Goal: Task Accomplishment & Management: Manage account settings

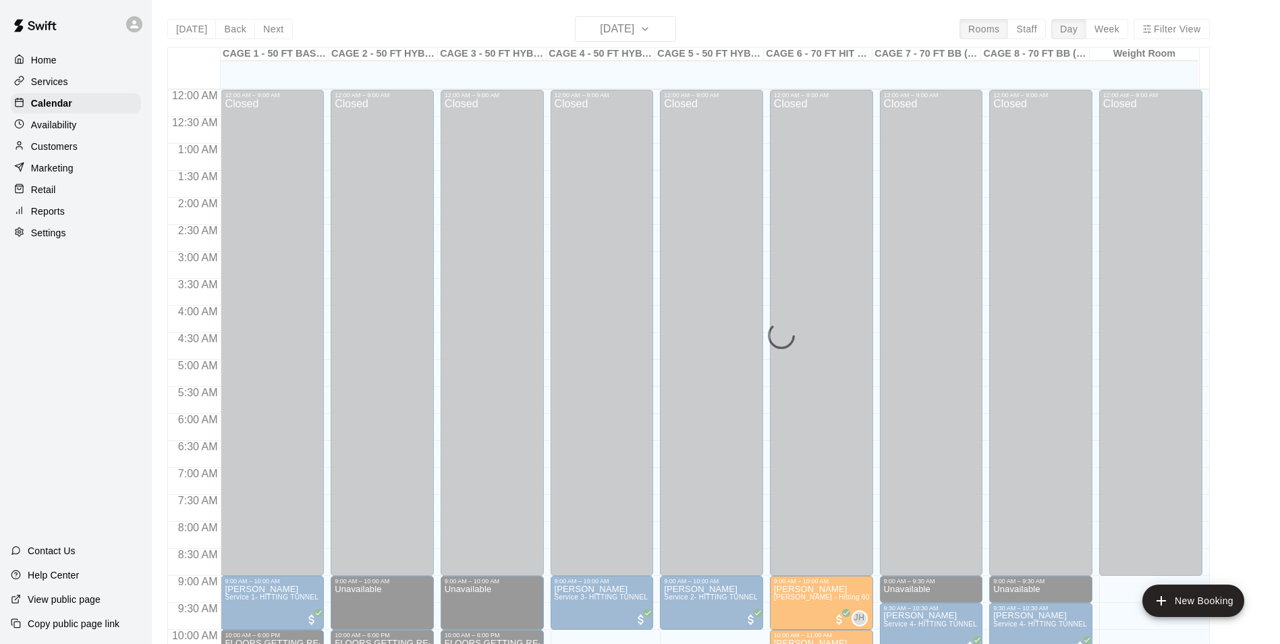
scroll to position [447, 0]
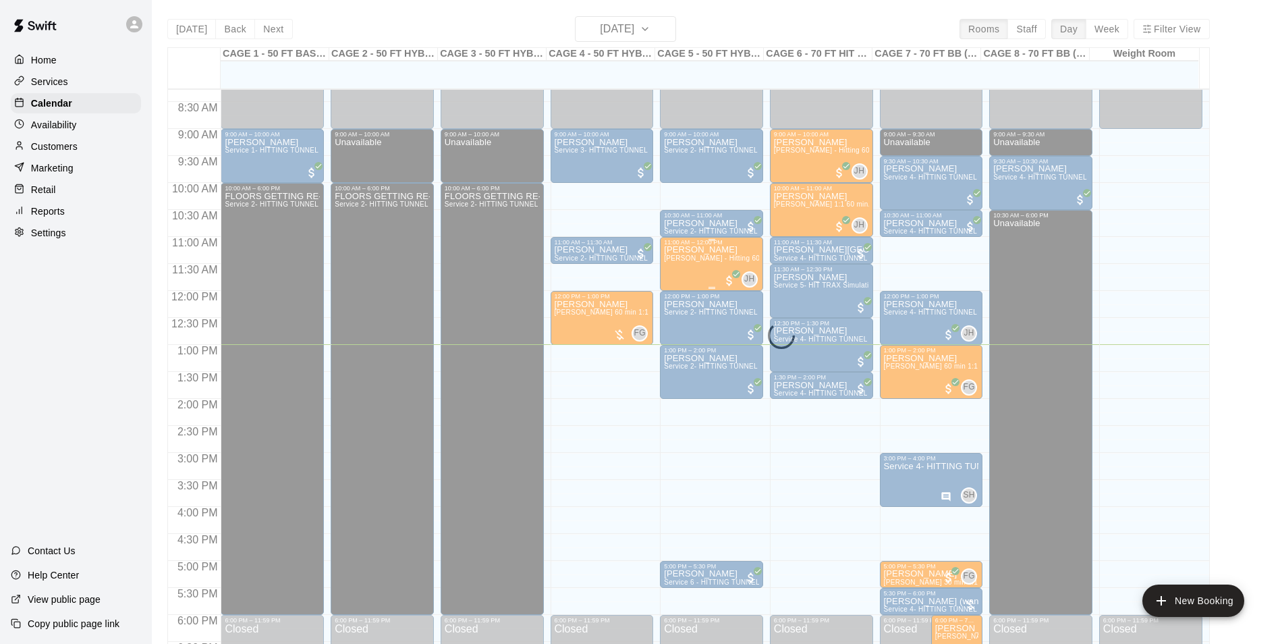
click at [665, 285] on div "Miranda Buckley John Havird - Hitting 60min 1:1 instruction" at bounding box center [711, 568] width 95 height 644
click at [267, 183] on div at bounding box center [645, 322] width 1290 height 644
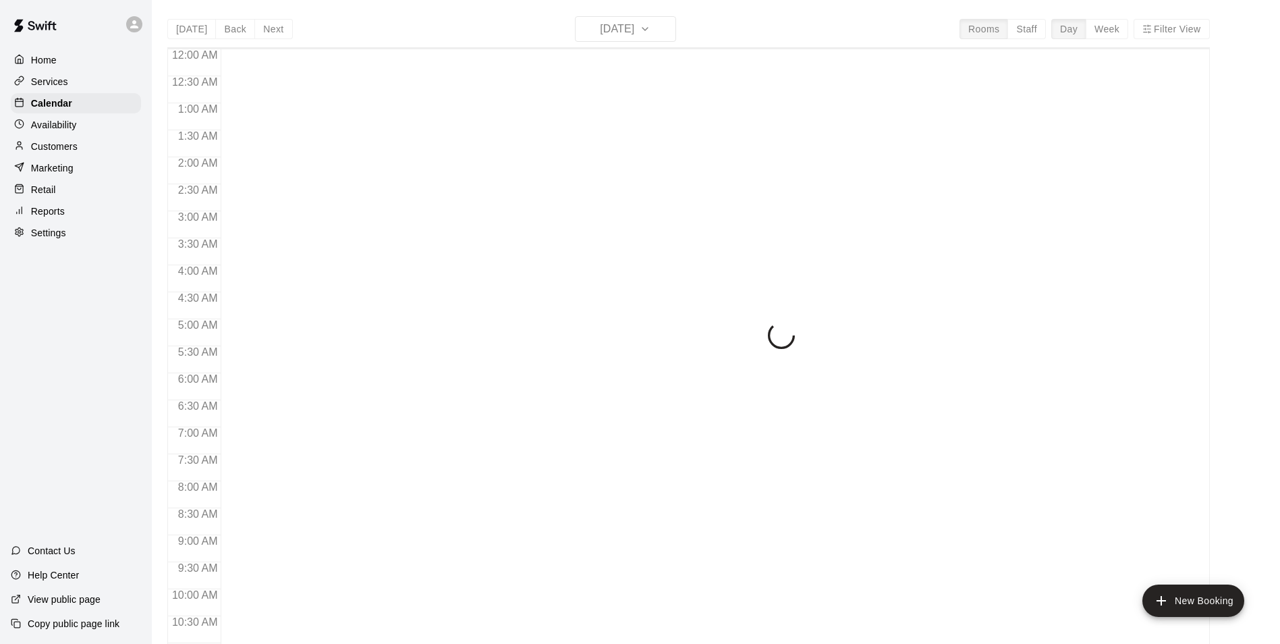
scroll to position [686, 0]
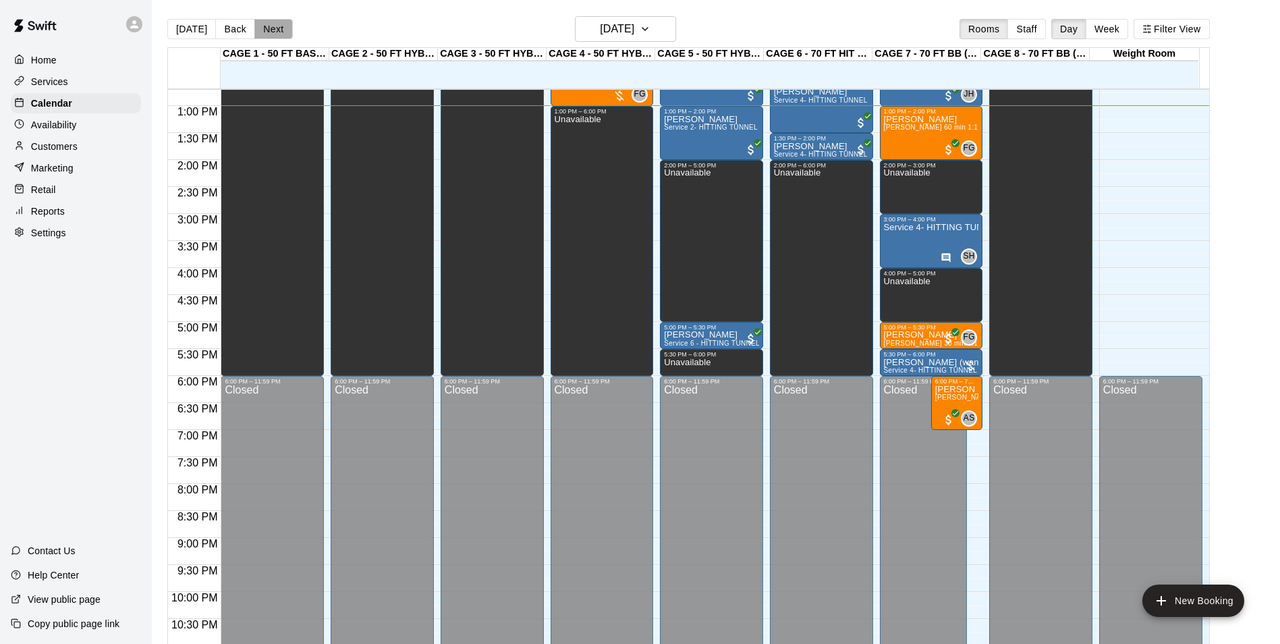
click at [263, 28] on button "Next" at bounding box center [273, 29] width 38 height 20
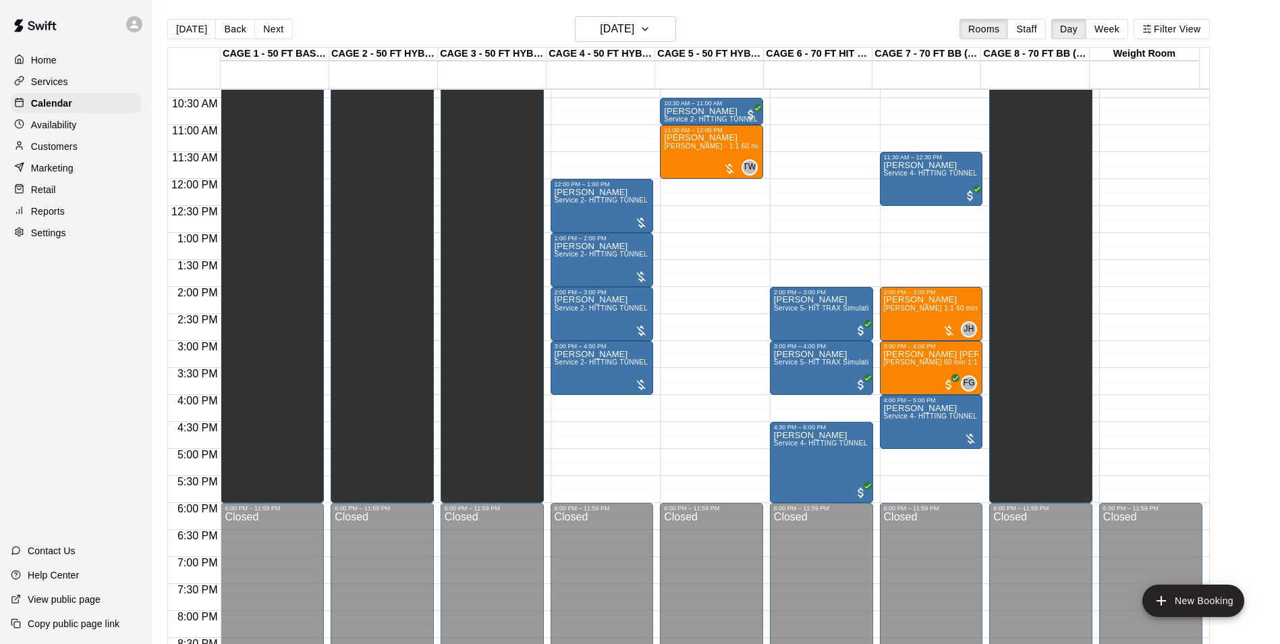
scroll to position [551, 0]
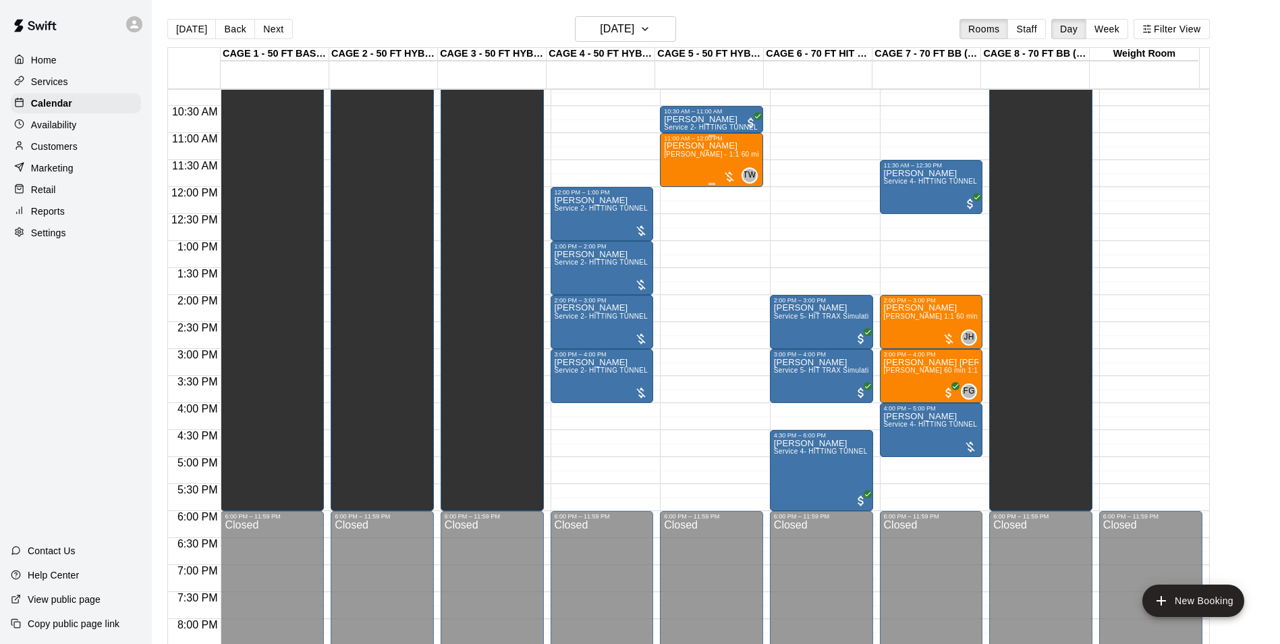
click at [692, 154] on span "[PERSON_NAME] - 1:1 60 min Baseball Hitting Lesson" at bounding box center [752, 153] width 177 height 7
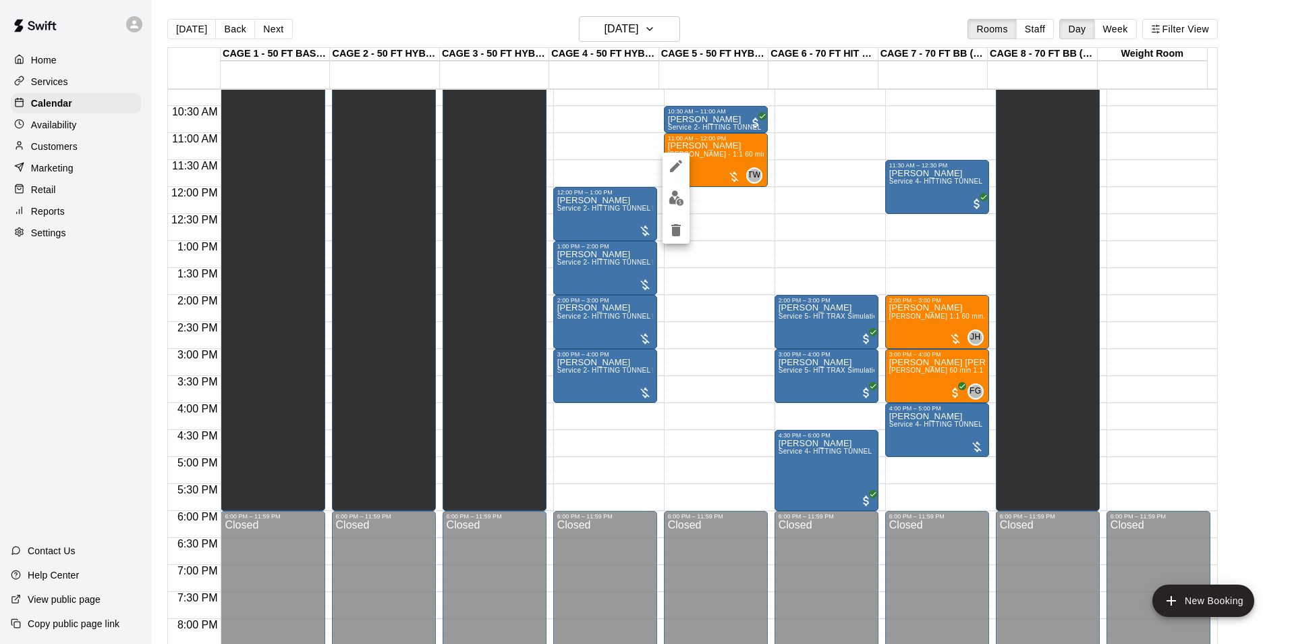
click at [676, 192] on img "edit" at bounding box center [677, 198] width 16 height 16
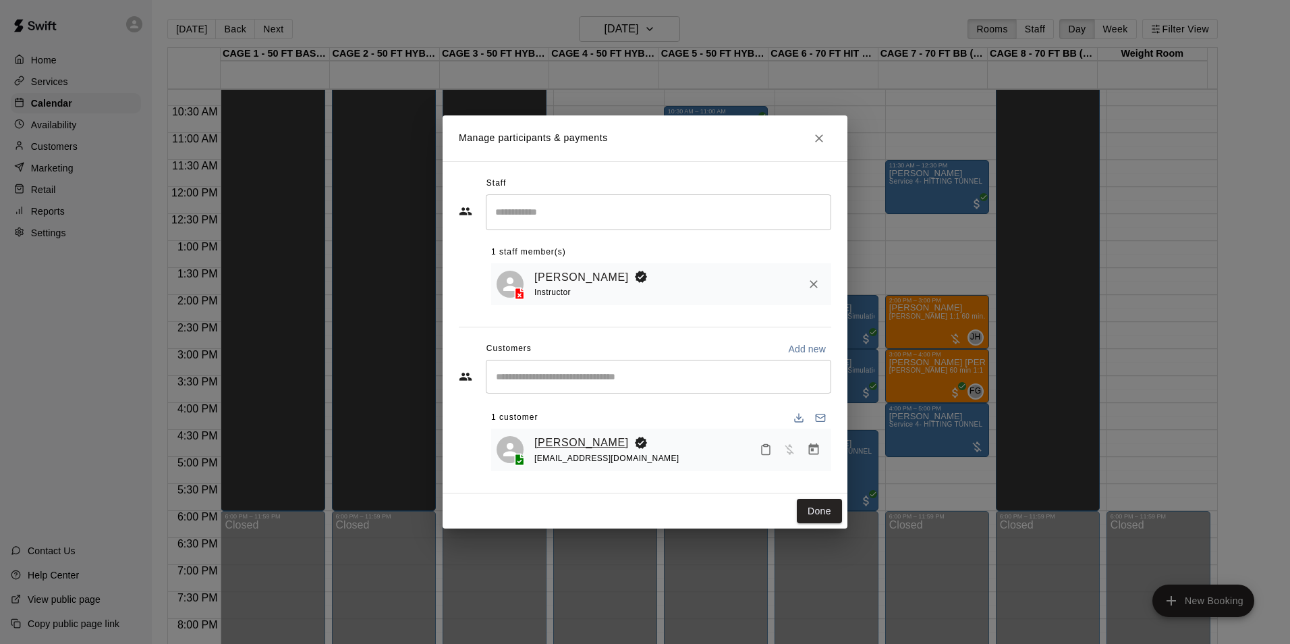
click at [576, 445] on link "[PERSON_NAME]" at bounding box center [581, 443] width 94 height 18
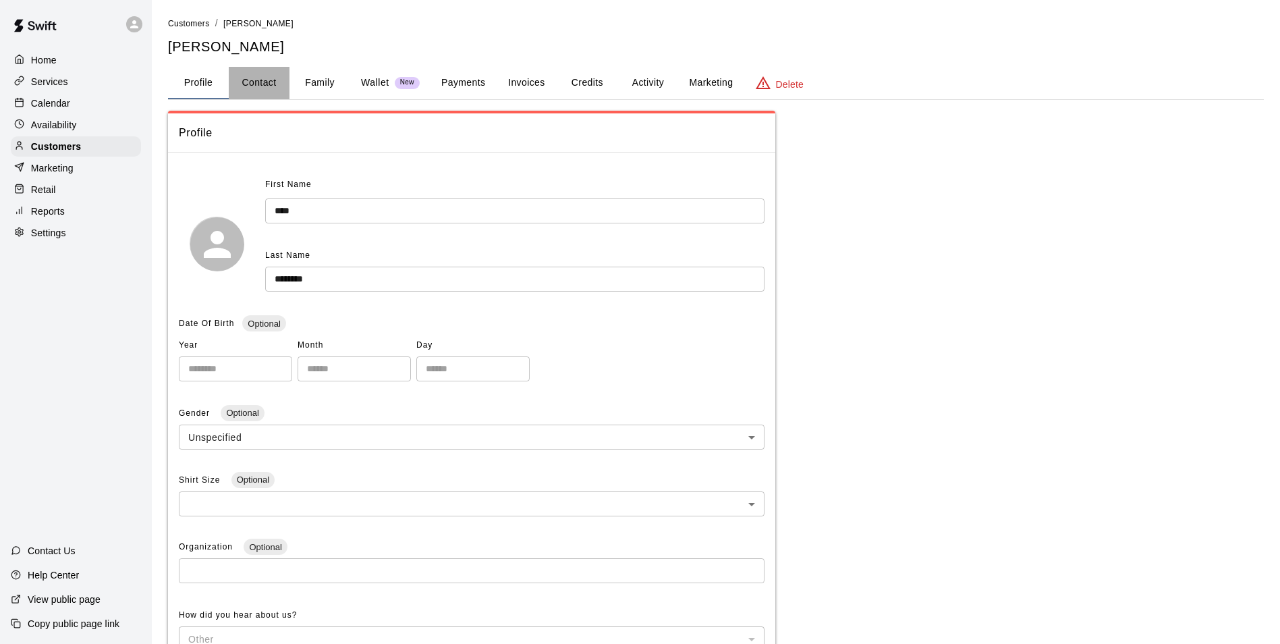
click at [267, 86] on button "Contact" at bounding box center [259, 83] width 61 height 32
select select "**"
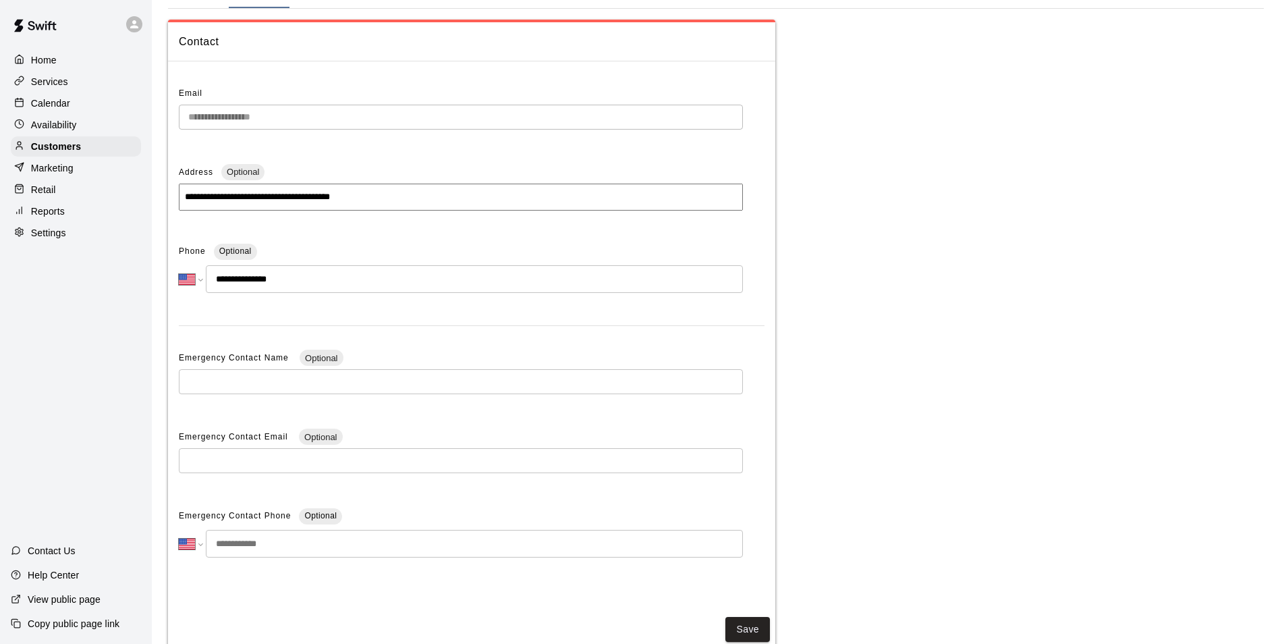
scroll to position [61, 0]
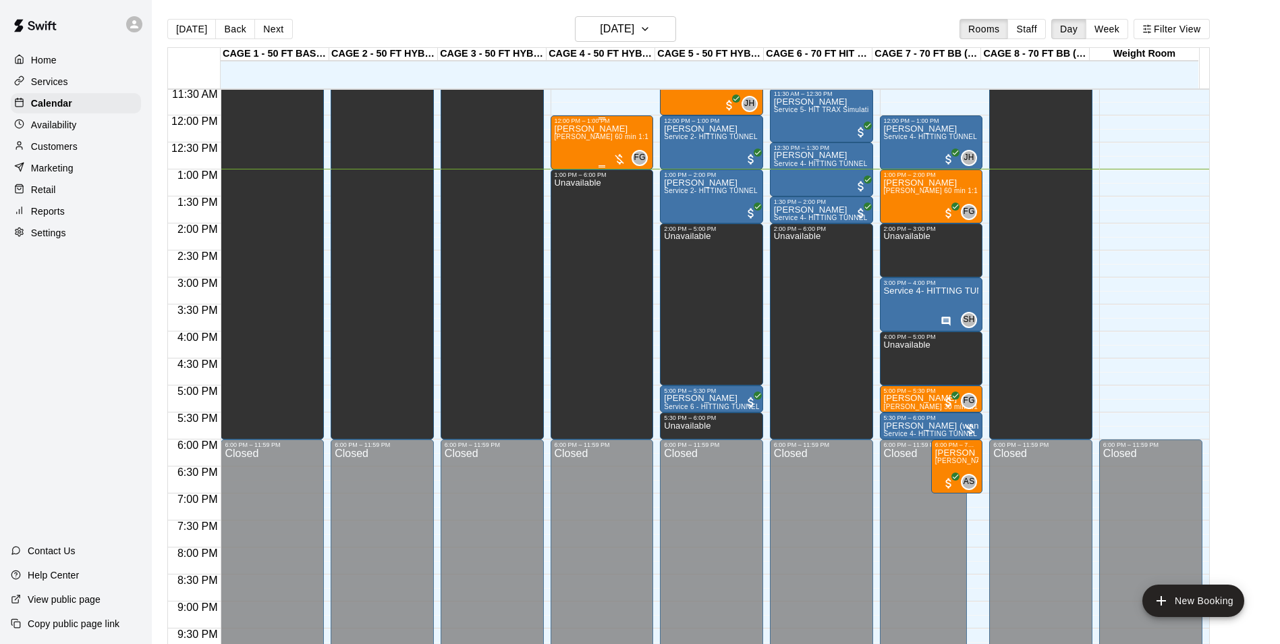
scroll to position [551, 0]
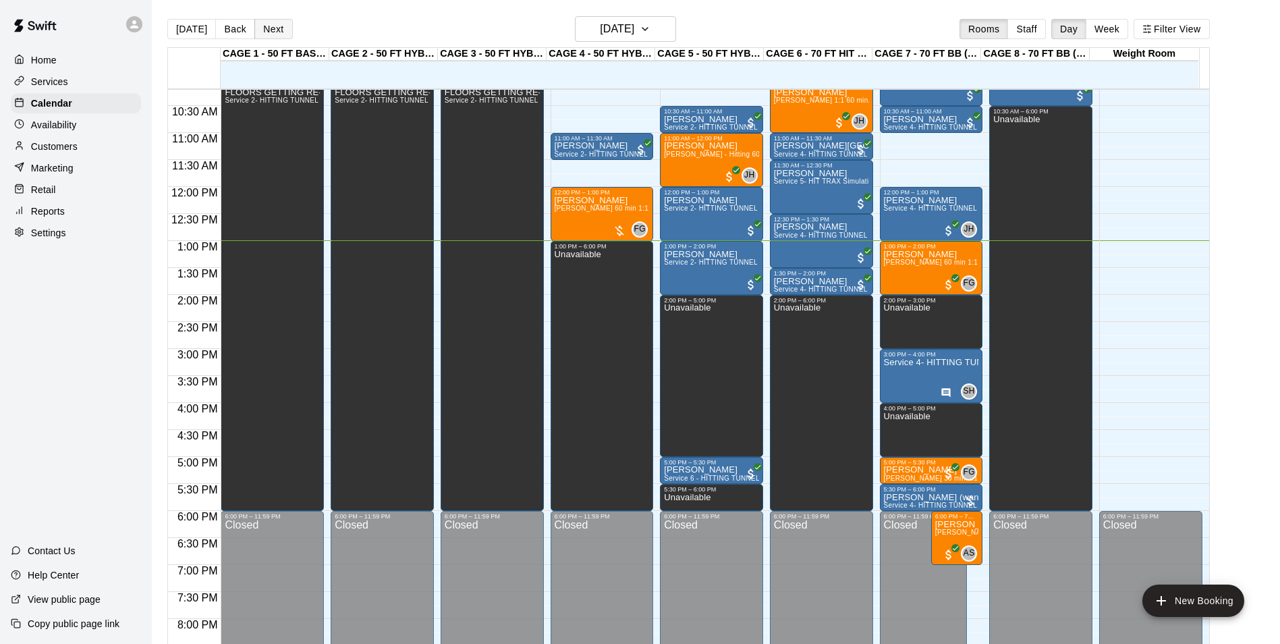
click at [275, 37] on button "Next" at bounding box center [273, 29] width 38 height 20
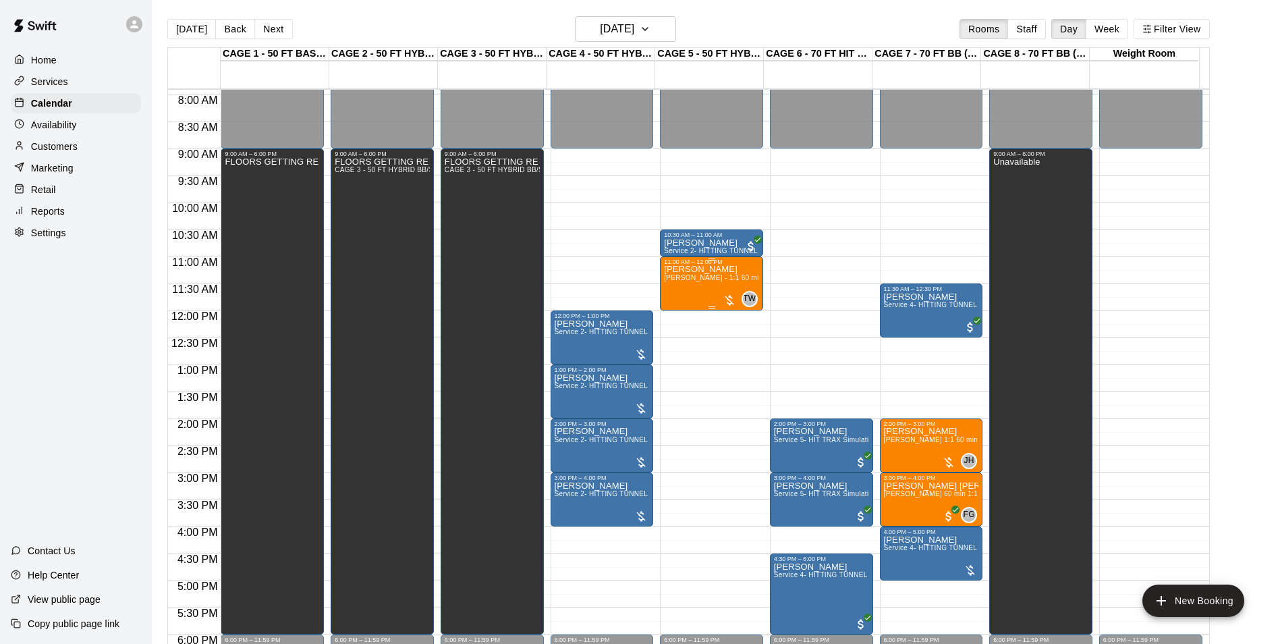
scroll to position [416, 0]
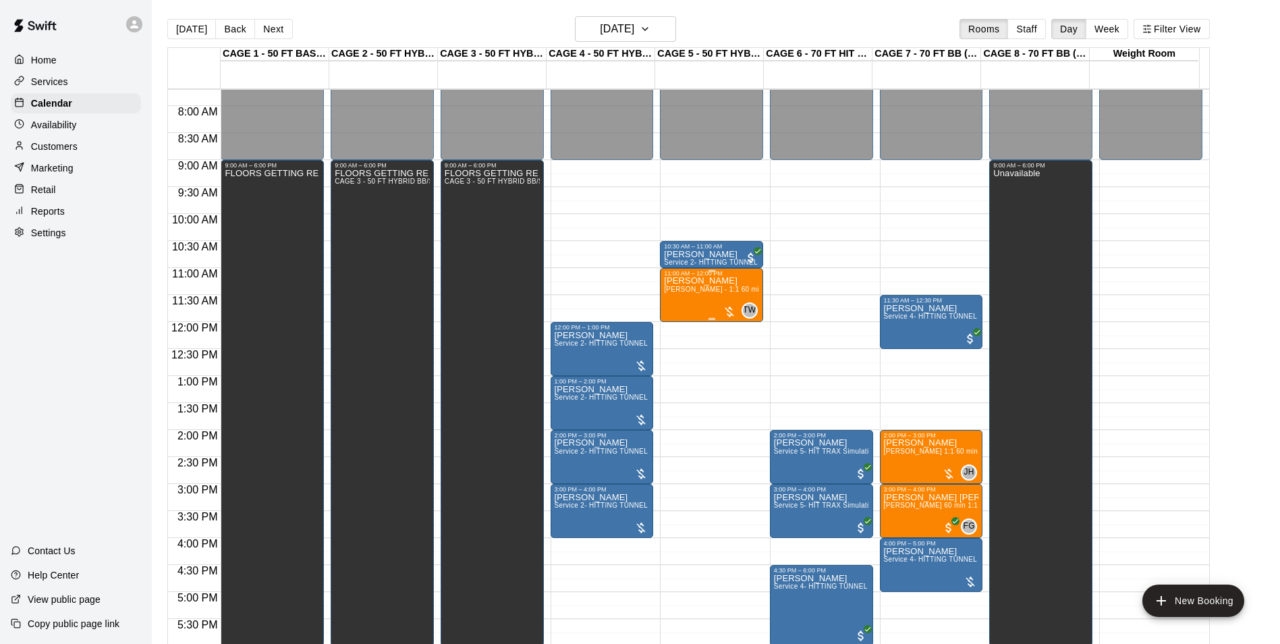
click at [711, 301] on div "[PERSON_NAME] [PERSON_NAME] - 1:1 60 min Baseball Hitting Lesson" at bounding box center [711, 599] width 95 height 644
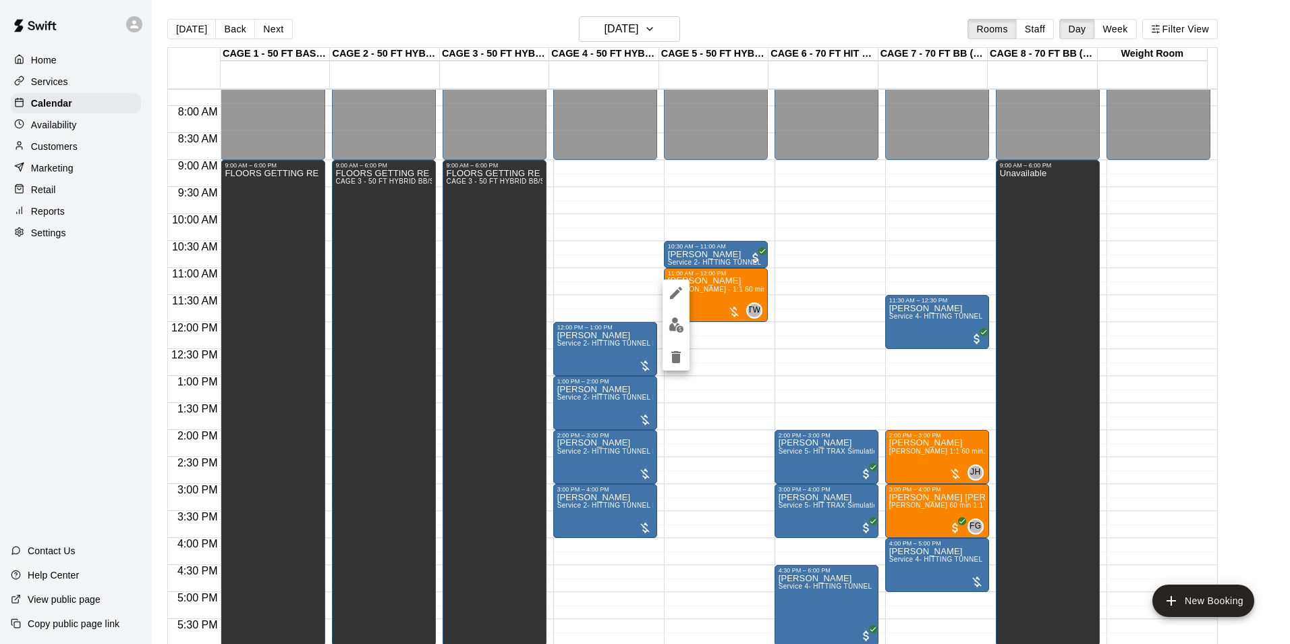
click at [675, 325] on img "edit" at bounding box center [677, 325] width 16 height 16
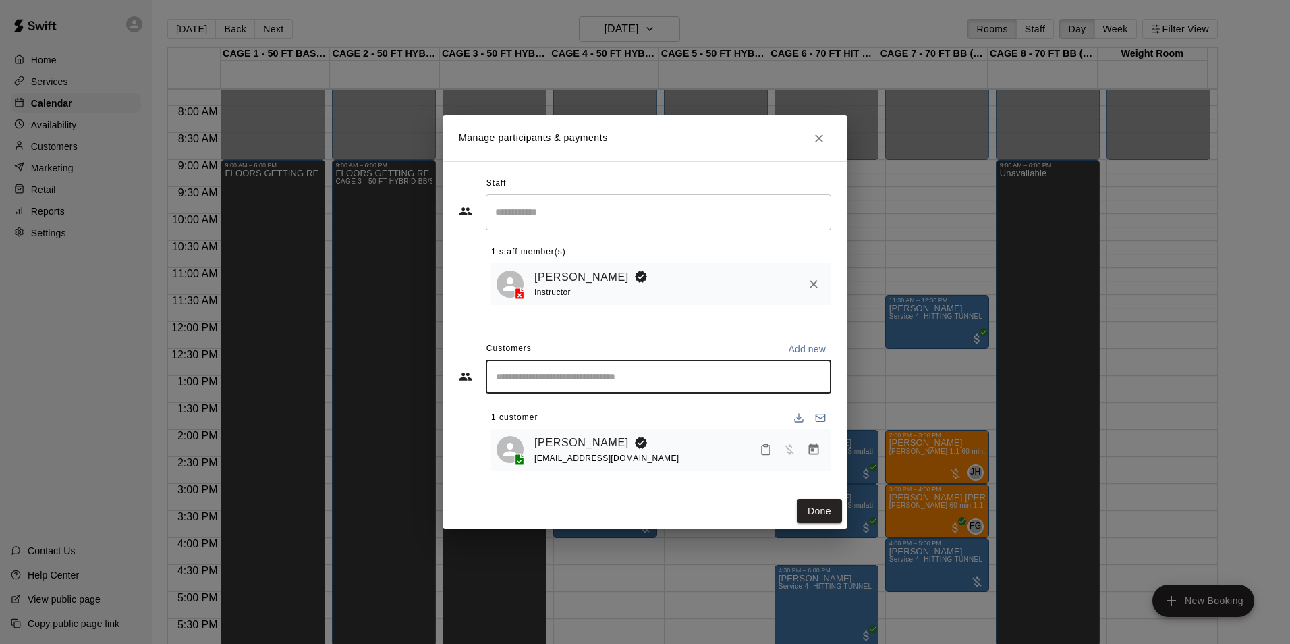
click at [548, 380] on input "Start typing to search customers..." at bounding box center [658, 376] width 333 height 13
type input "*"
type input "**********"
click at [816, 374] on icon "Clear" at bounding box center [816, 376] width 13 height 13
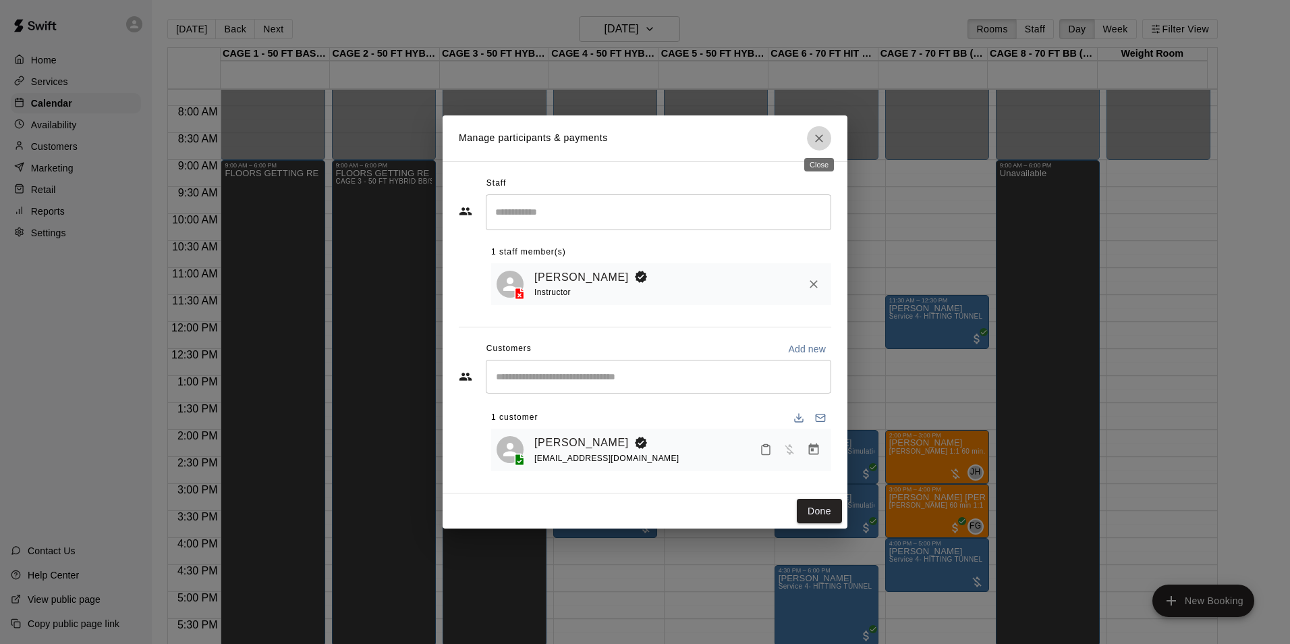
click at [818, 132] on icon "Close" at bounding box center [818, 138] width 13 height 13
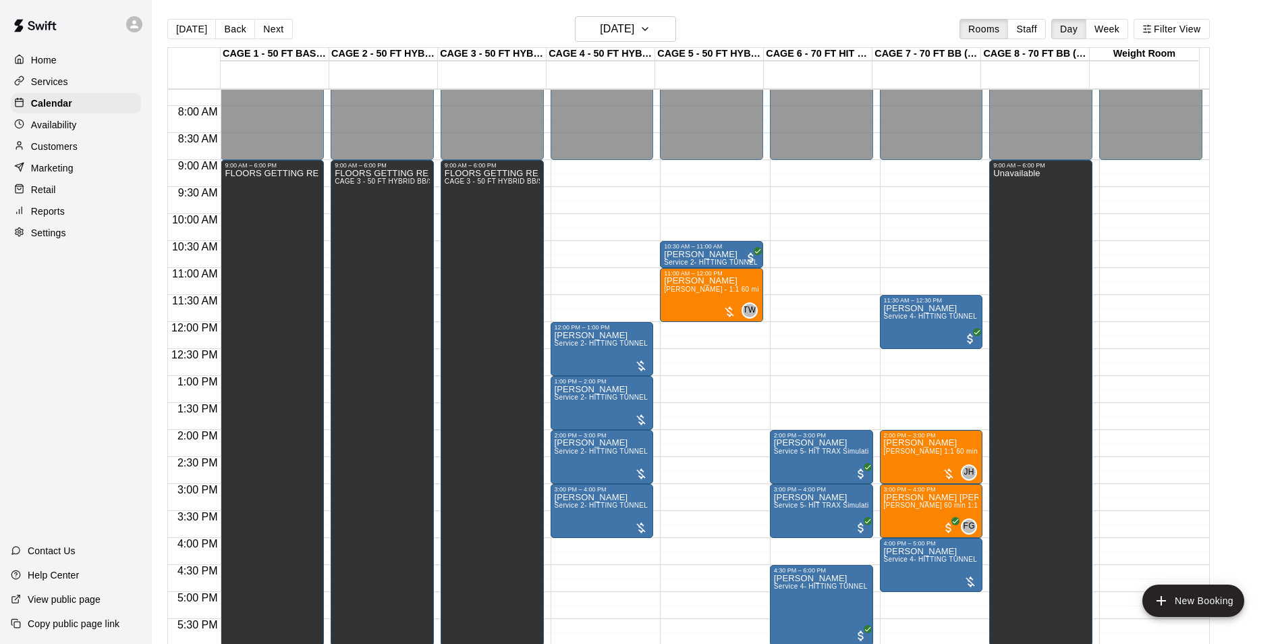
click at [65, 149] on p "Customers" at bounding box center [54, 146] width 47 height 13
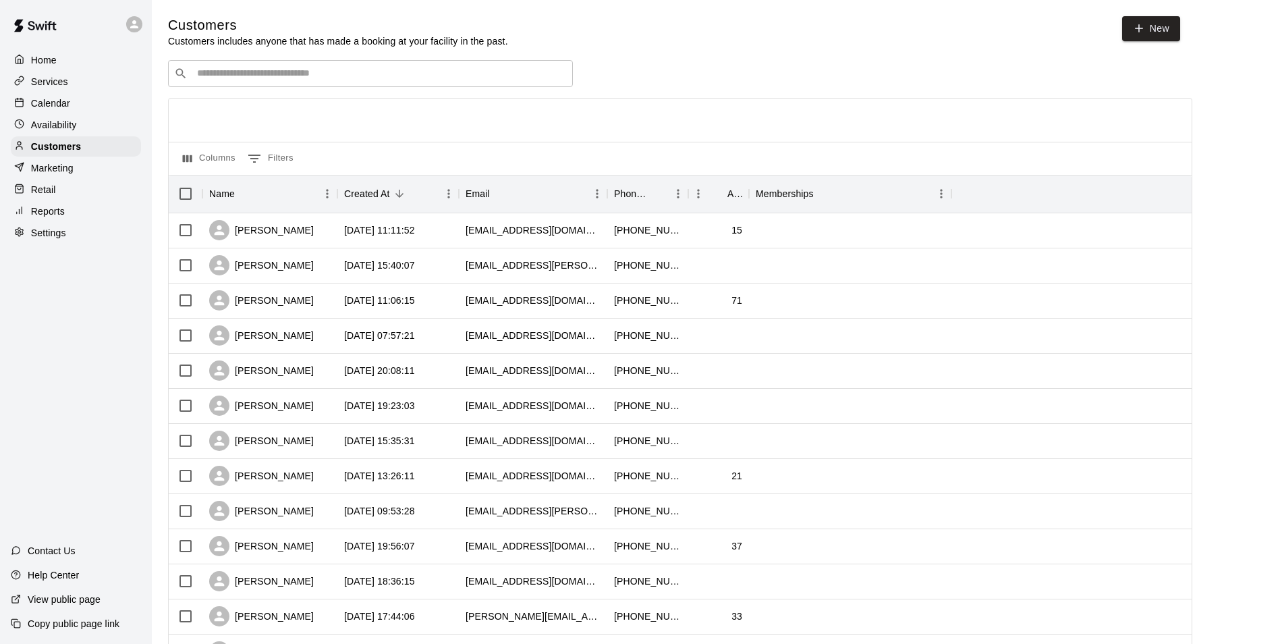
click at [349, 69] on input "Search customers by name or email" at bounding box center [380, 73] width 374 height 13
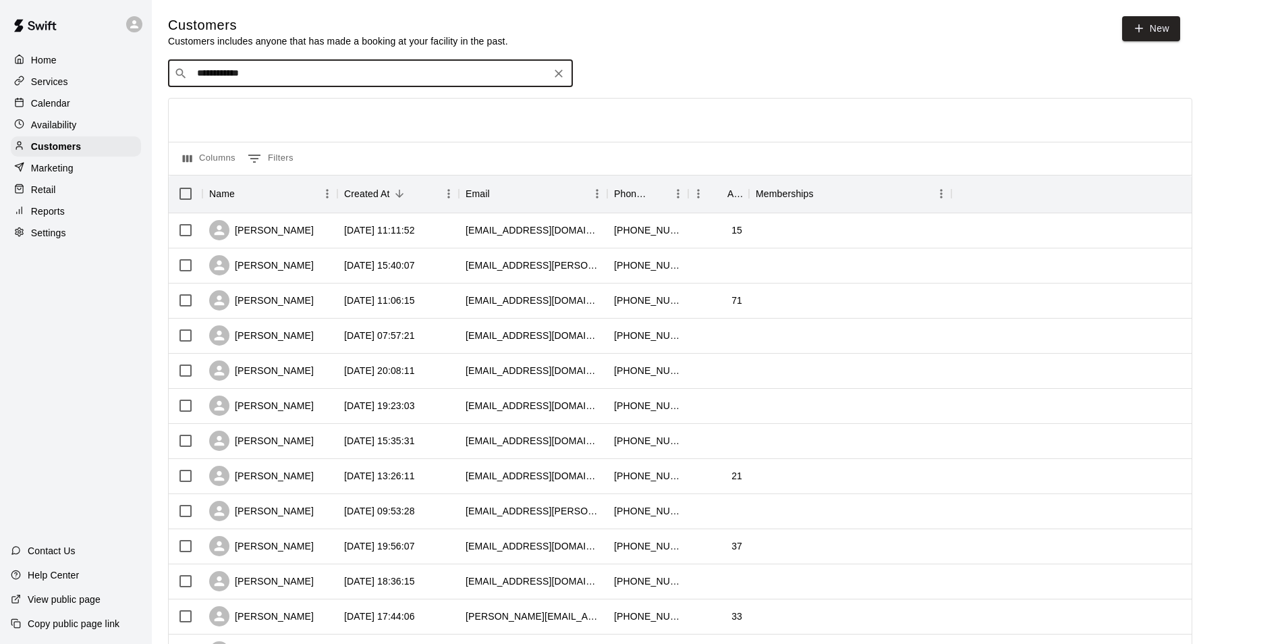
type input "**********"
drag, startPoint x: 298, startPoint y: 71, endPoint x: 114, endPoint y: 85, distance: 184.1
click at [114, 85] on div "**********" at bounding box center [640, 582] width 1280 height 1165
type input "**********"
click at [563, 80] on icon "Clear" at bounding box center [558, 73] width 13 height 13
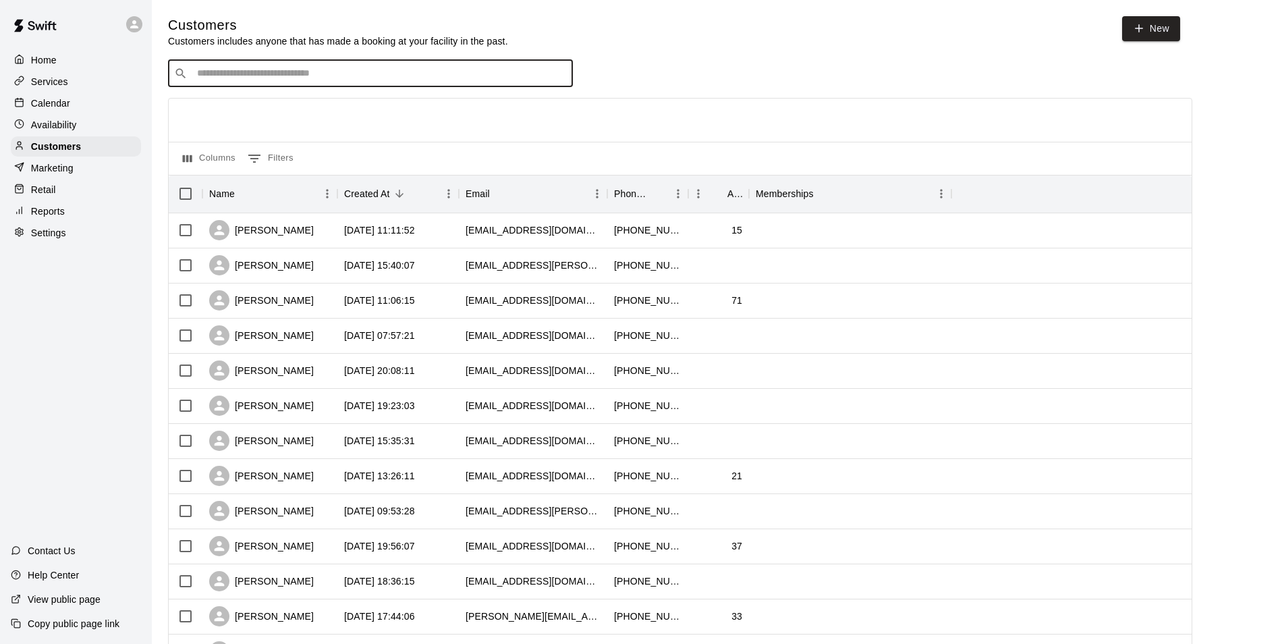
click at [716, 77] on div "​ ​" at bounding box center [680, 73] width 1024 height 27
click at [665, 72] on div "​ ​" at bounding box center [680, 73] width 1024 height 27
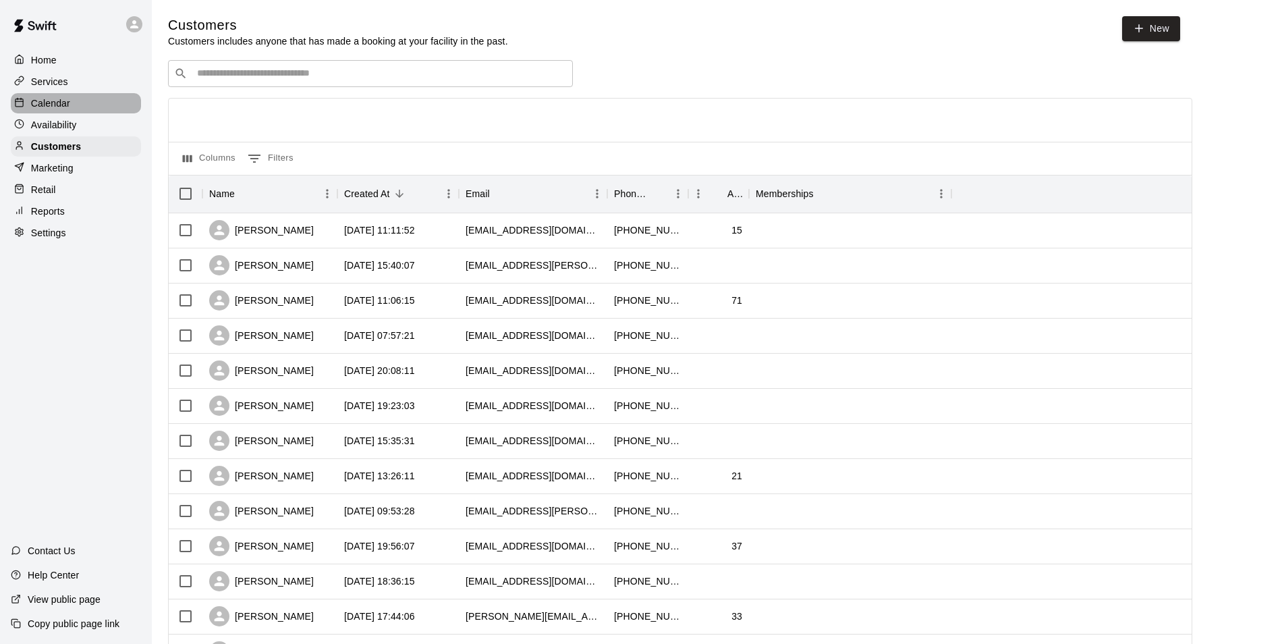
click at [54, 101] on p "Calendar" at bounding box center [50, 102] width 39 height 13
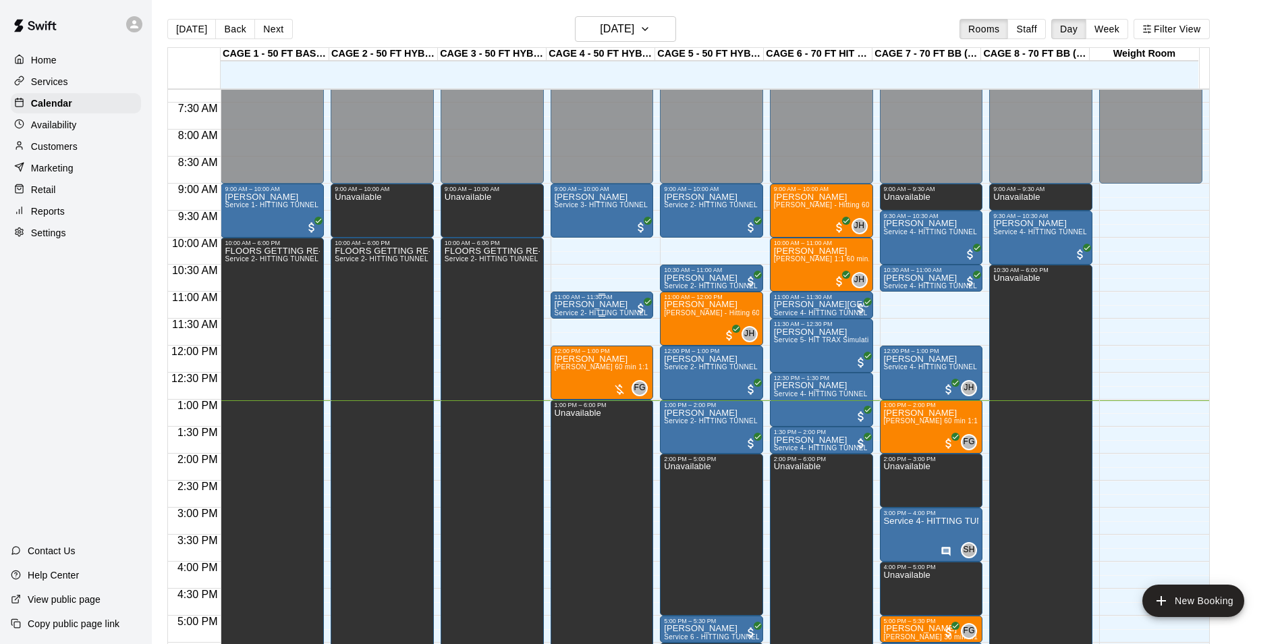
scroll to position [416, 0]
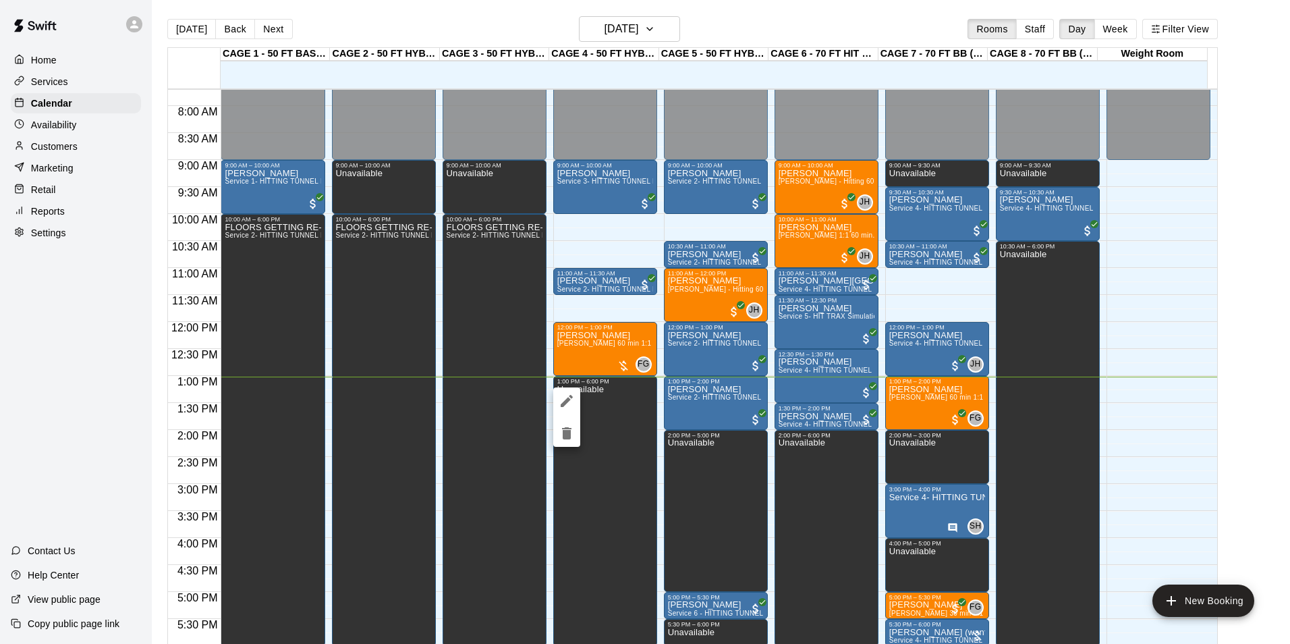
click at [569, 396] on icon "edit" at bounding box center [567, 401] width 16 height 16
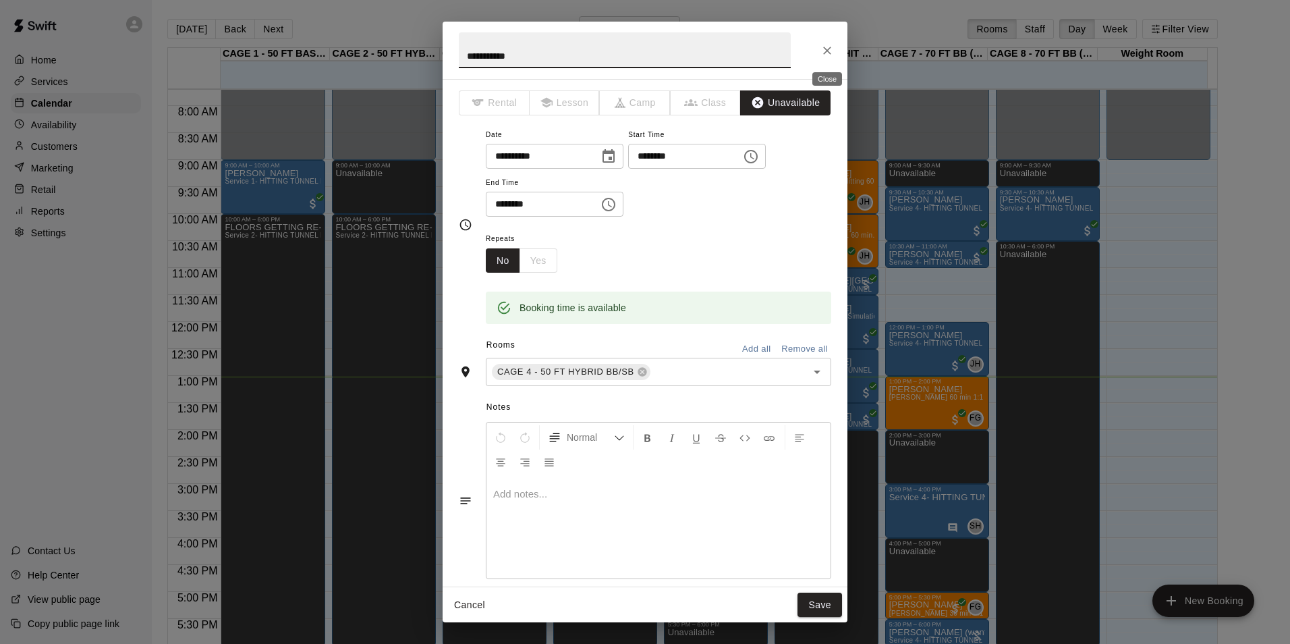
click at [831, 47] on icon "Close" at bounding box center [826, 50] width 13 height 13
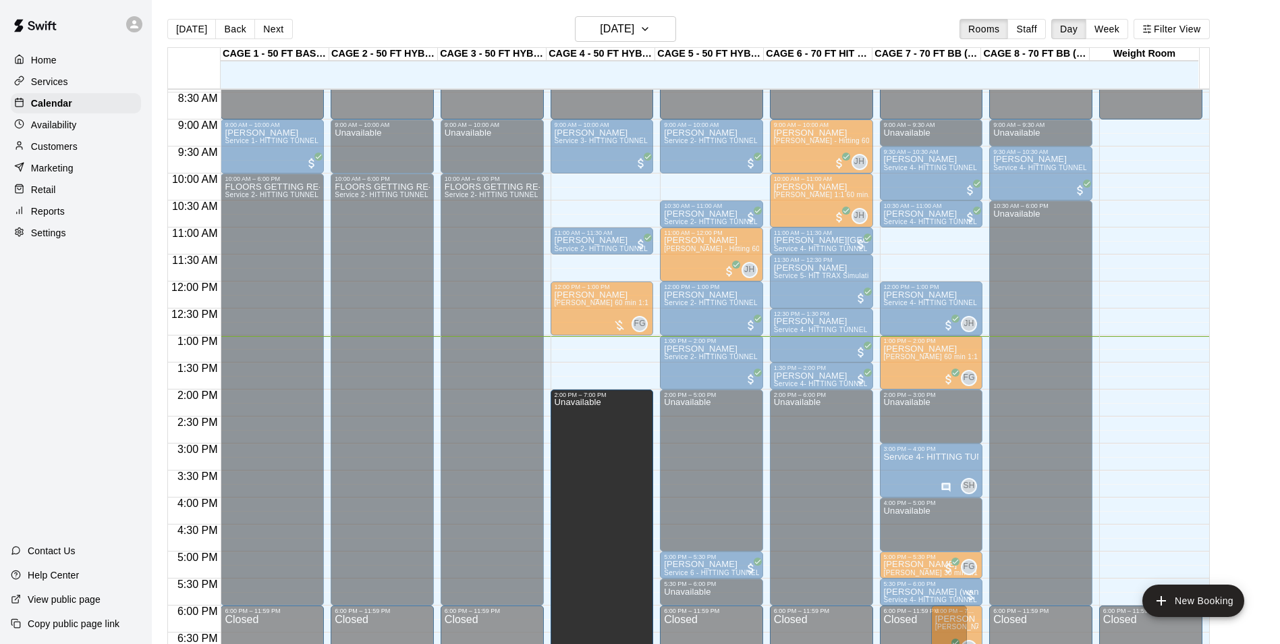
scroll to position [483, 0]
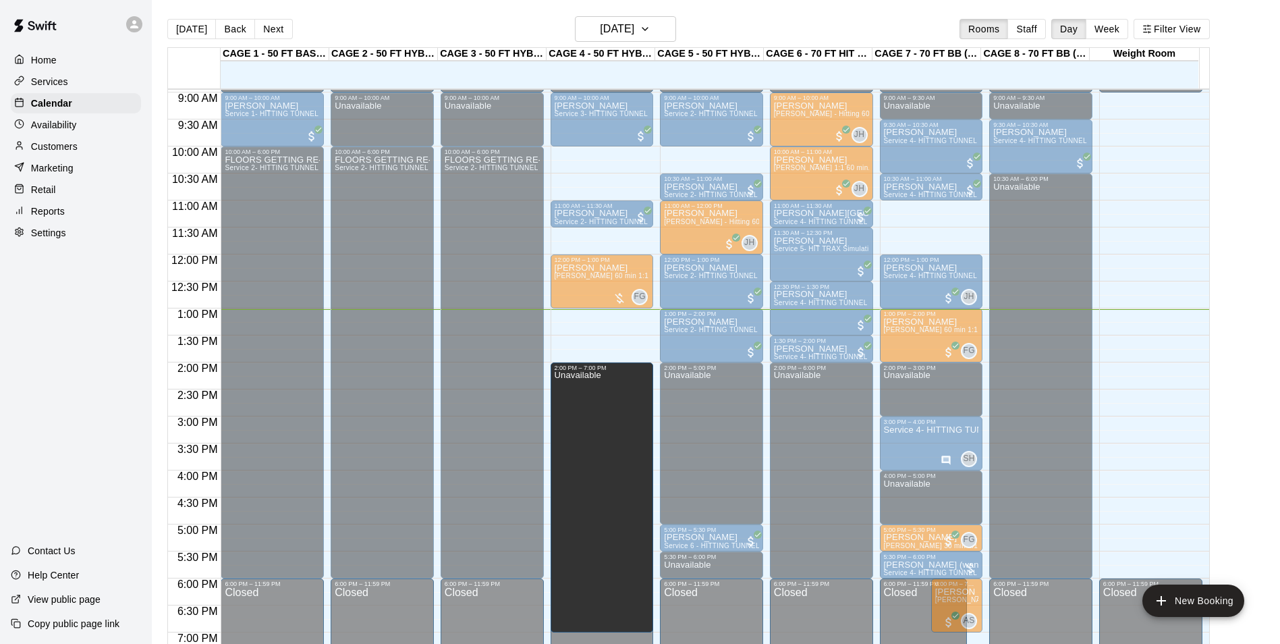
drag, startPoint x: 638, startPoint y: 389, endPoint x: 631, endPoint y: 380, distance: 11.6
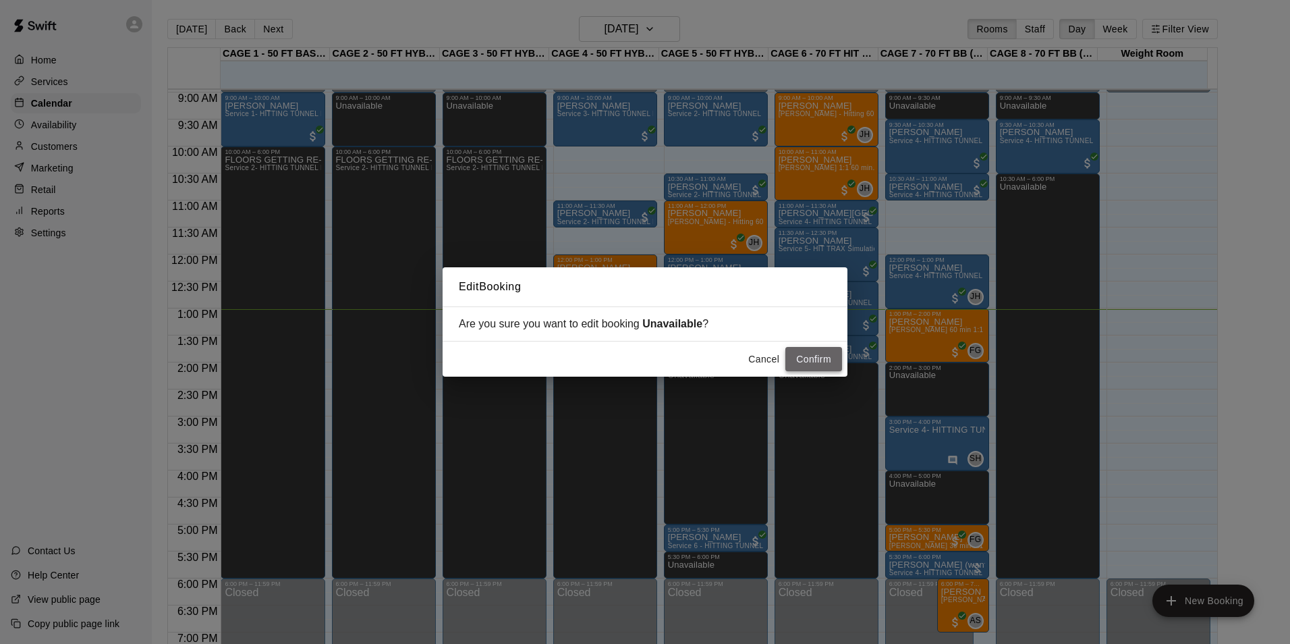
click at [815, 358] on button "Confirm" at bounding box center [813, 359] width 57 height 25
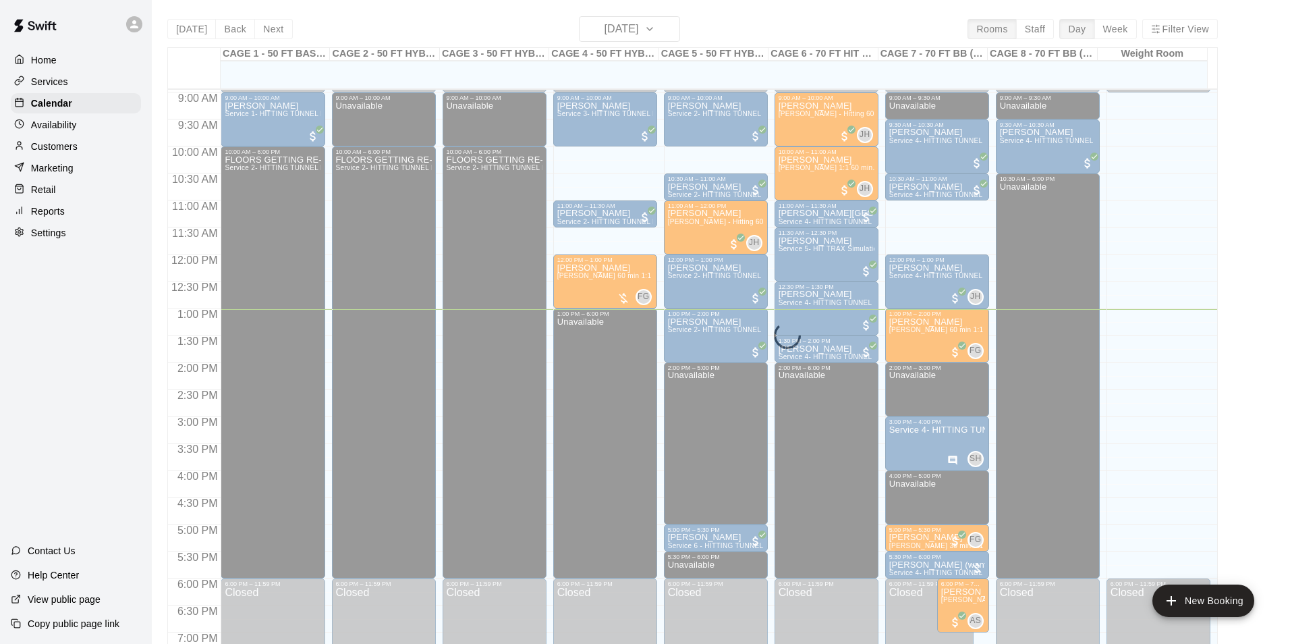
click at [815, 358] on button "Confirm" at bounding box center [813, 359] width 57 height 25
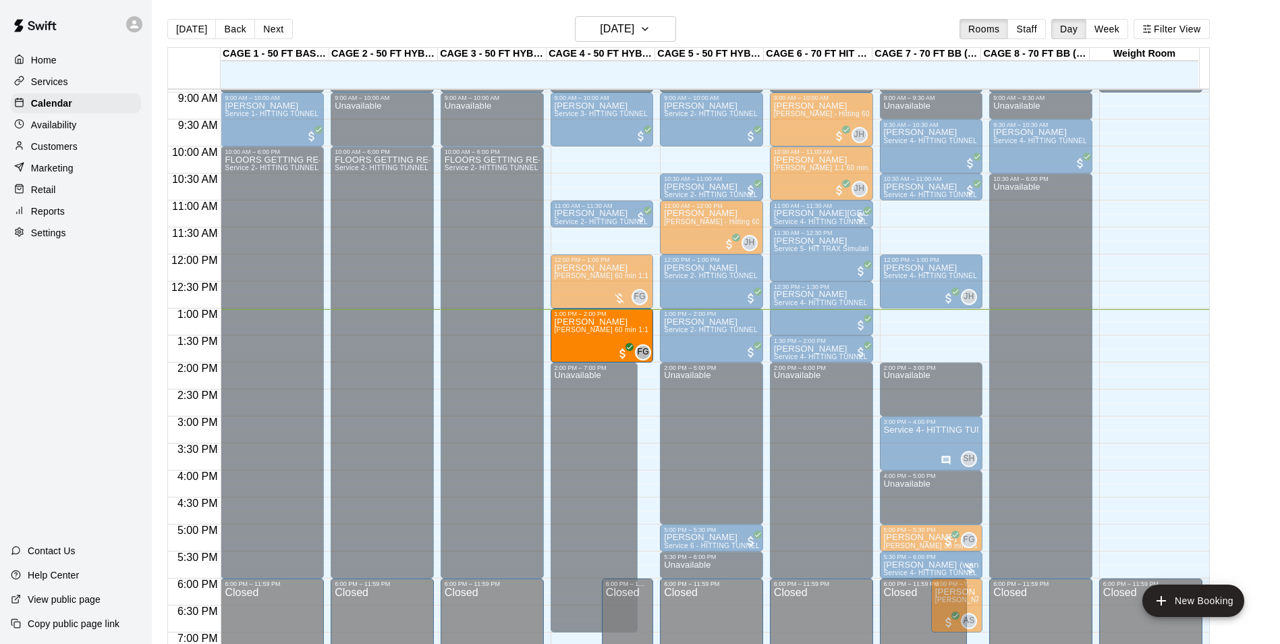
drag, startPoint x: 920, startPoint y: 337, endPoint x: 638, endPoint y: 344, distance: 282.1
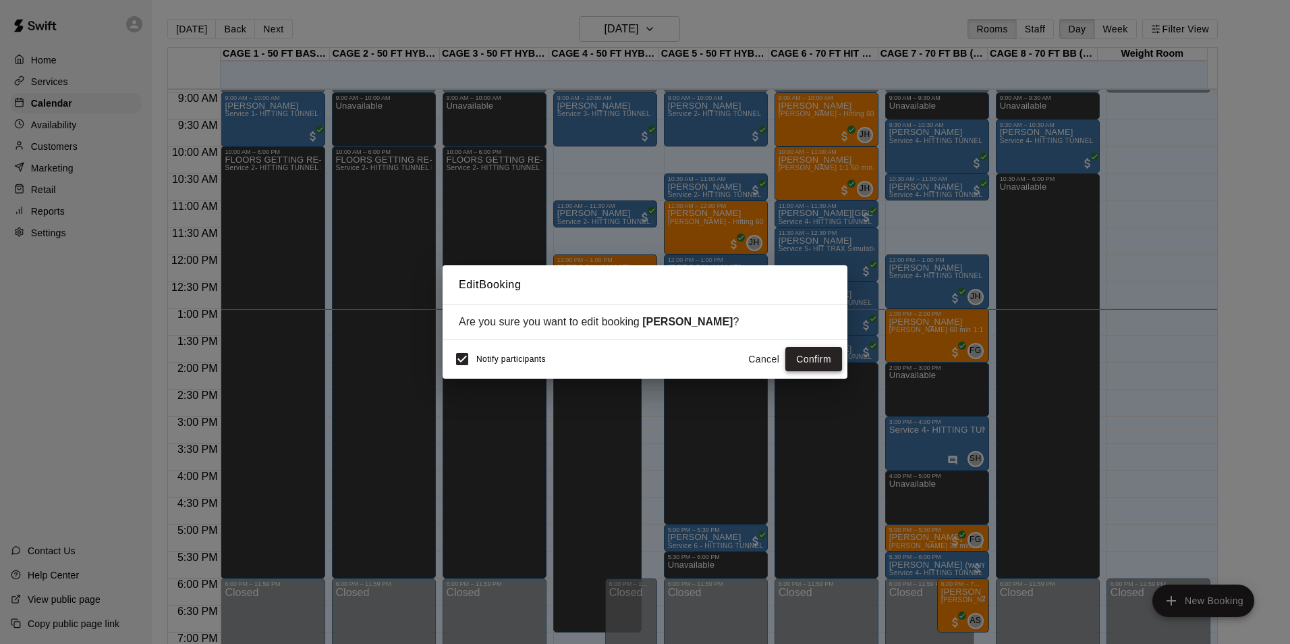
click at [808, 354] on button "Confirm" at bounding box center [813, 359] width 57 height 25
click at [808, 354] on div "Cancel Confirm" at bounding box center [792, 359] width 100 height 25
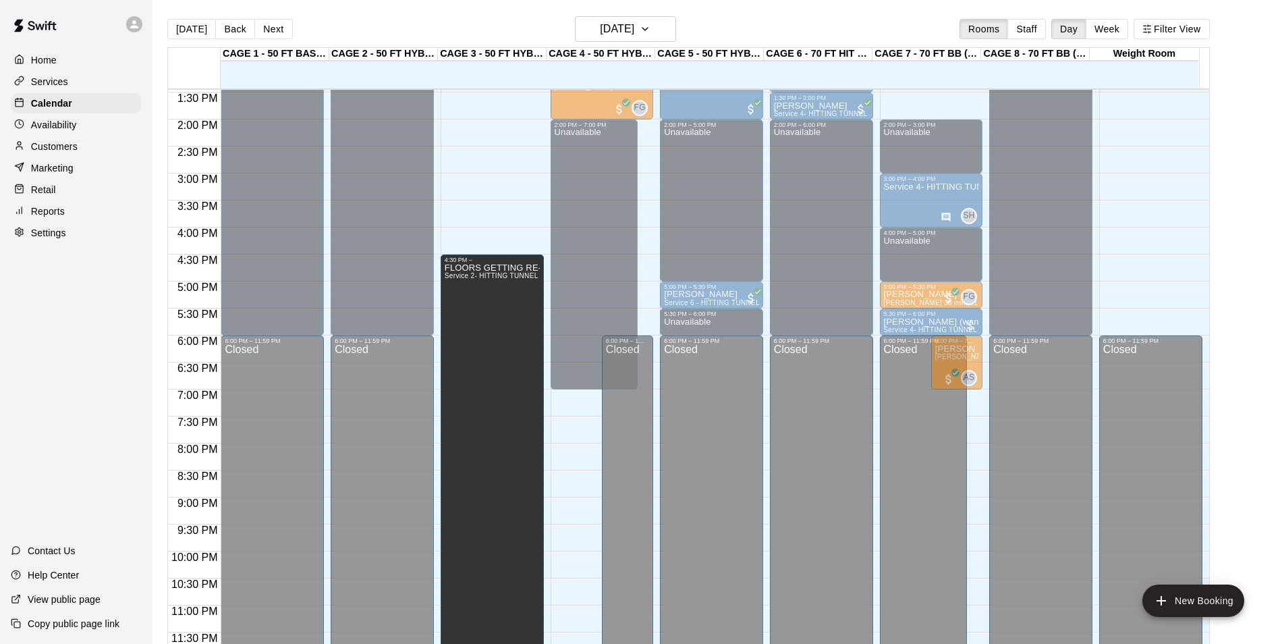
scroll to position [726, 0]
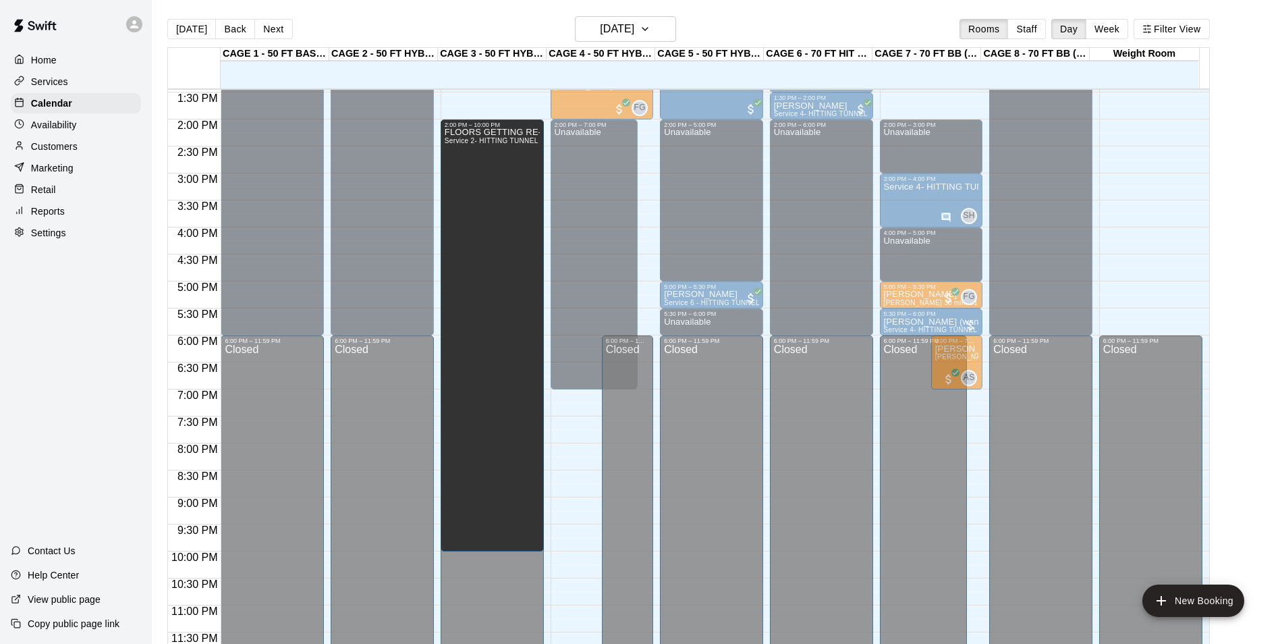
drag, startPoint x: 487, startPoint y: 157, endPoint x: 487, endPoint y: 136, distance: 20.9
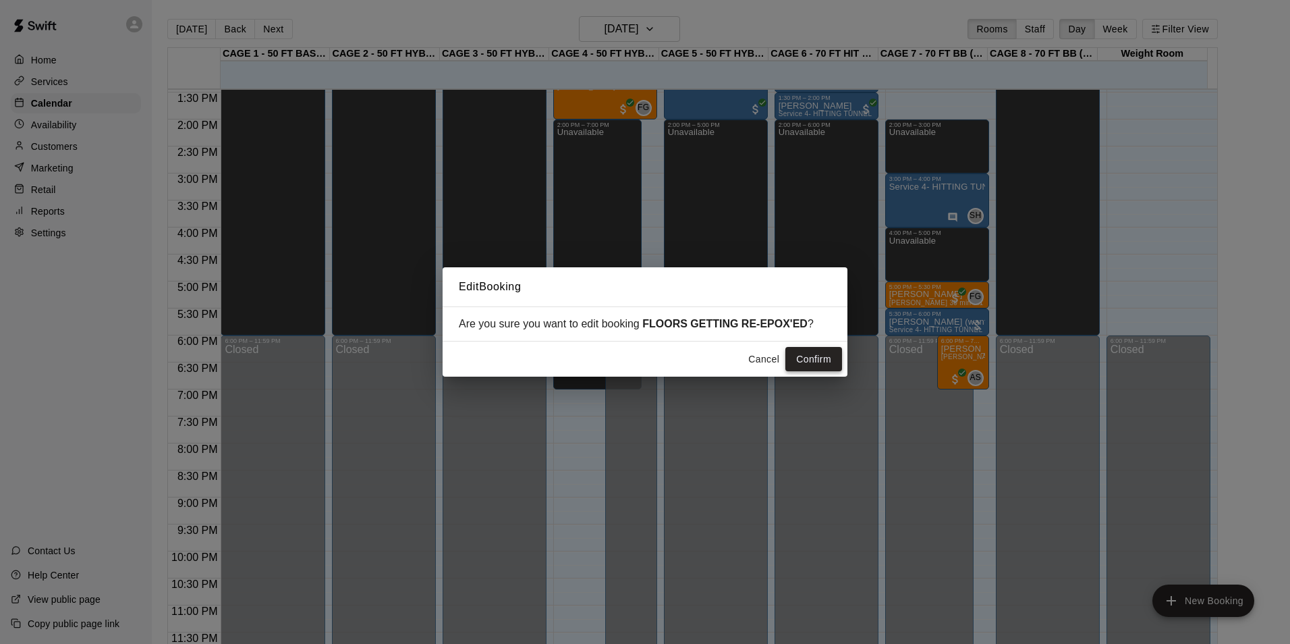
click at [802, 358] on button "Confirm" at bounding box center [813, 359] width 57 height 25
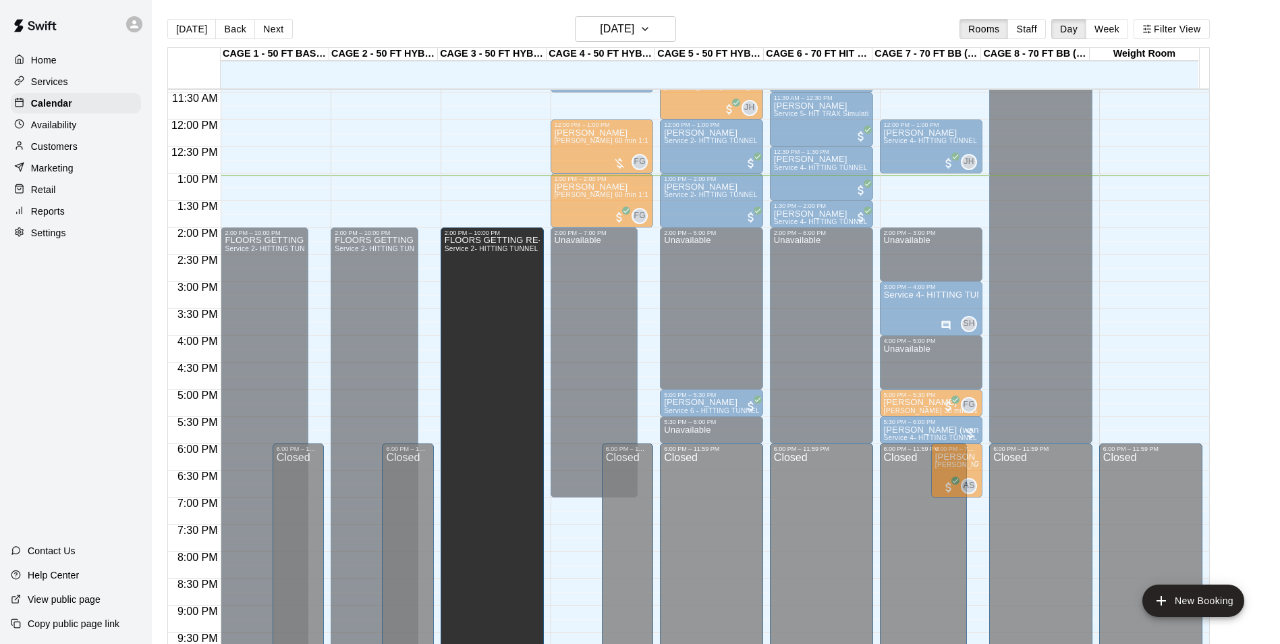
scroll to position [618, 0]
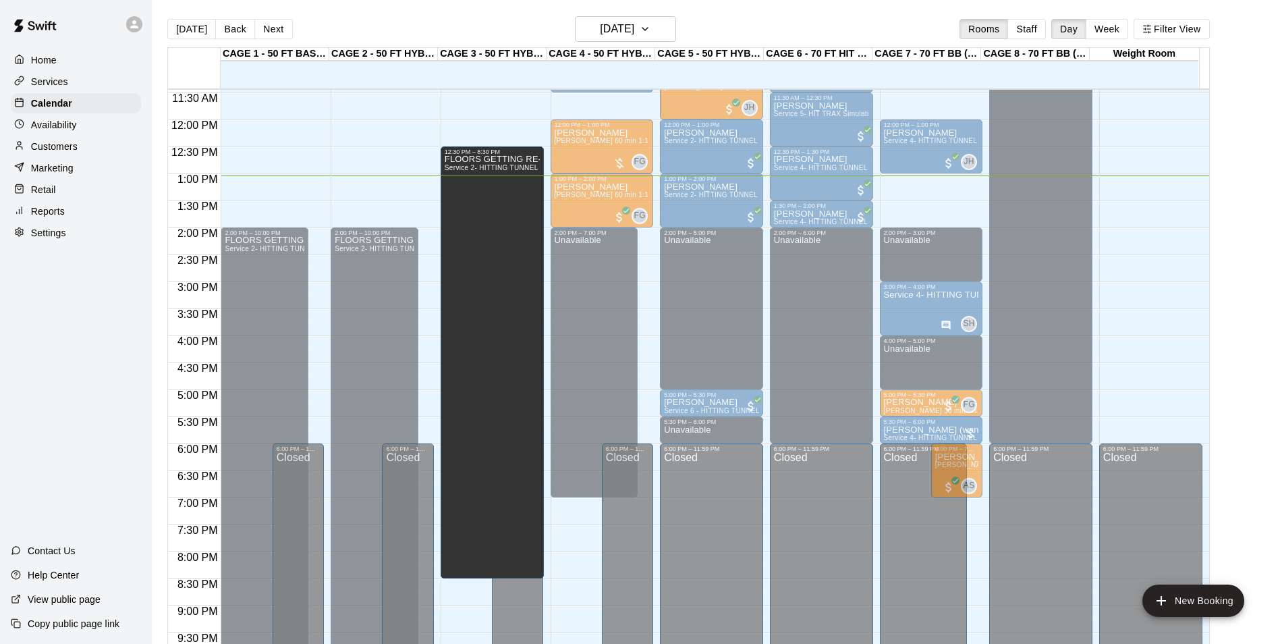
drag, startPoint x: 484, startPoint y: 455, endPoint x: 506, endPoint y: 222, distance: 234.5
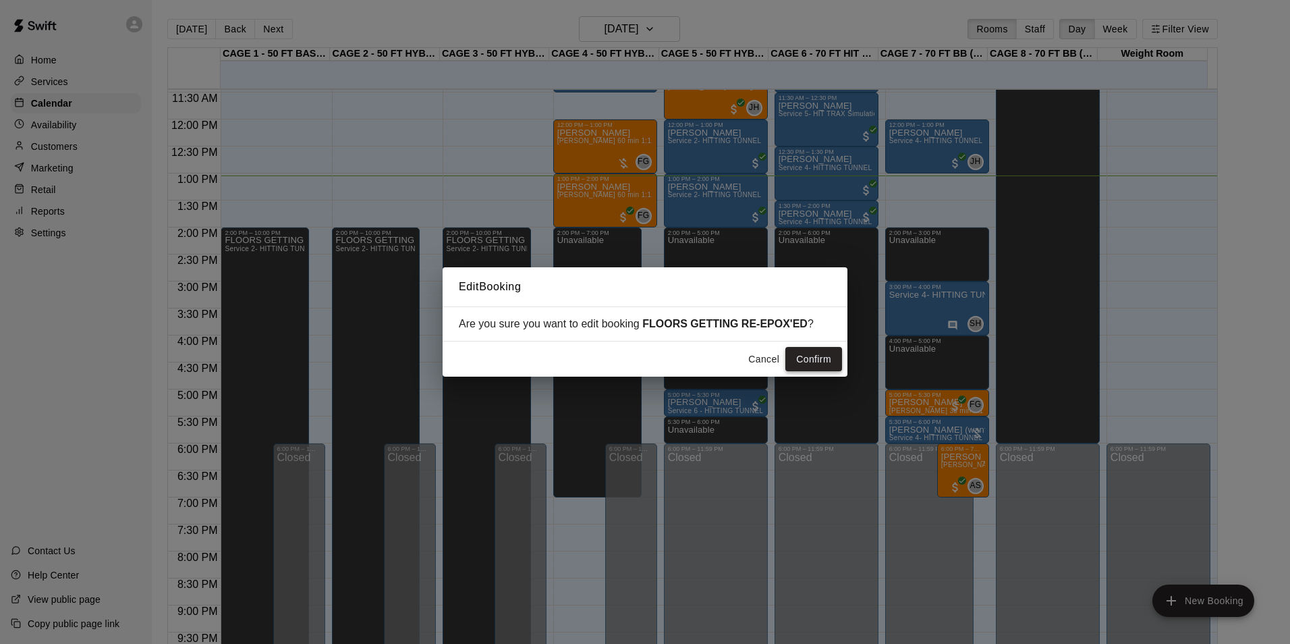
click at [804, 350] on button "Confirm" at bounding box center [813, 359] width 57 height 25
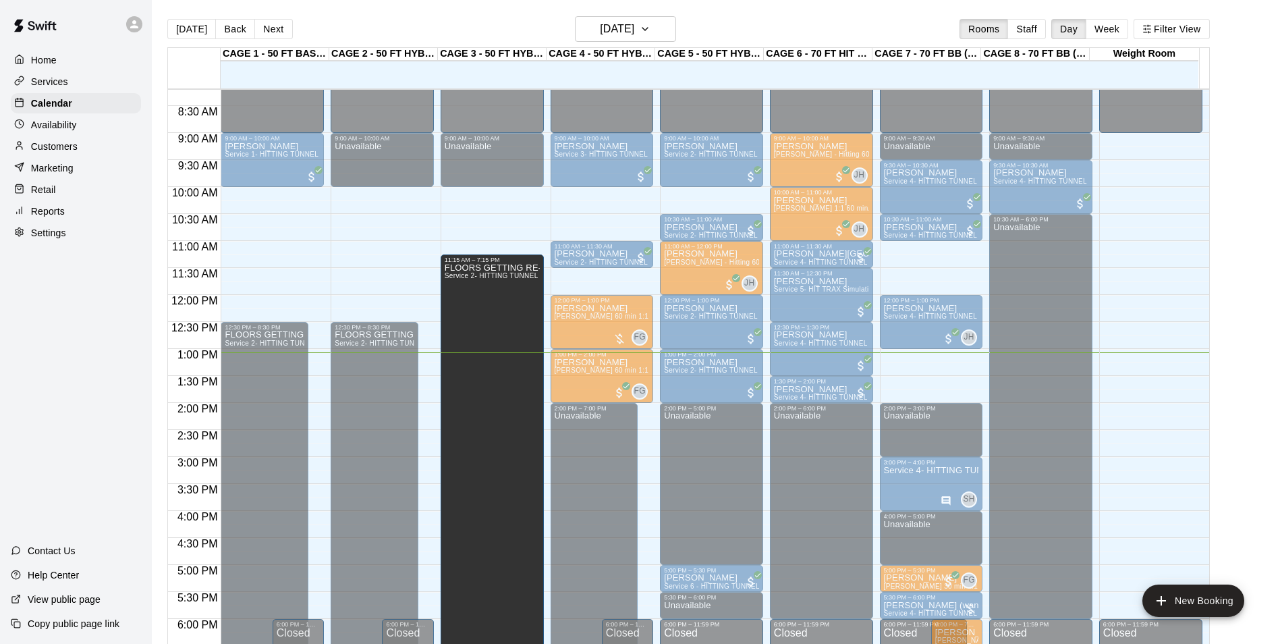
scroll to position [483, 0]
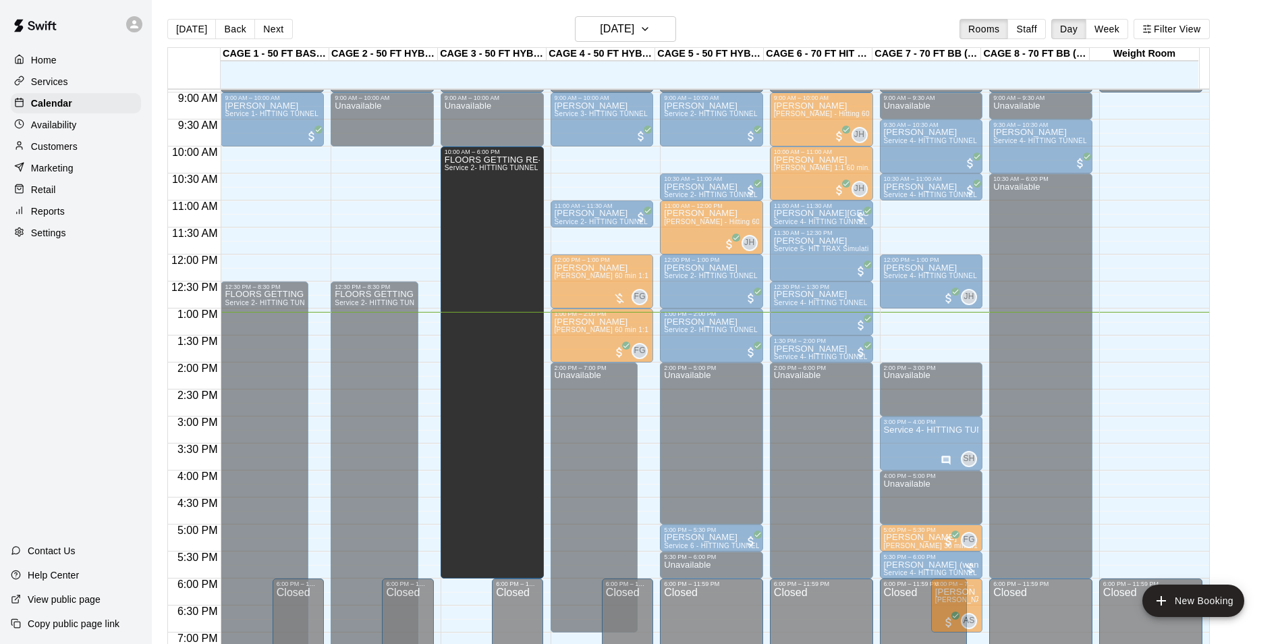
drag, startPoint x: 479, startPoint y: 485, endPoint x: 500, endPoint y: 219, distance: 267.3
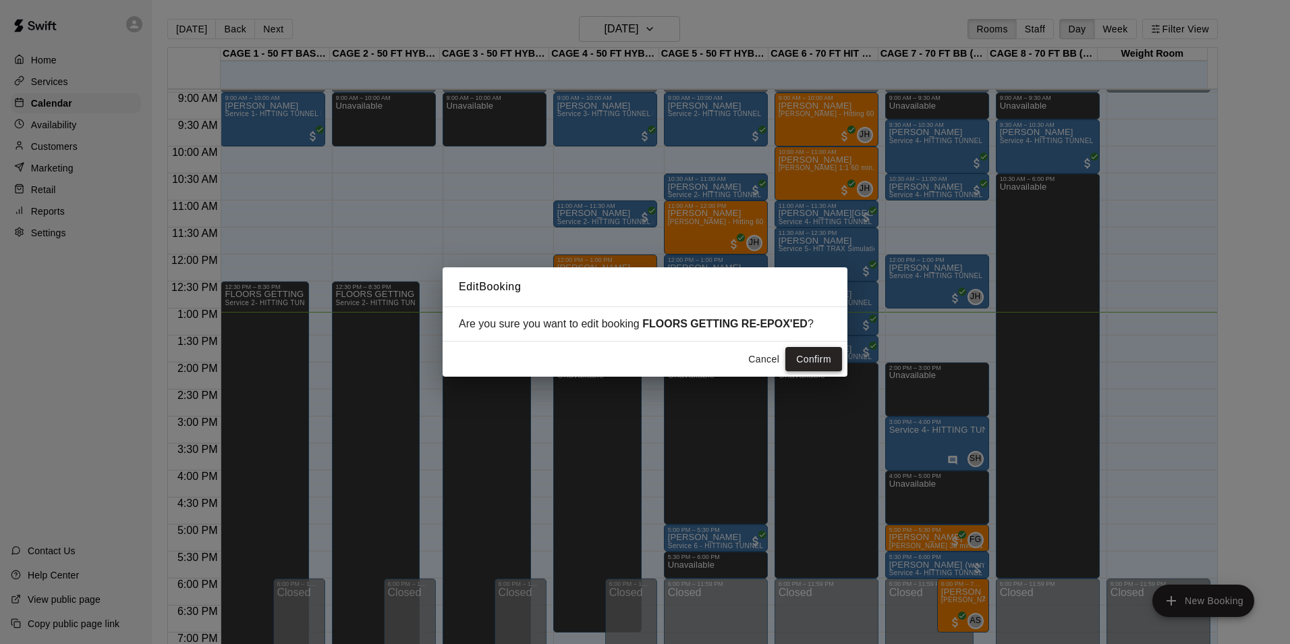
click at [816, 354] on button "Confirm" at bounding box center [813, 359] width 57 height 25
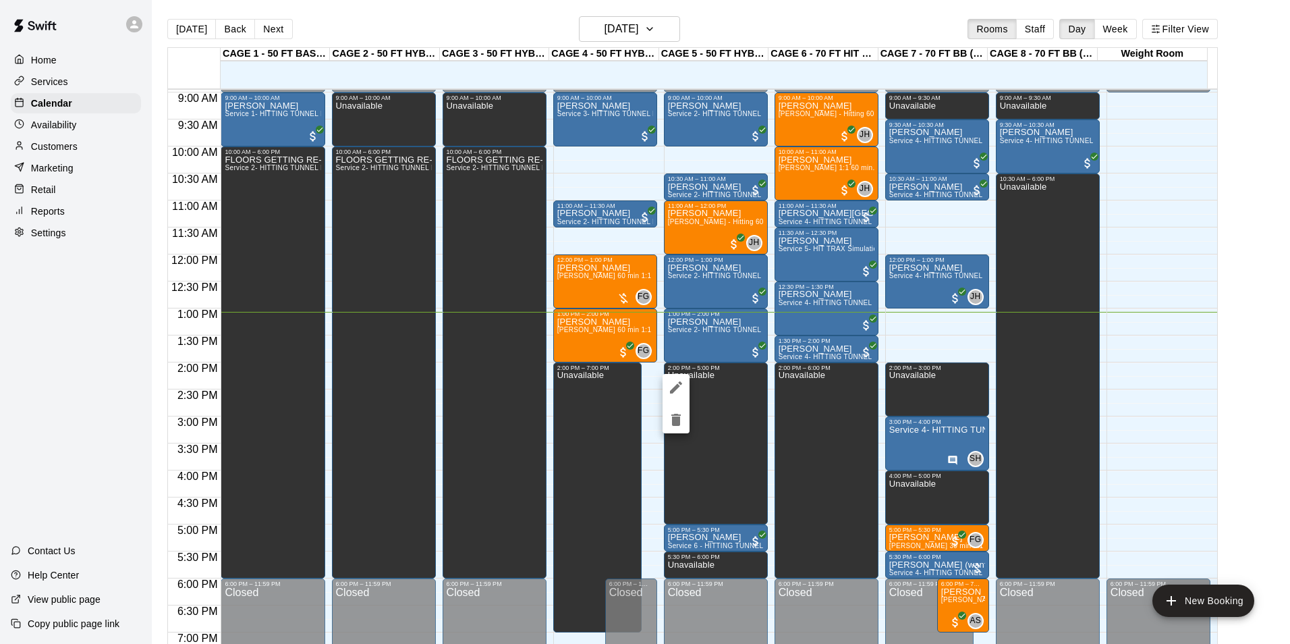
click at [675, 421] on icon "delete" at bounding box center [675, 420] width 9 height 12
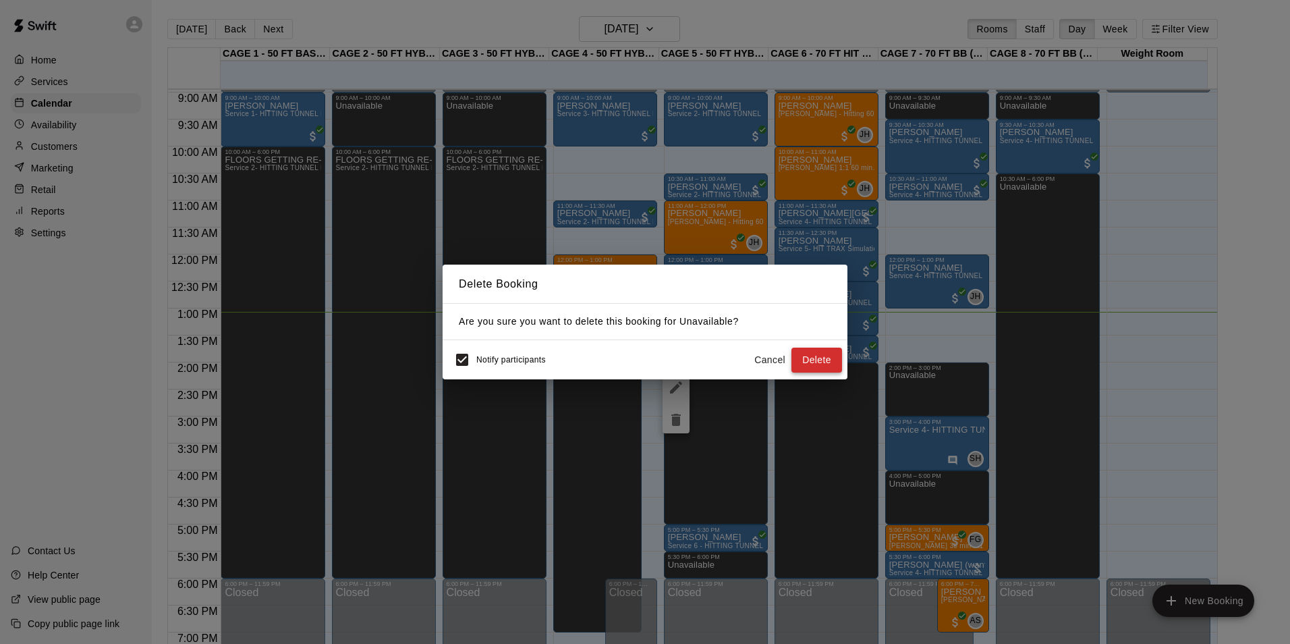
click at [808, 360] on button "Delete" at bounding box center [816, 359] width 51 height 25
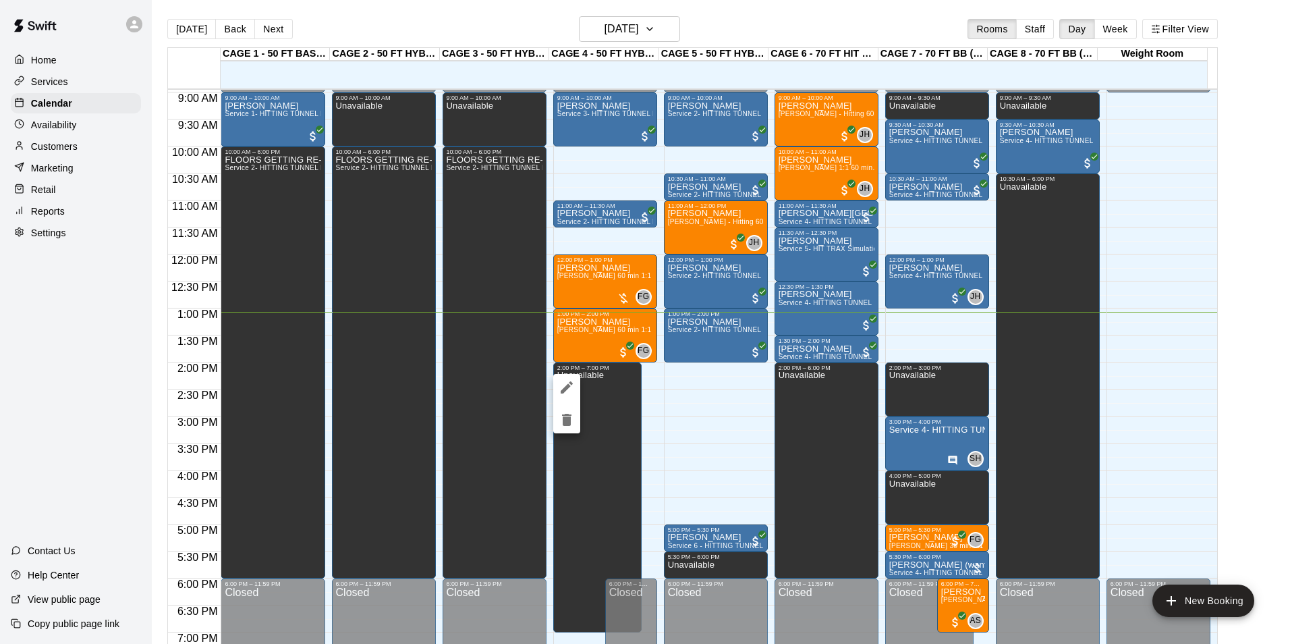
click at [567, 423] on icon "delete" at bounding box center [566, 420] width 9 height 12
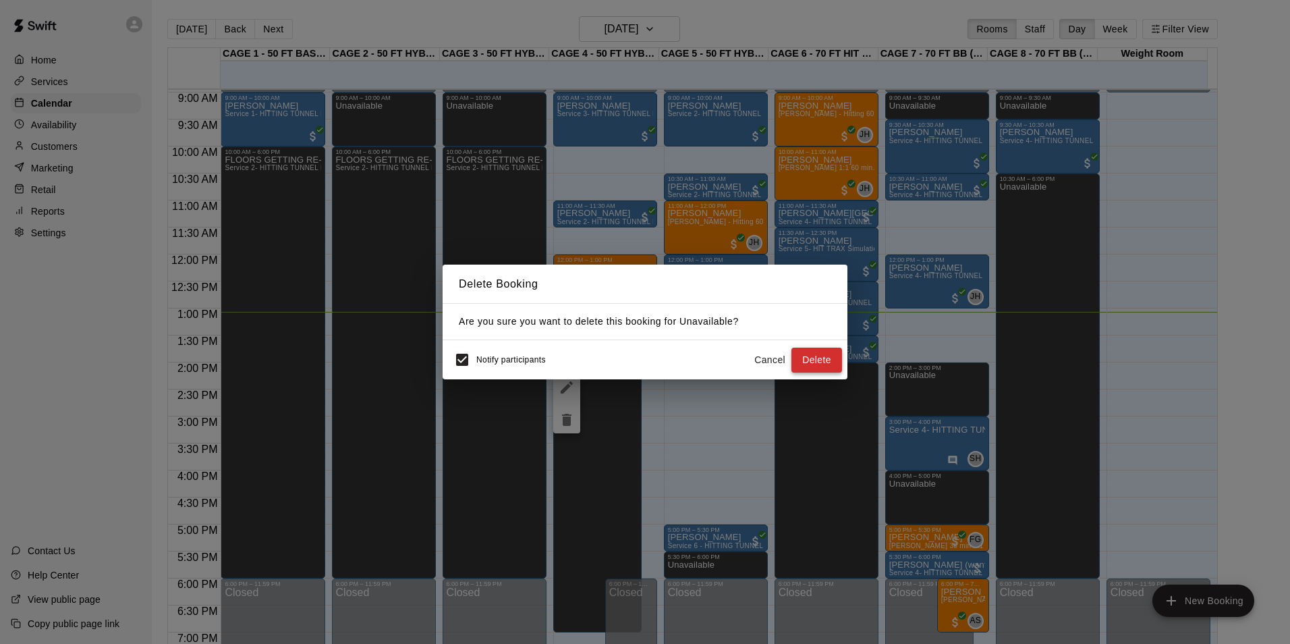
click at [812, 358] on button "Delete" at bounding box center [816, 359] width 51 height 25
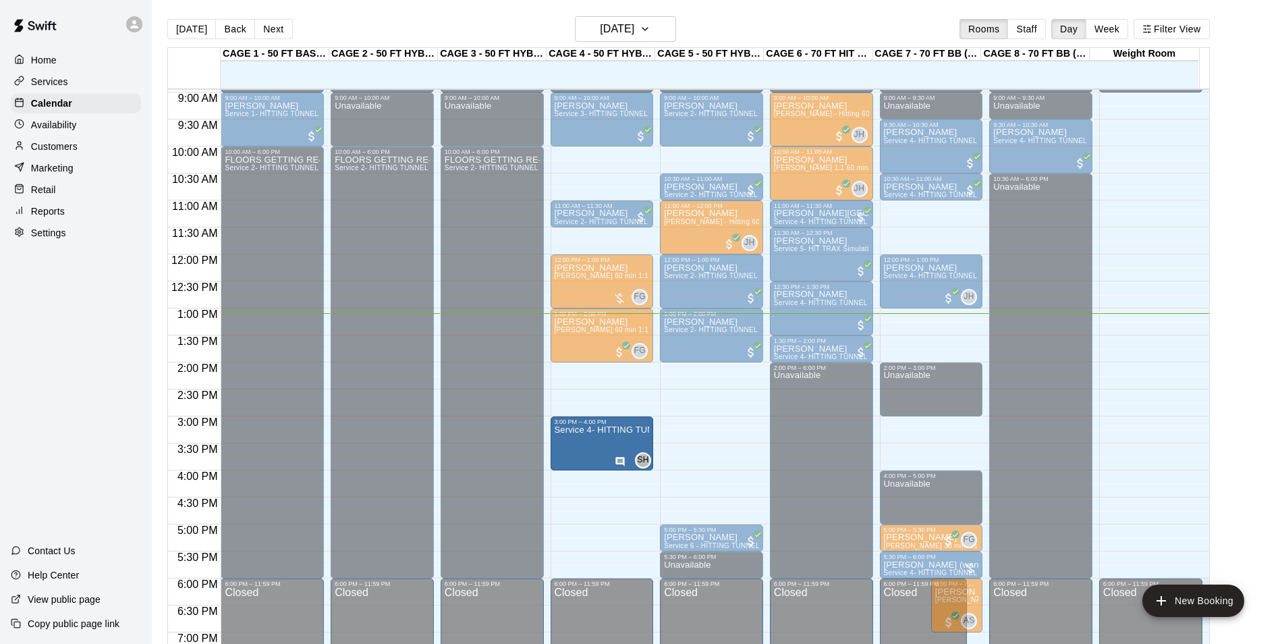
drag, startPoint x: 928, startPoint y: 449, endPoint x: 615, endPoint y: 451, distance: 313.1
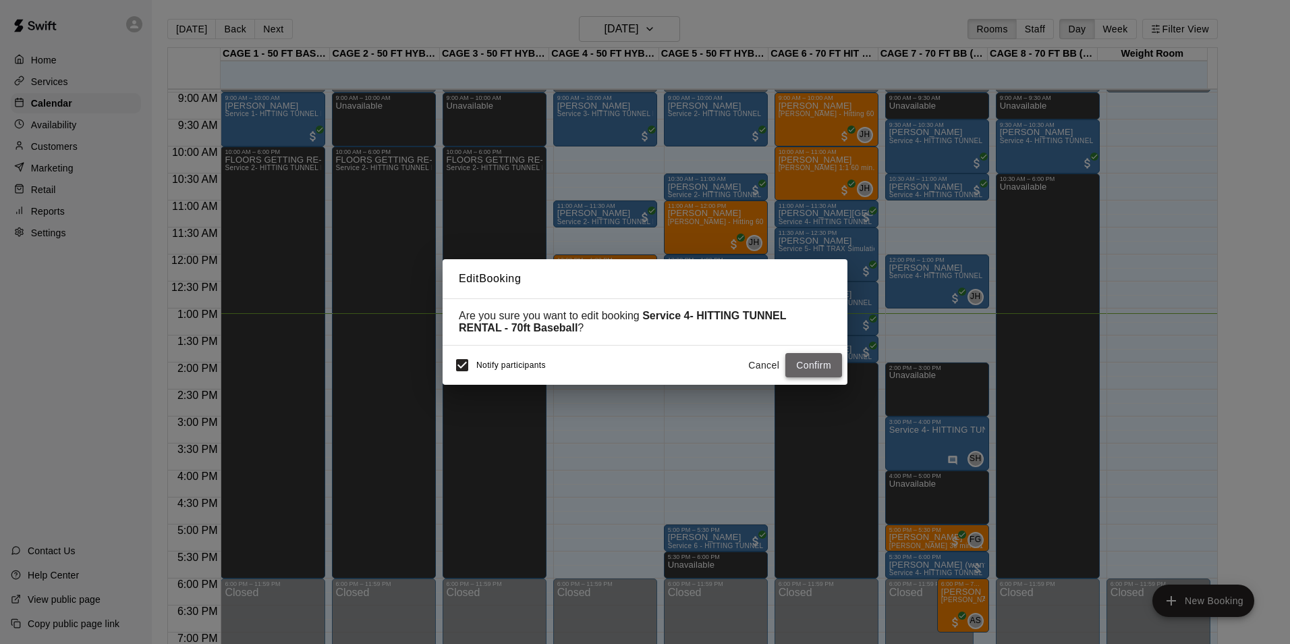
click at [829, 363] on button "Confirm" at bounding box center [813, 365] width 57 height 25
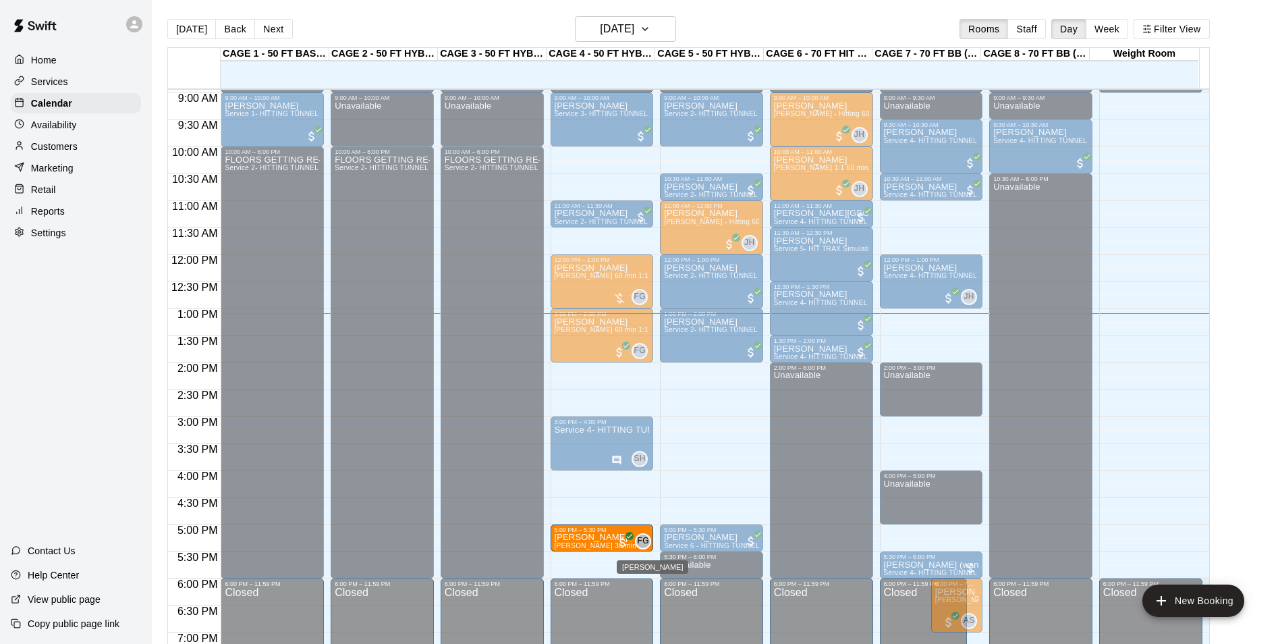
drag, startPoint x: 908, startPoint y: 536, endPoint x: 643, endPoint y: 542, distance: 264.6
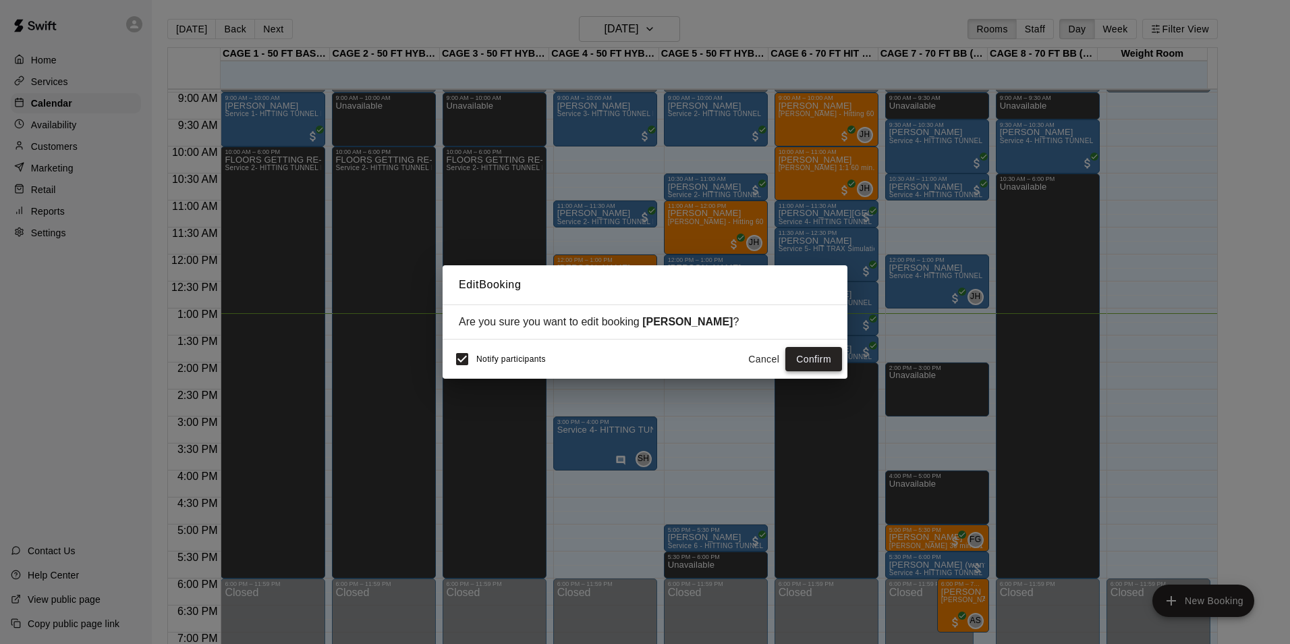
click at [812, 362] on button "Confirm" at bounding box center [813, 359] width 57 height 25
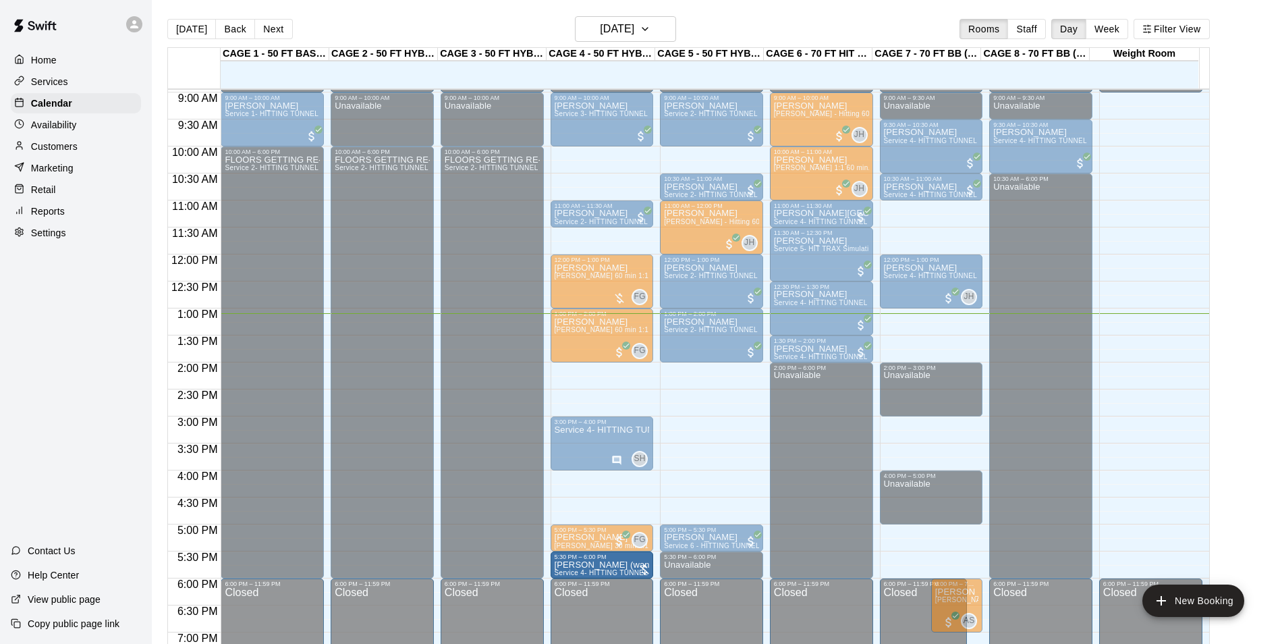
drag, startPoint x: 921, startPoint y: 568, endPoint x: 639, endPoint y: 573, distance: 282.1
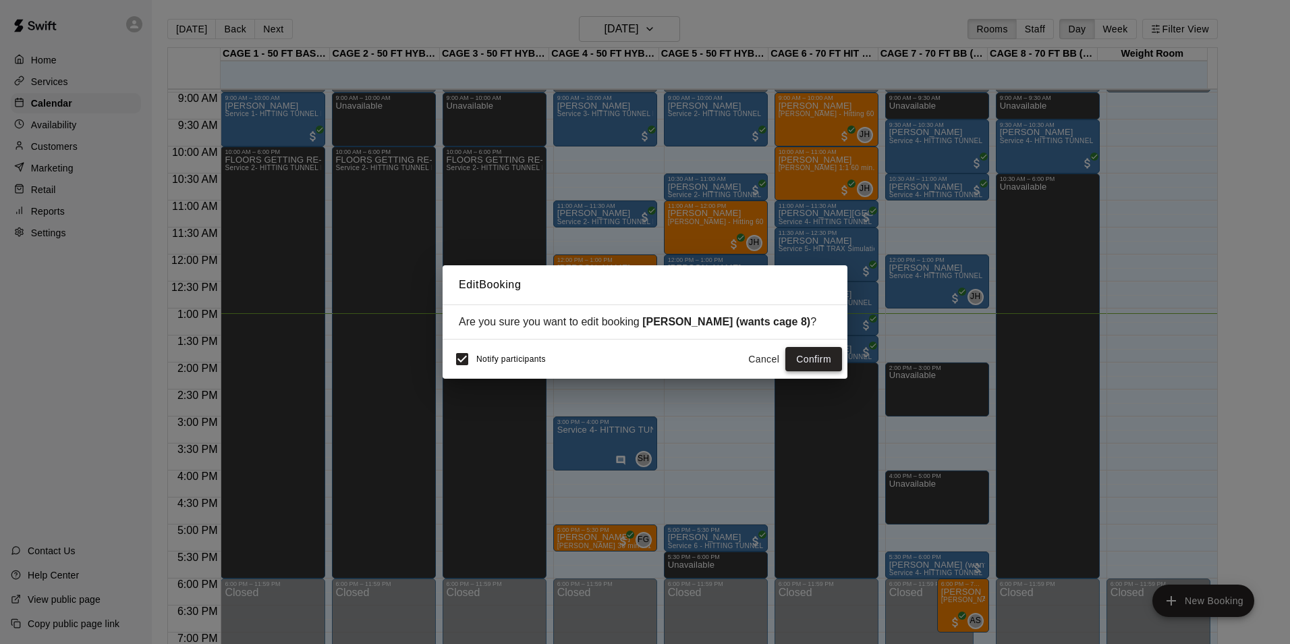
click at [812, 350] on button "Confirm" at bounding box center [813, 359] width 57 height 25
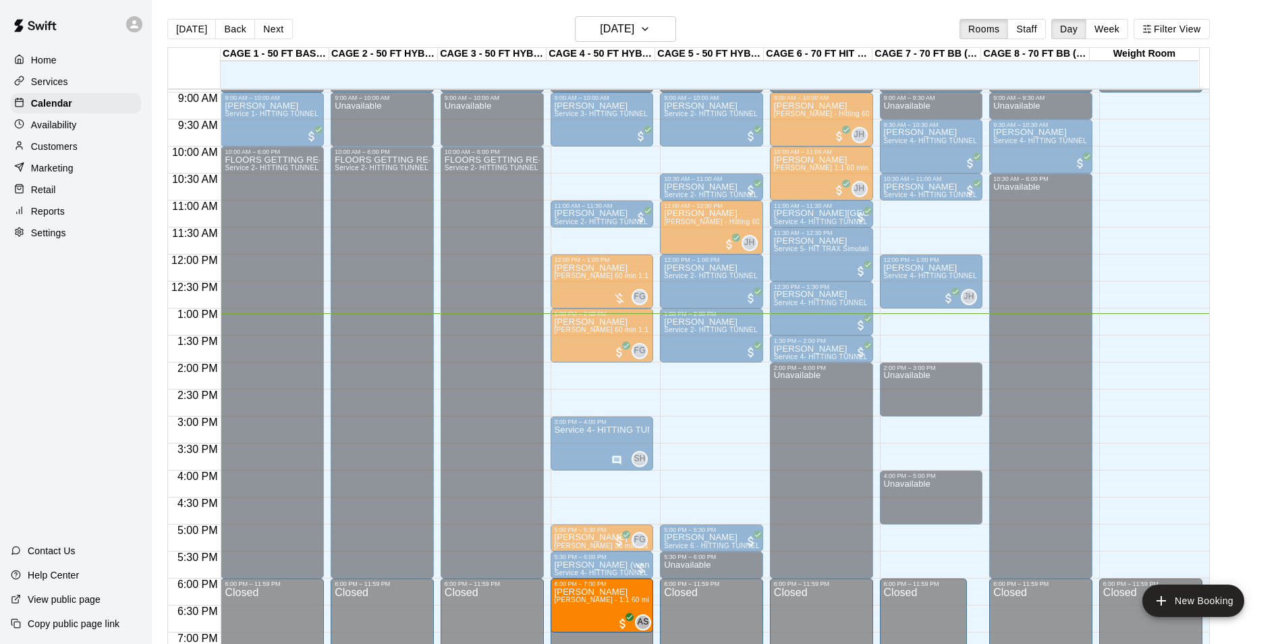
drag, startPoint x: 947, startPoint y: 593, endPoint x: 633, endPoint y: 596, distance: 313.8
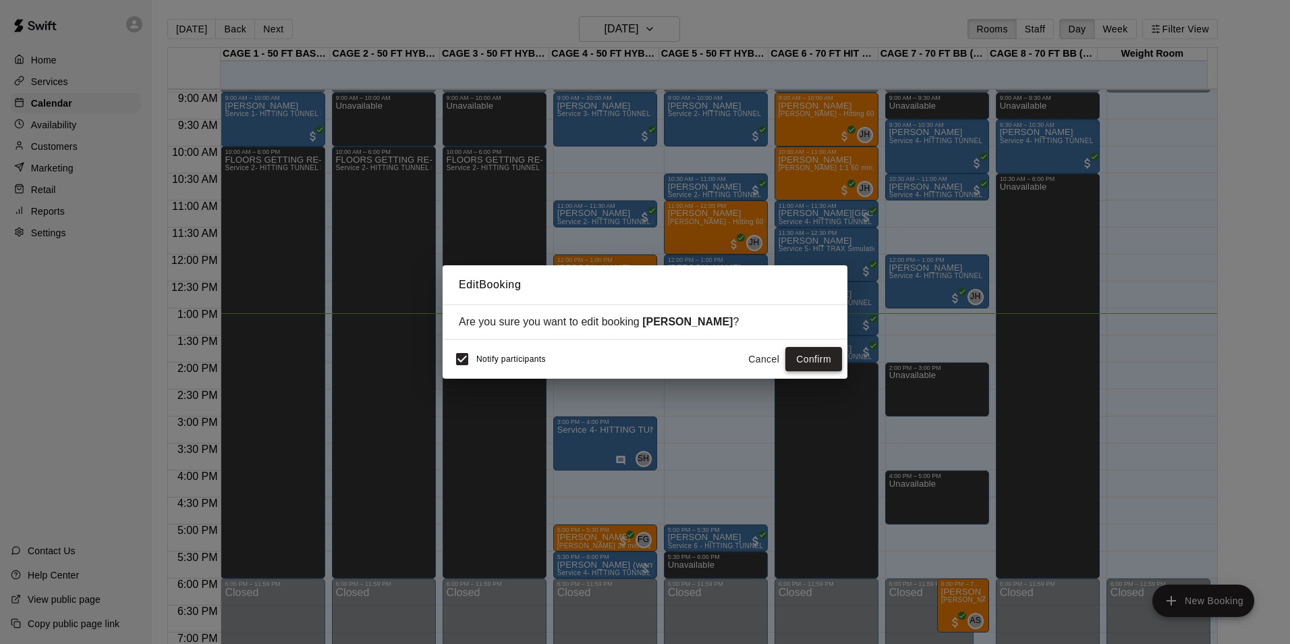
click at [804, 352] on button "Confirm" at bounding box center [813, 359] width 57 height 25
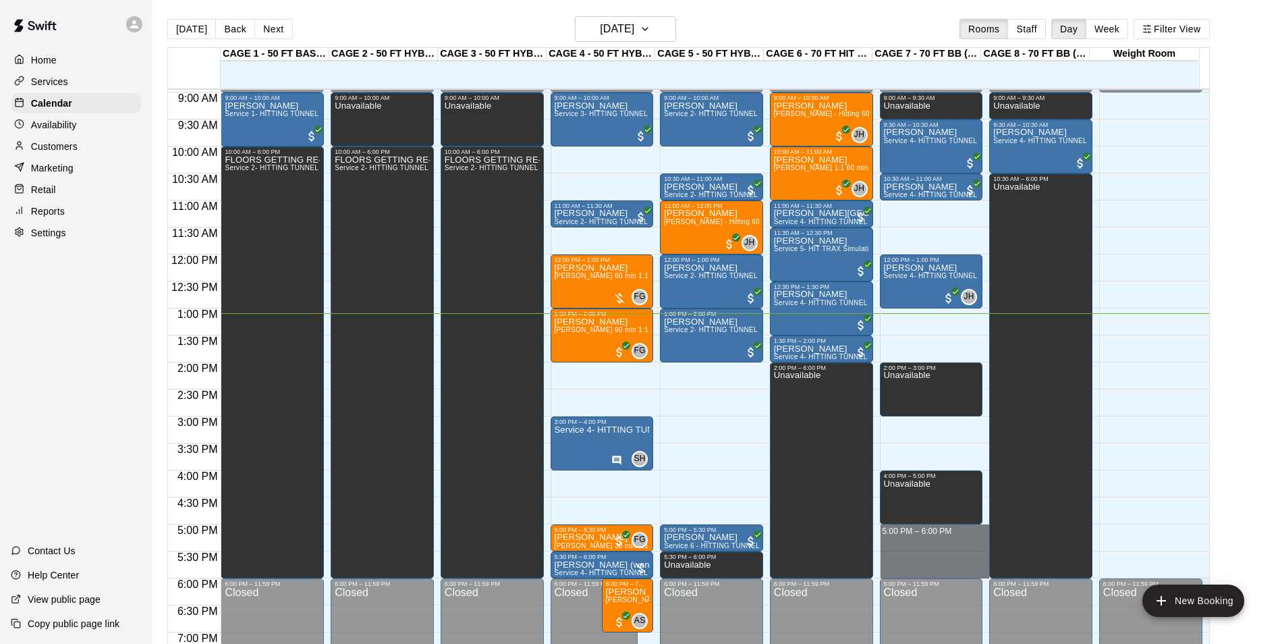
drag, startPoint x: 918, startPoint y: 530, endPoint x: 920, endPoint y: 572, distance: 42.5
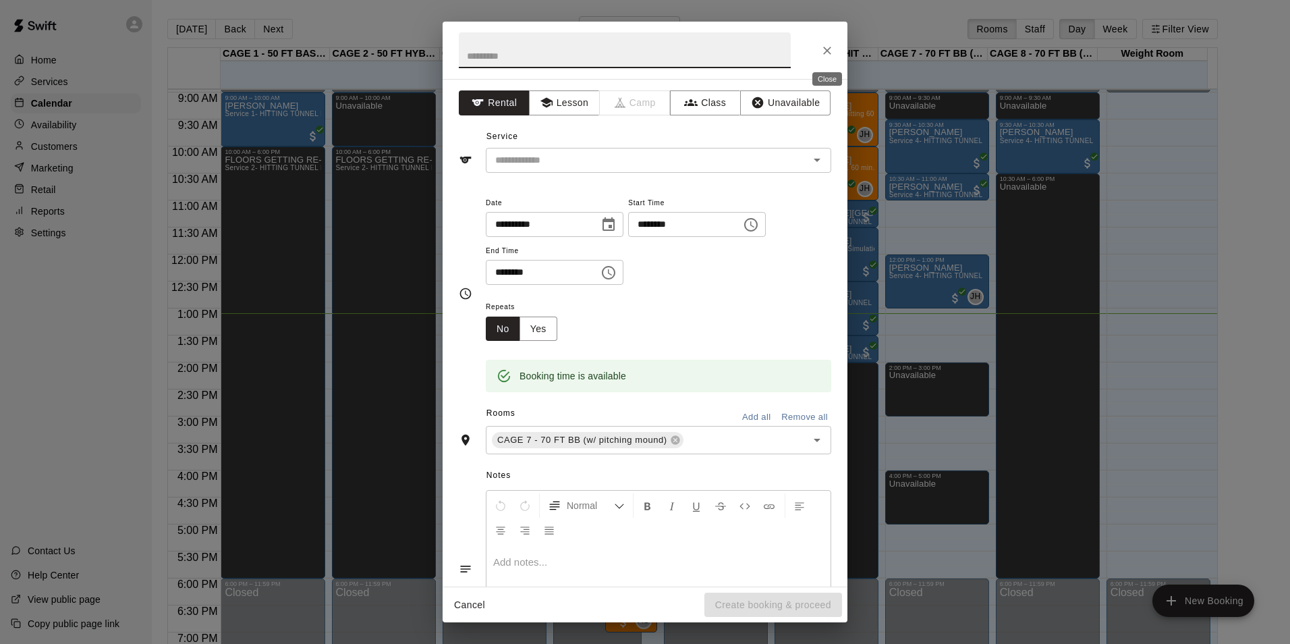
click at [822, 52] on icon "Close" at bounding box center [826, 50] width 13 height 13
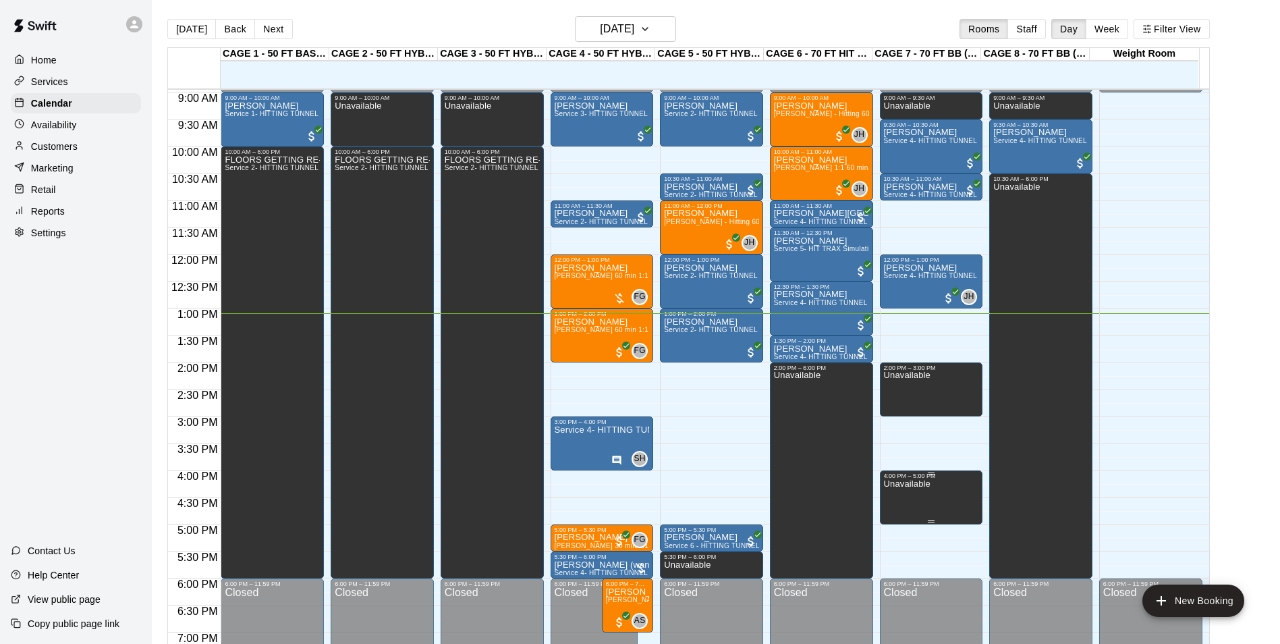
click at [938, 479] on div "4:00 PM – 5:00 PM" at bounding box center [931, 475] width 95 height 7
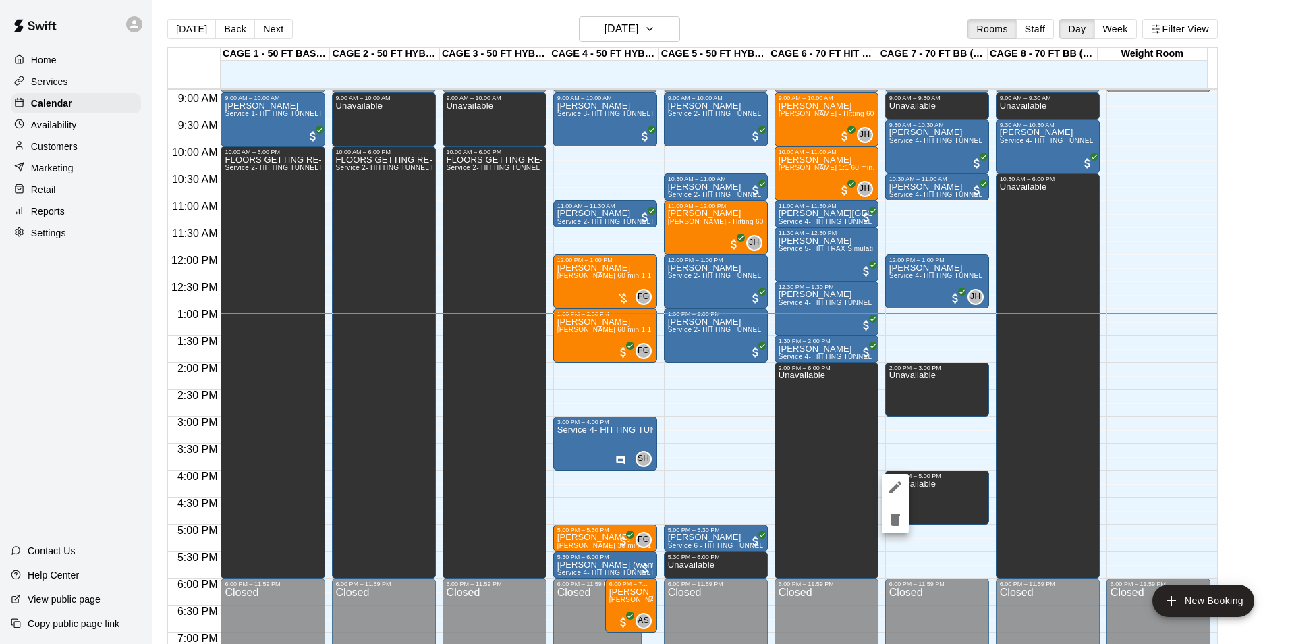
click at [902, 513] on icon "delete" at bounding box center [895, 519] width 16 height 16
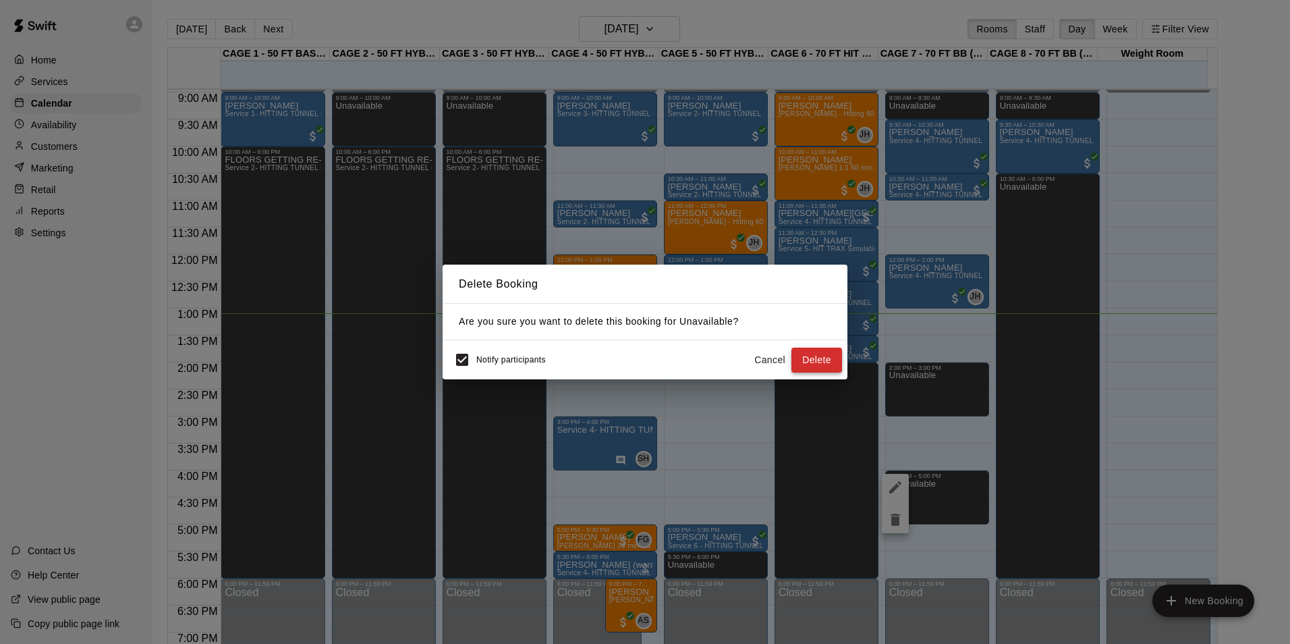
click at [818, 355] on button "Delete" at bounding box center [816, 359] width 51 height 25
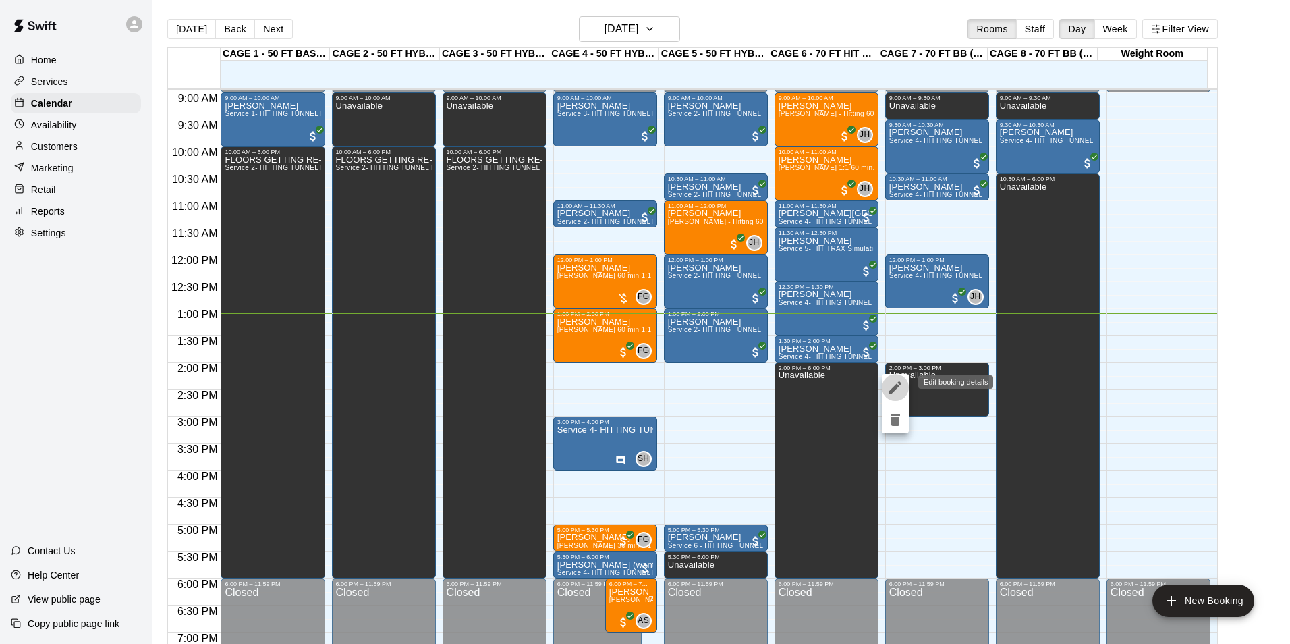
click at [899, 389] on icon "edit" at bounding box center [895, 387] width 16 height 16
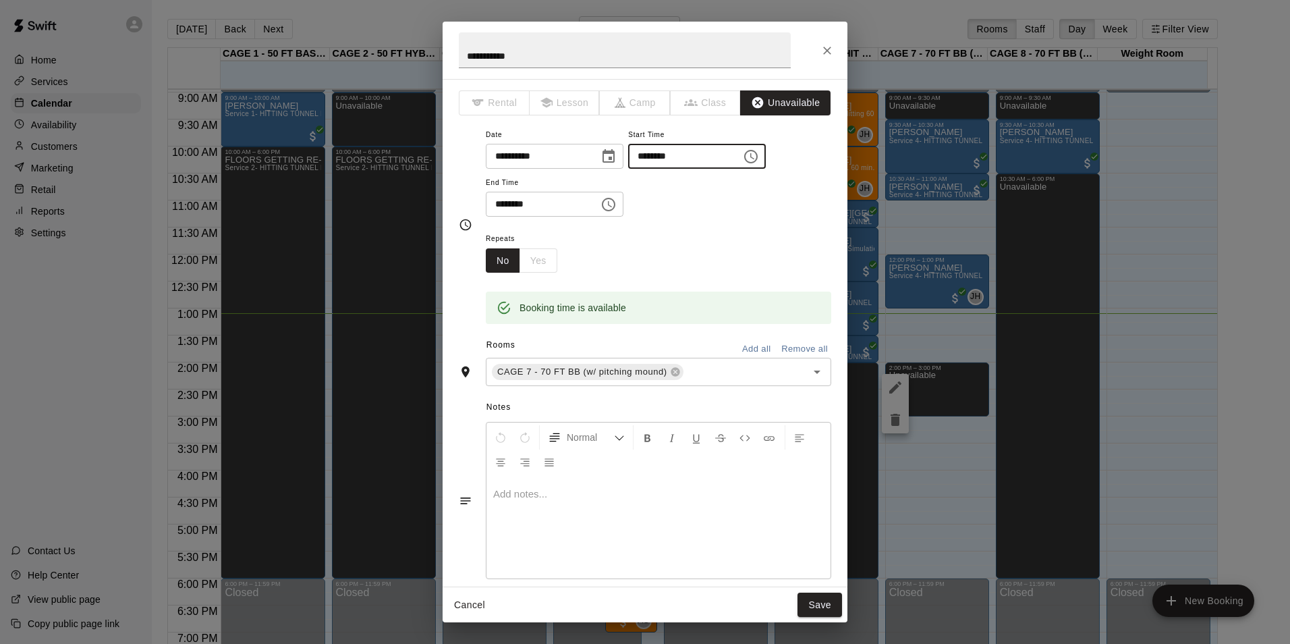
click at [654, 157] on input "********" at bounding box center [680, 156] width 104 height 25
click at [659, 153] on input "********" at bounding box center [680, 156] width 104 height 25
type input "********"
click at [703, 185] on div "**********" at bounding box center [658, 171] width 345 height 91
click at [501, 201] on input "********" at bounding box center [538, 204] width 104 height 25
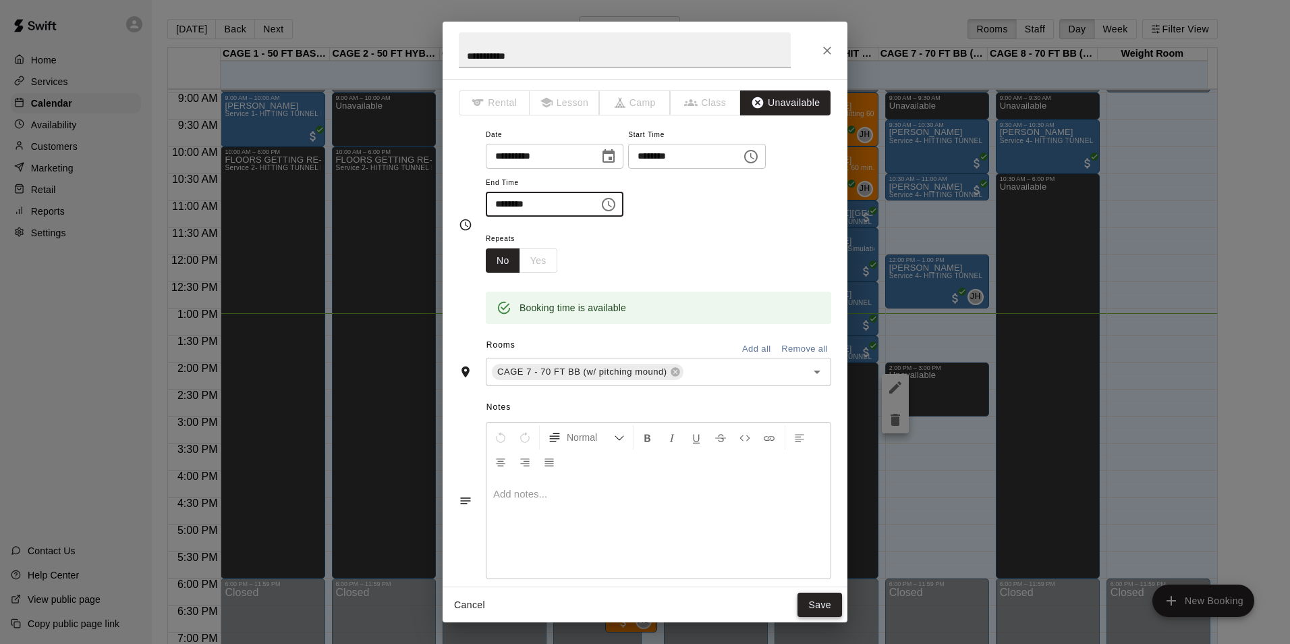
type input "********"
click at [821, 603] on button "Save" at bounding box center [820, 604] width 45 height 25
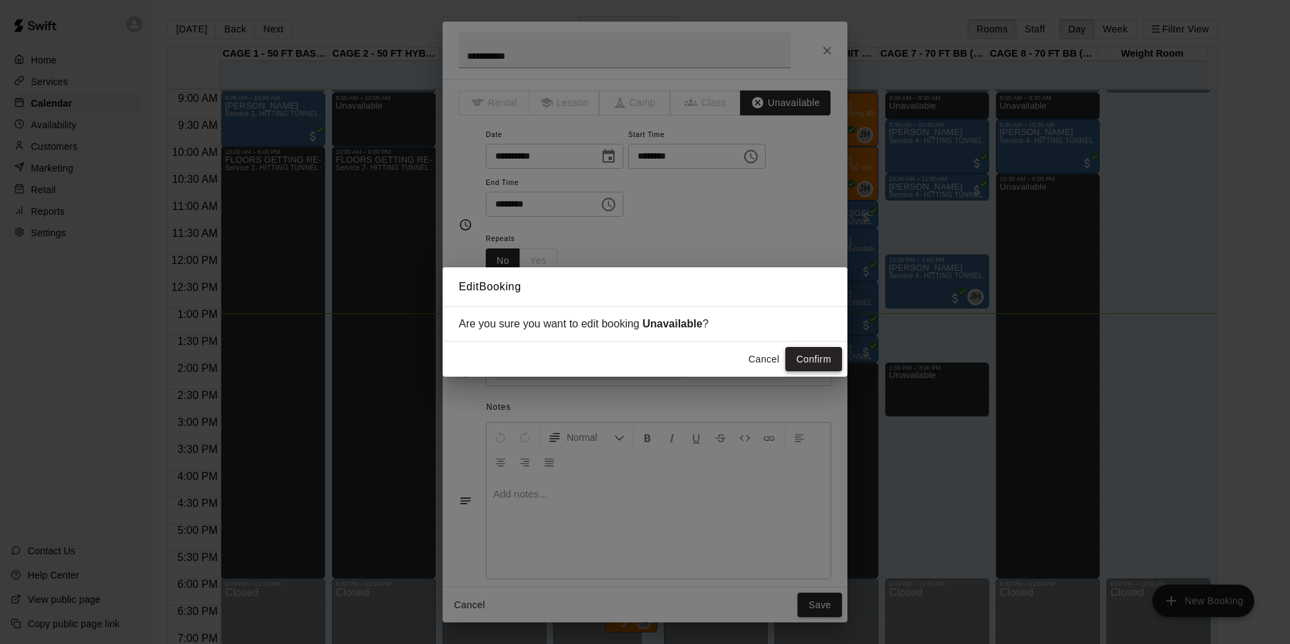
click at [810, 356] on button "Confirm" at bounding box center [813, 359] width 57 height 25
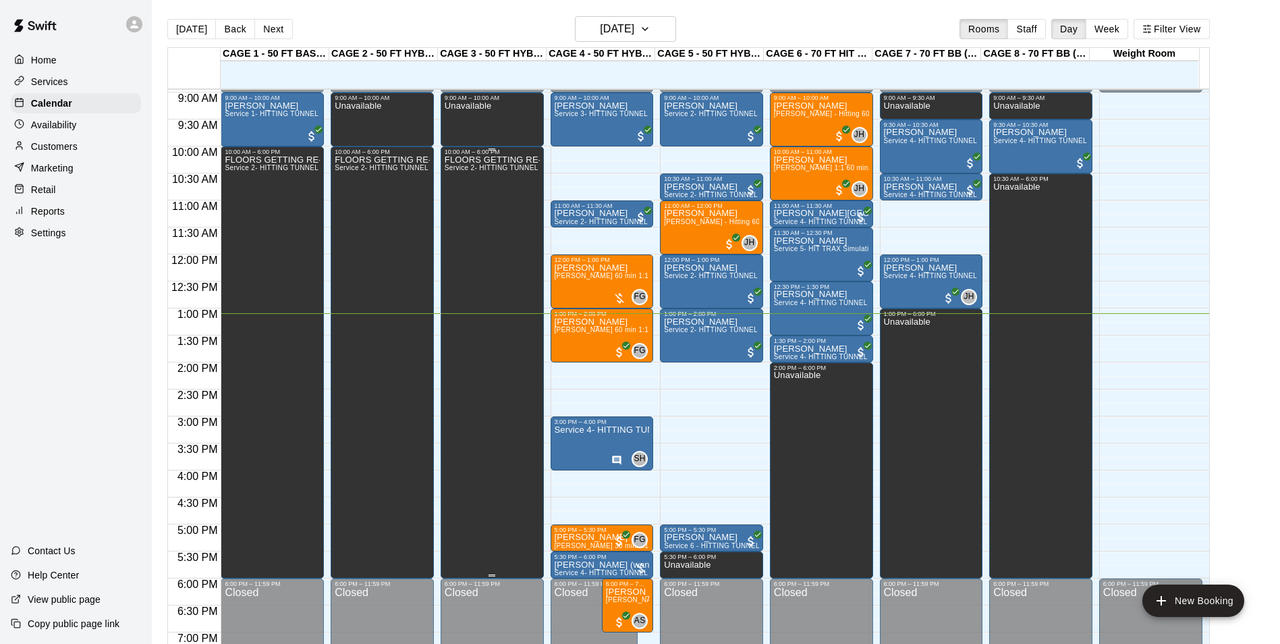
click at [484, 198] on div "FLOORS GETTING RE-EPOX'ED Service 2- HITTING TUNNEL RENTAL - 50ft Baseball" at bounding box center [492, 477] width 95 height 644
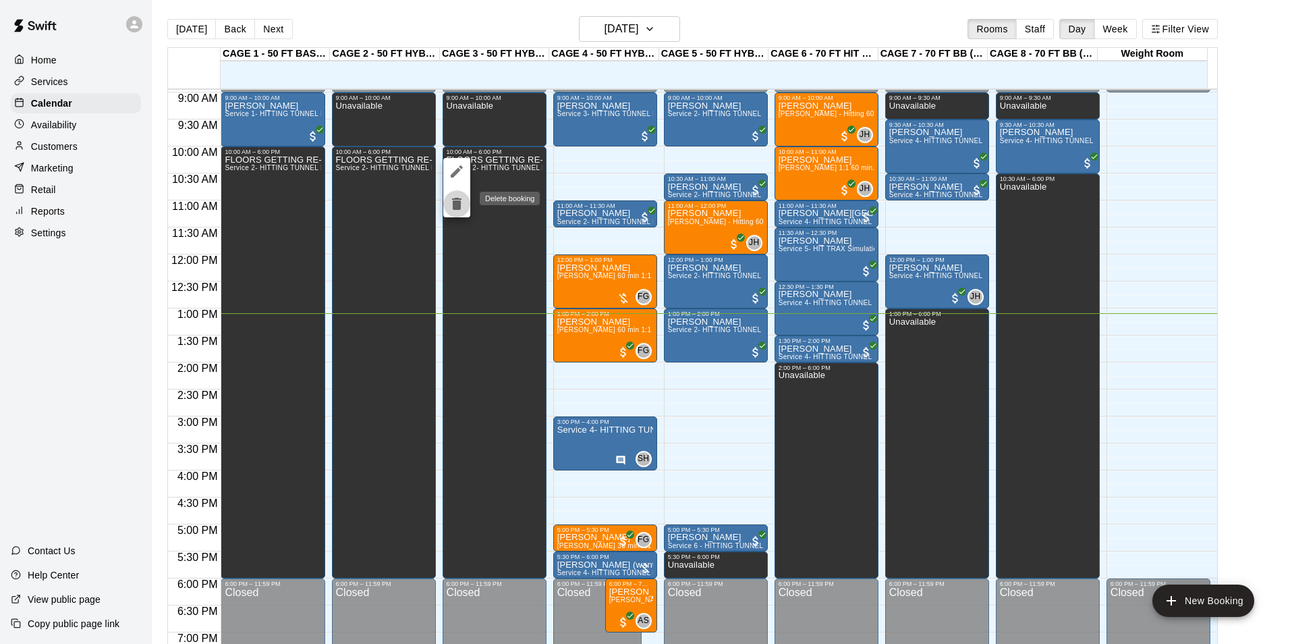
click at [459, 203] on icon "delete" at bounding box center [456, 204] width 9 height 12
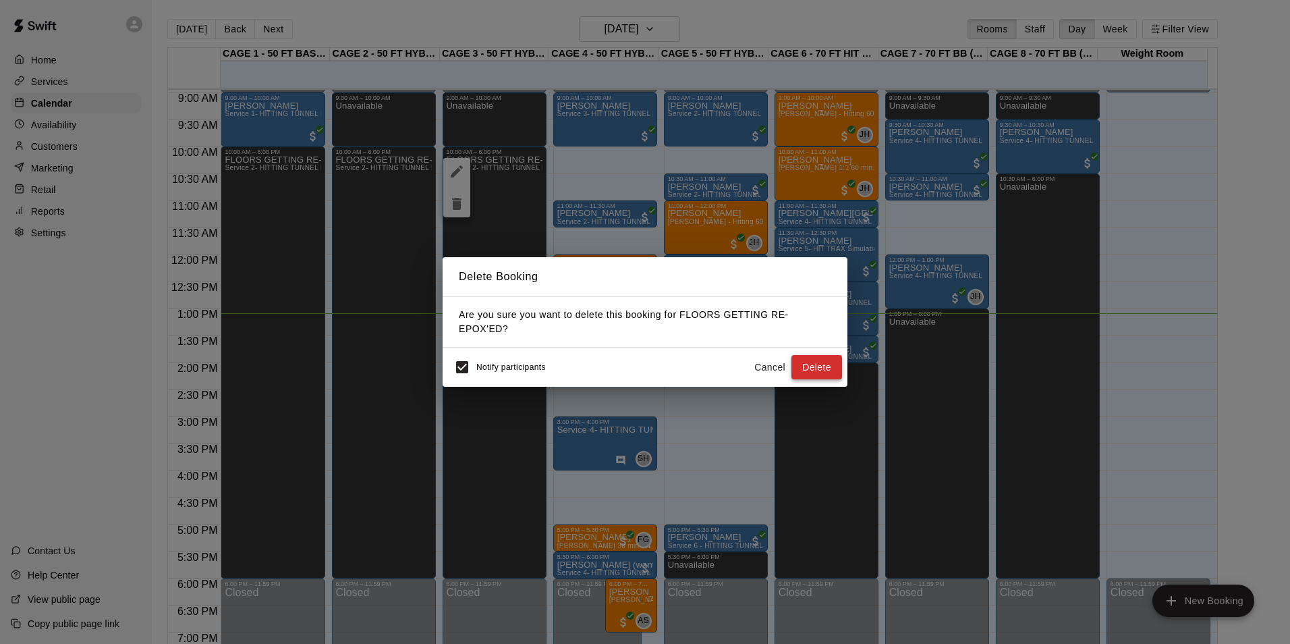
click at [813, 364] on button "Delete" at bounding box center [816, 367] width 51 height 25
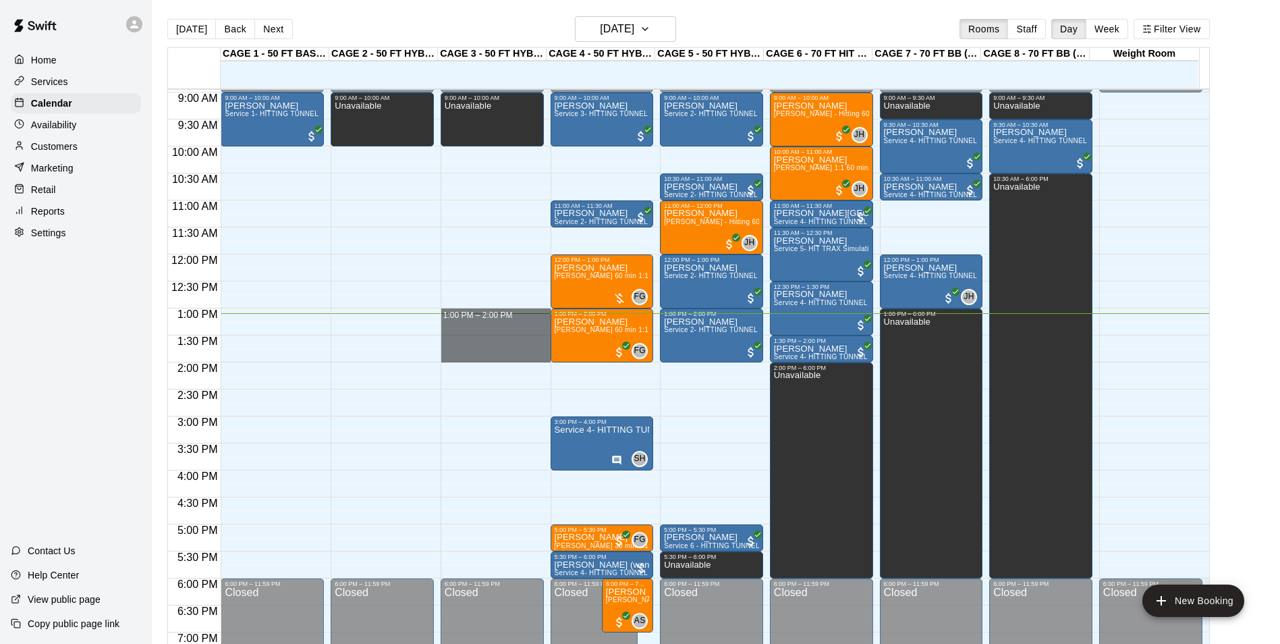
drag, startPoint x: 512, startPoint y: 312, endPoint x: 514, endPoint y: 357, distance: 44.6
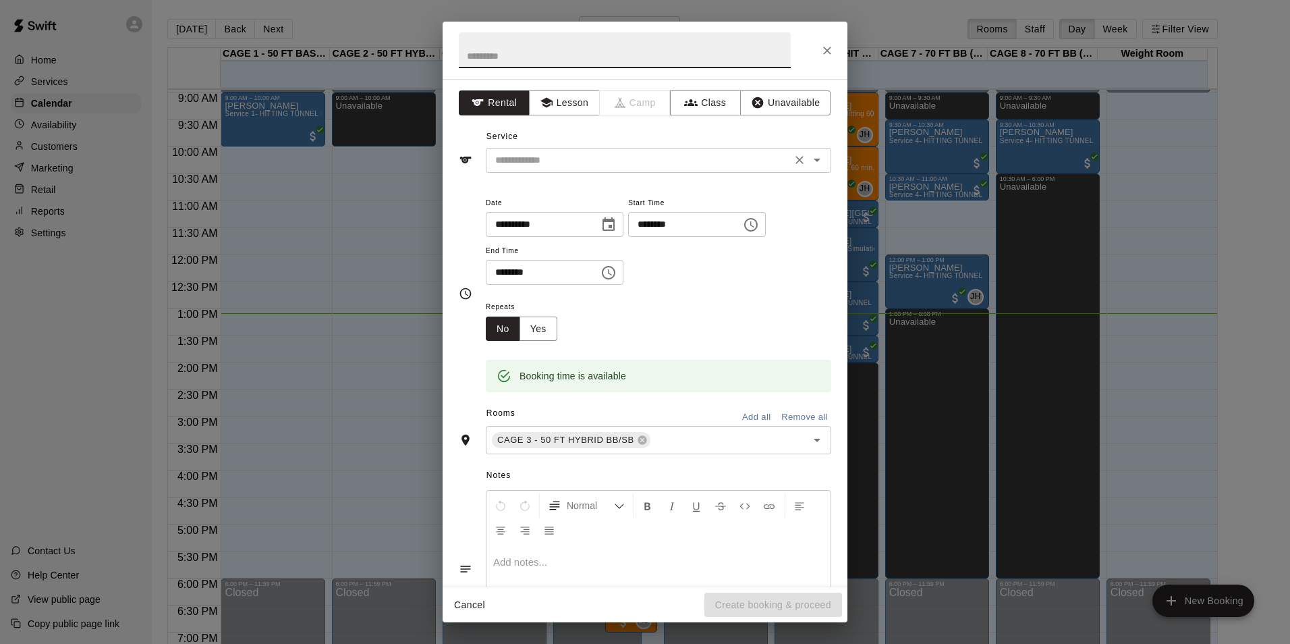
click at [598, 169] on div "​" at bounding box center [658, 160] width 345 height 25
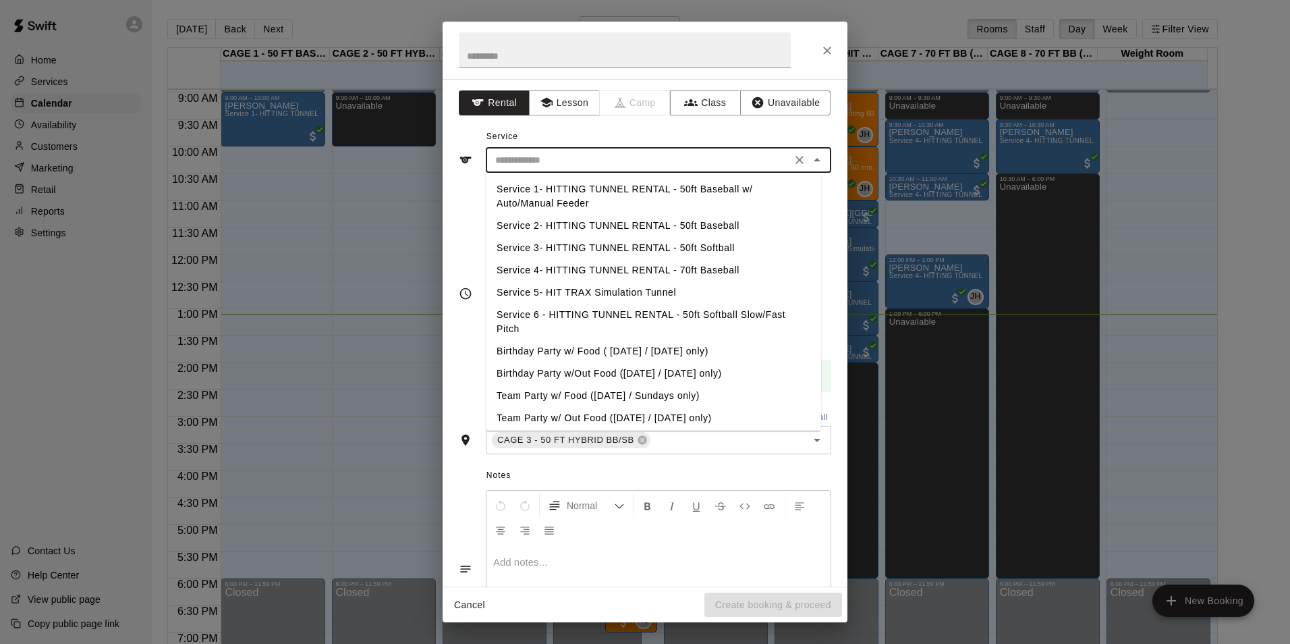
click at [691, 222] on li "Service 2- HITTING TUNNEL RENTAL - 50ft Baseball" at bounding box center [653, 226] width 335 height 22
type input "**********"
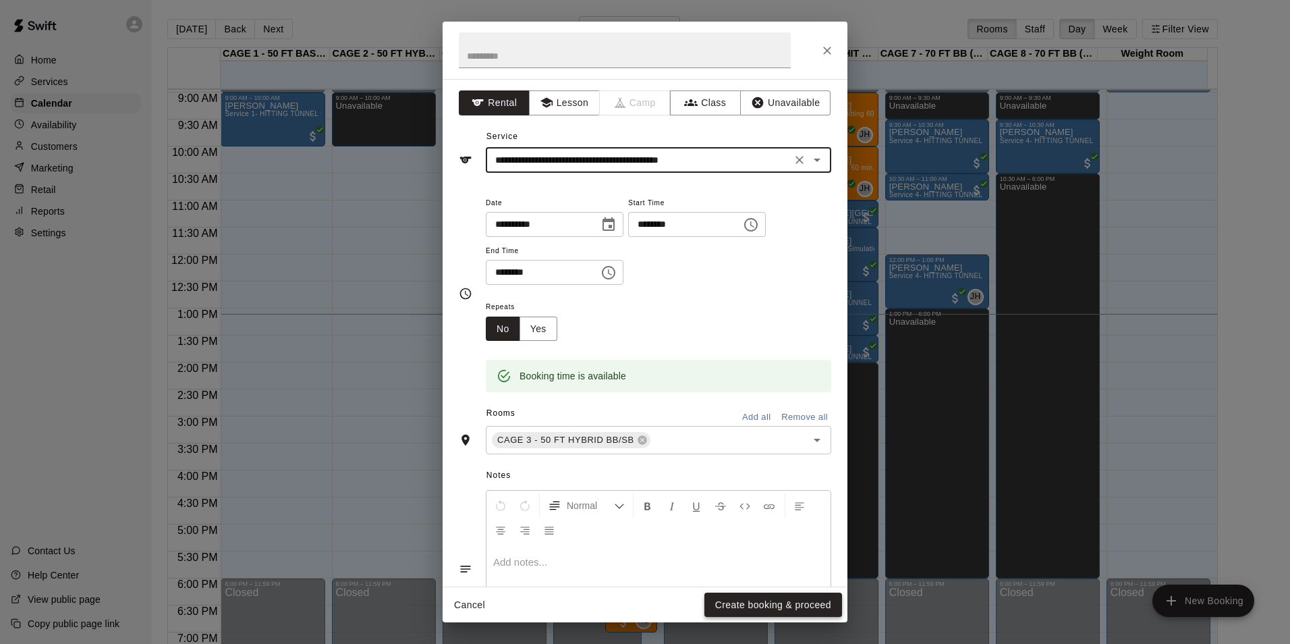
click at [775, 604] on button "Create booking & proceed" at bounding box center [773, 604] width 138 height 25
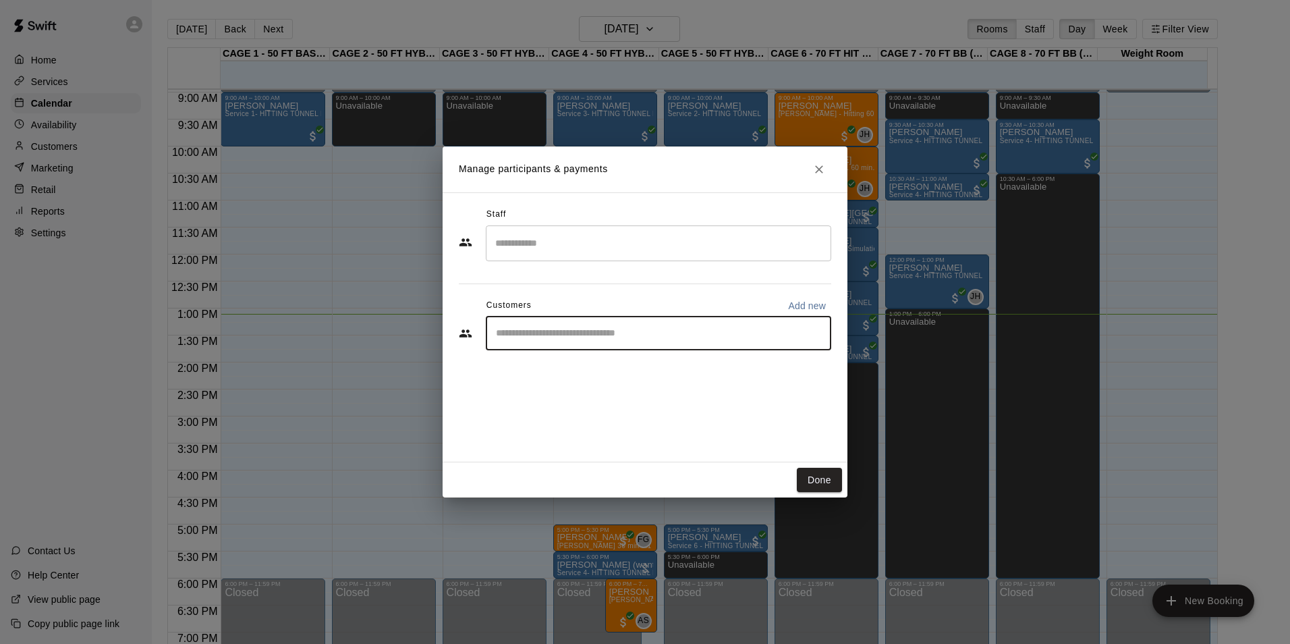
click at [612, 333] on input "Start typing to search customers..." at bounding box center [658, 333] width 333 height 13
type input "****"
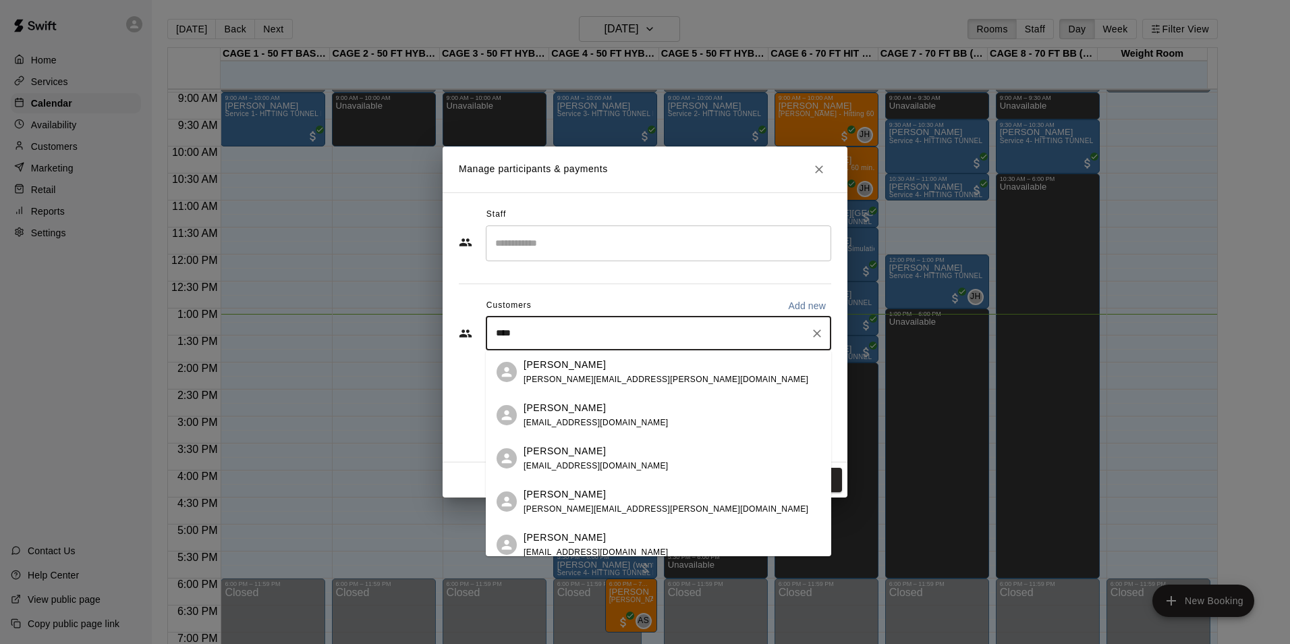
click at [553, 443] on div "[PERSON_NAME] [EMAIL_ADDRESS][DOMAIN_NAME]" at bounding box center [658, 458] width 345 height 43
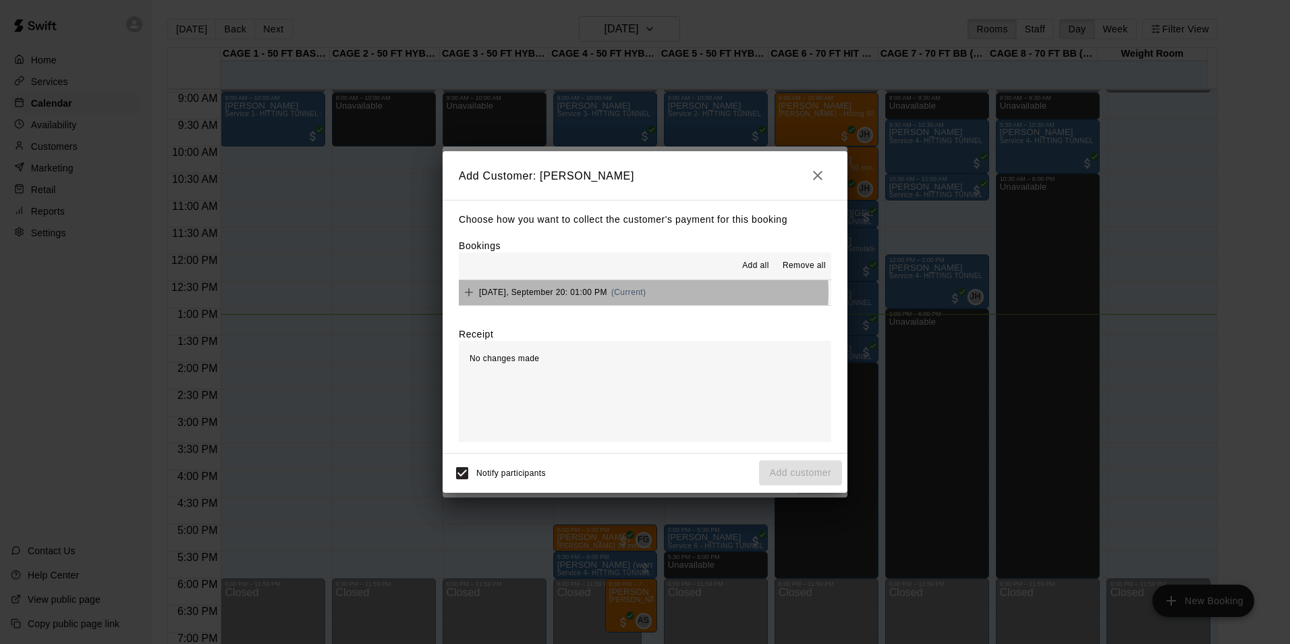
click at [643, 293] on span "(Current)" at bounding box center [628, 291] width 35 height 9
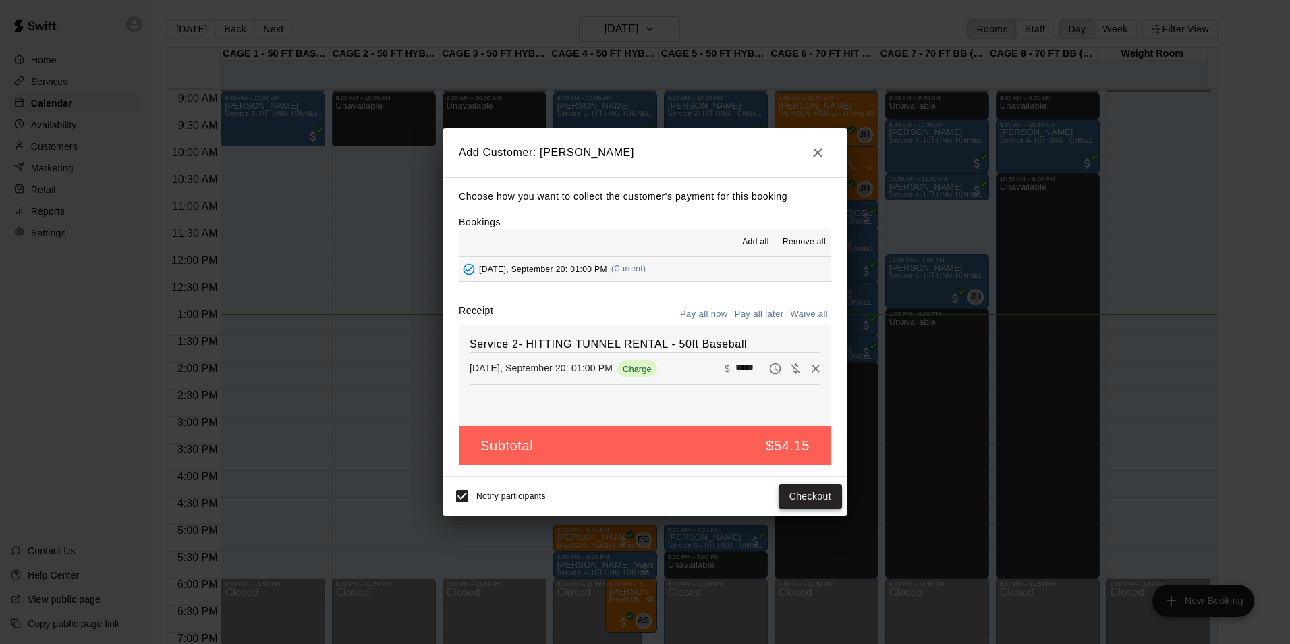
click at [814, 491] on button "Checkout" at bounding box center [810, 496] width 63 height 25
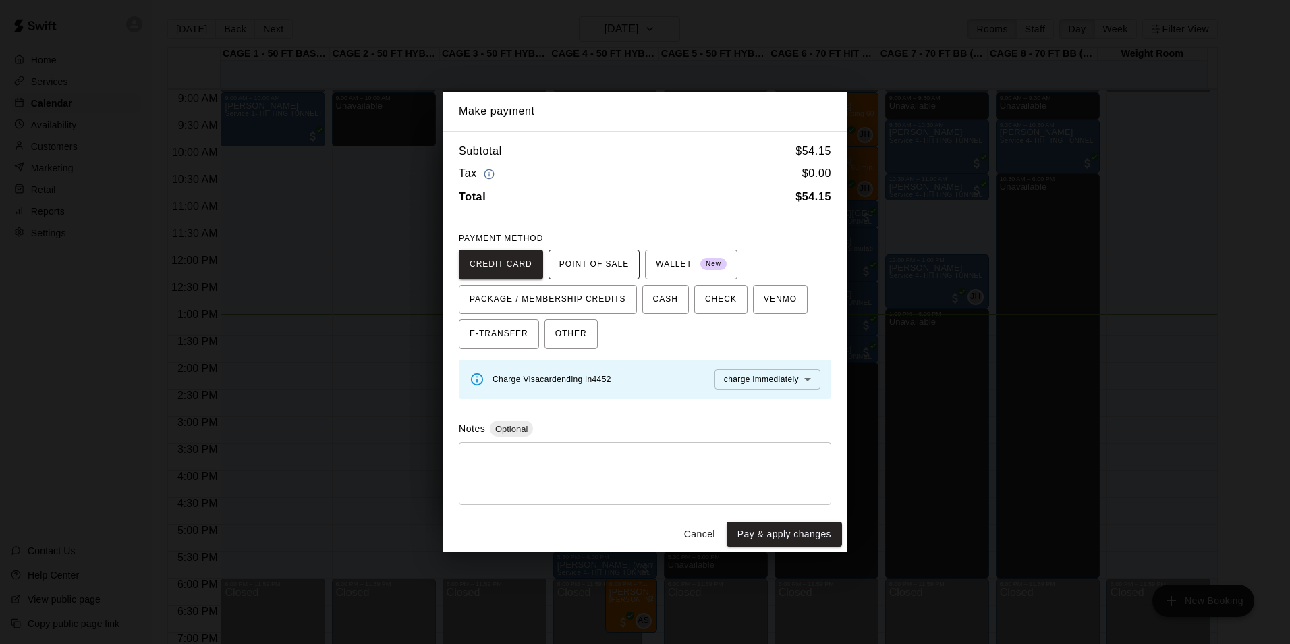
click at [576, 260] on span "POINT OF SALE" at bounding box center [593, 265] width 69 height 22
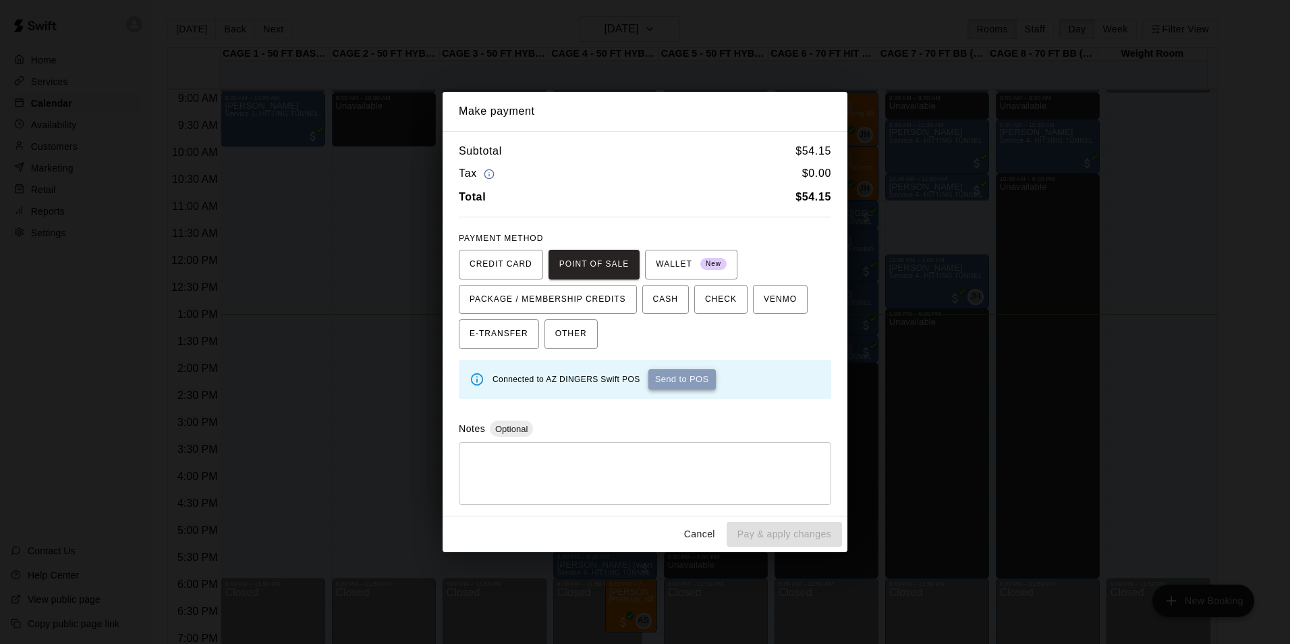
click at [684, 383] on button "Send to POS" at bounding box center [681, 379] width 67 height 20
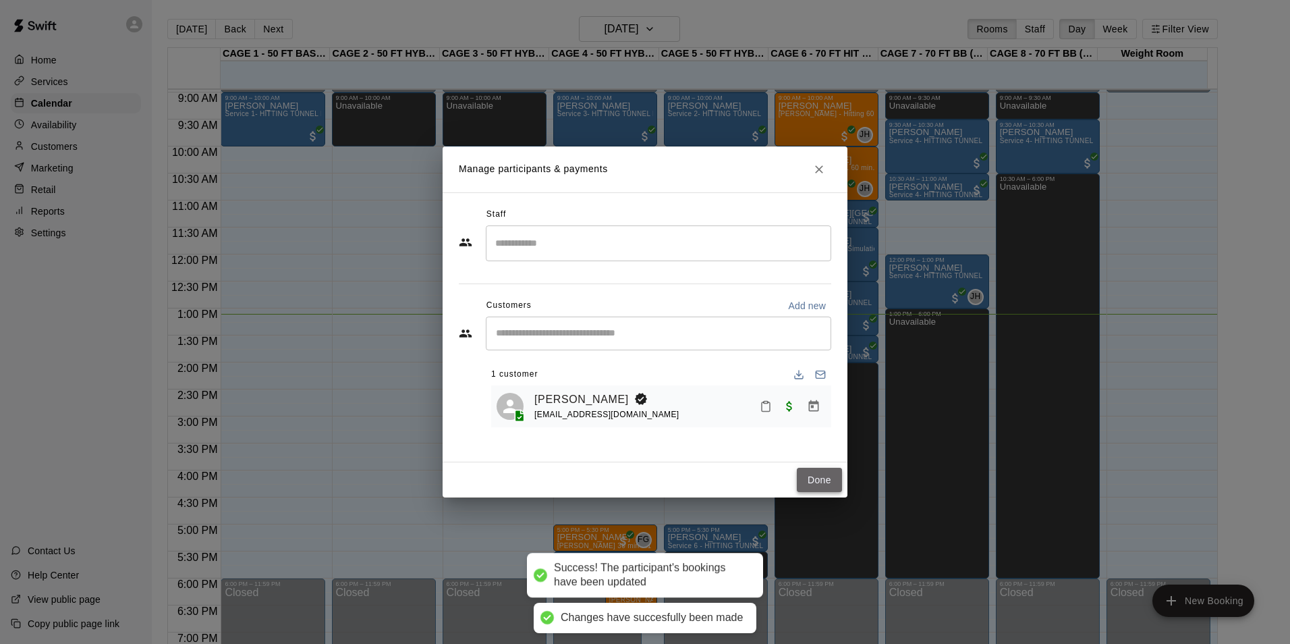
click at [837, 480] on button "Done" at bounding box center [819, 480] width 45 height 25
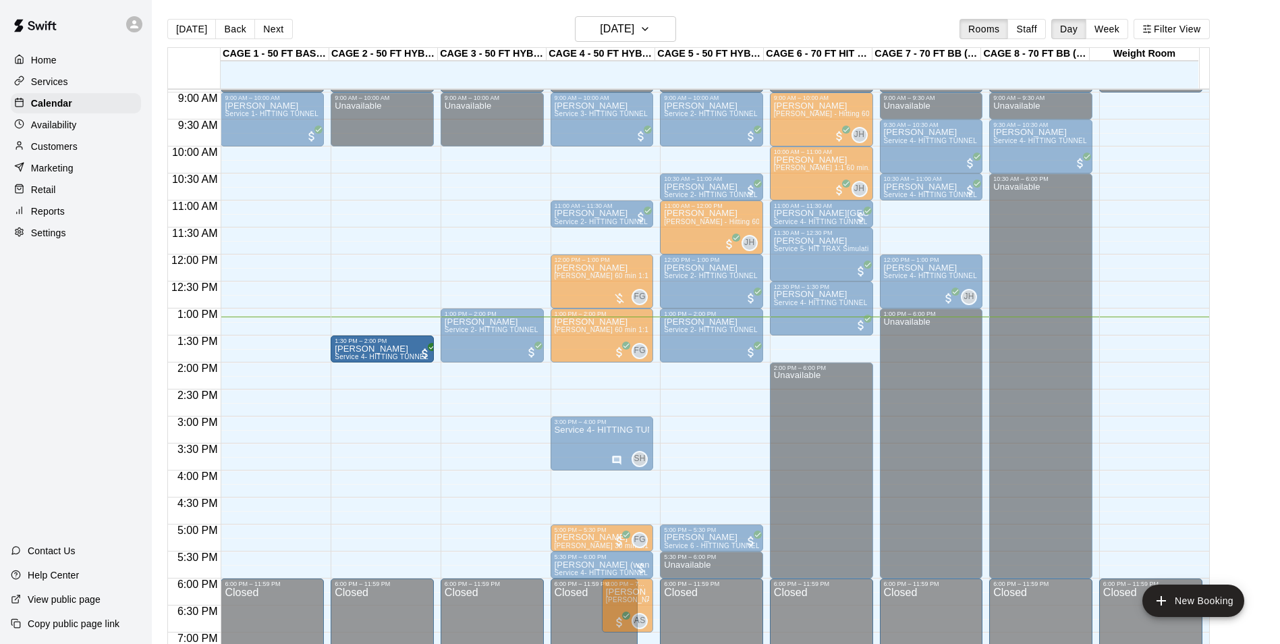
drag, startPoint x: 803, startPoint y: 352, endPoint x: 424, endPoint y: 354, distance: 378.5
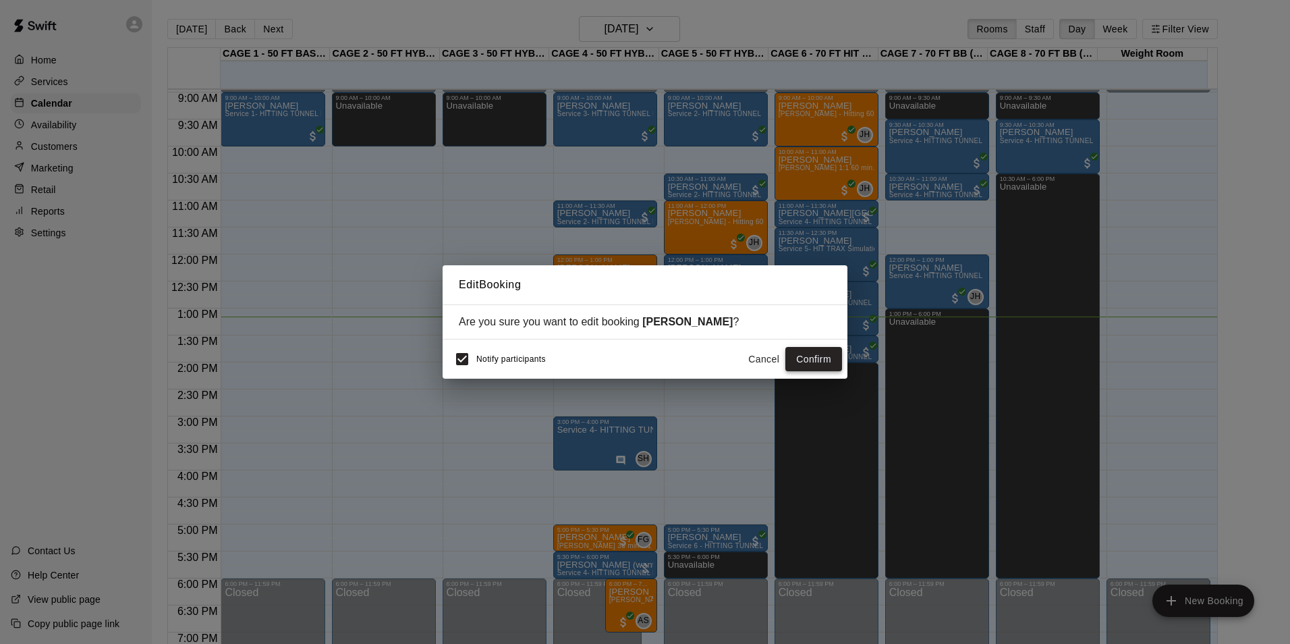
click at [808, 358] on button "Confirm" at bounding box center [813, 359] width 57 height 25
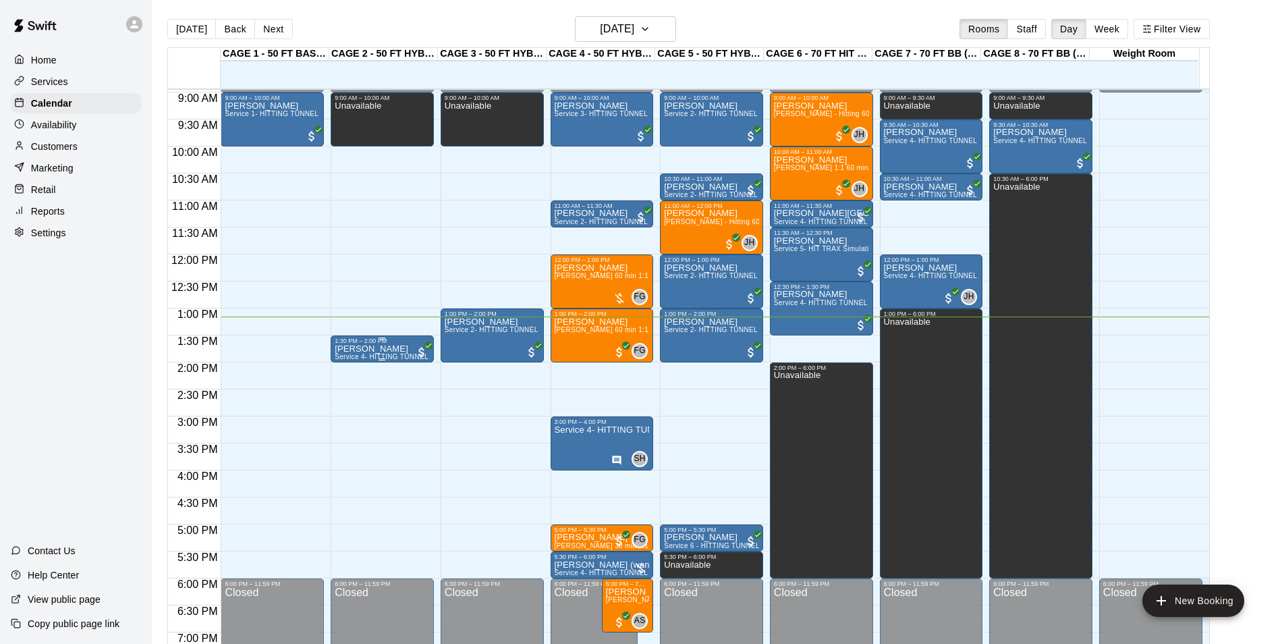
click at [386, 349] on p "[PERSON_NAME]" at bounding box center [382, 349] width 95 height 0
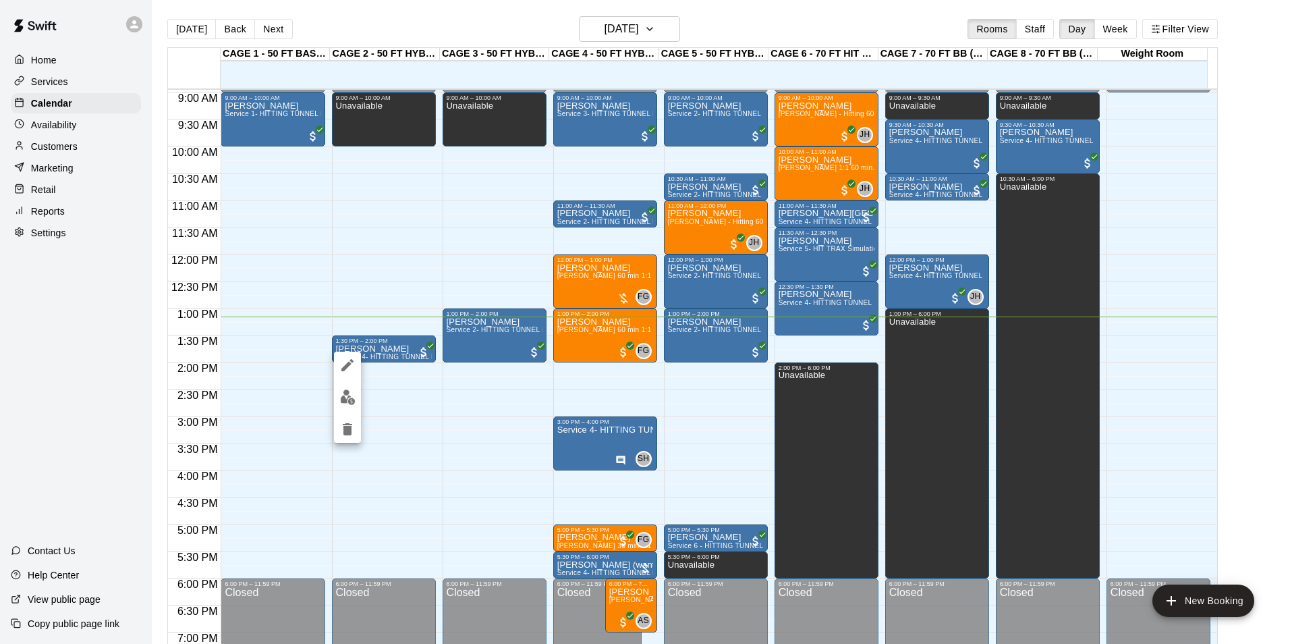
click at [352, 357] on icon "edit" at bounding box center [347, 365] width 16 height 16
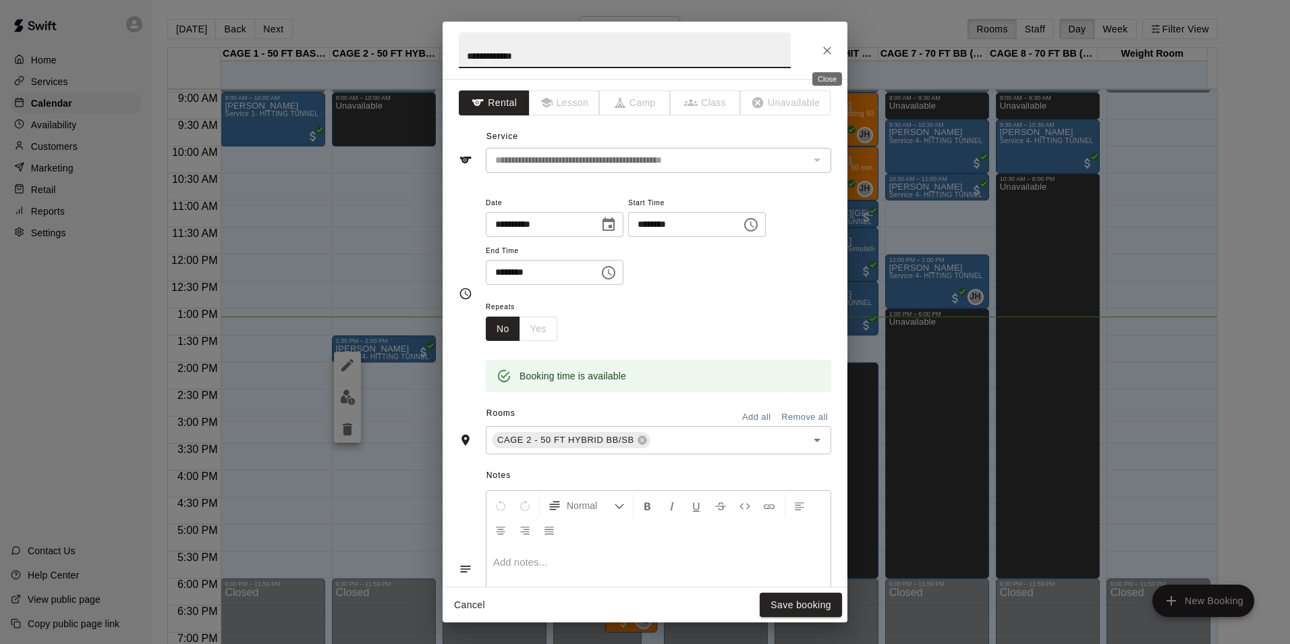
click at [823, 51] on icon "Close" at bounding box center [826, 50] width 13 height 13
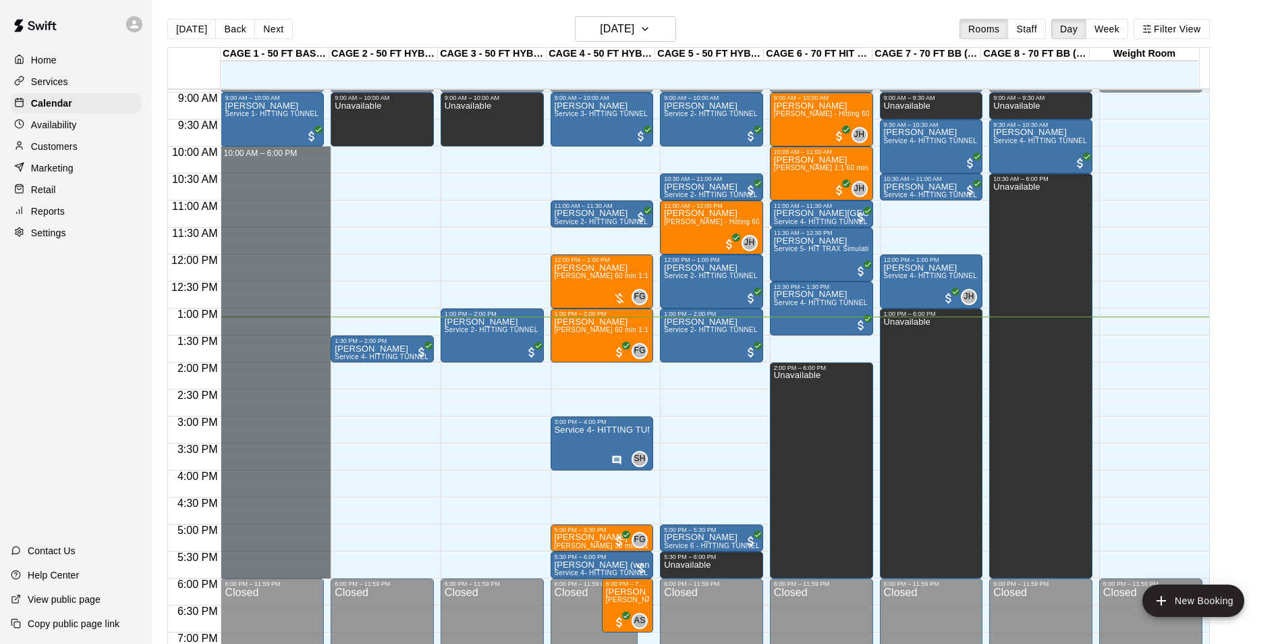
drag, startPoint x: 273, startPoint y: 156, endPoint x: 256, endPoint y: 568, distance: 412.6
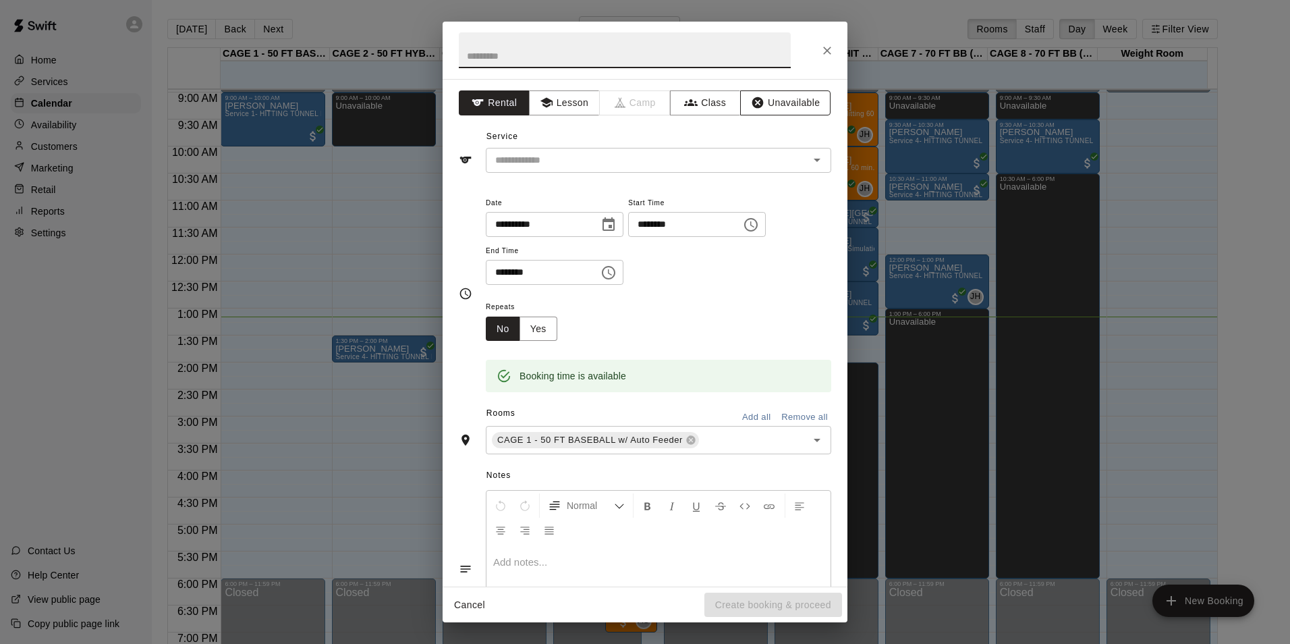
click at [759, 103] on button "Unavailable" at bounding box center [785, 102] width 90 height 25
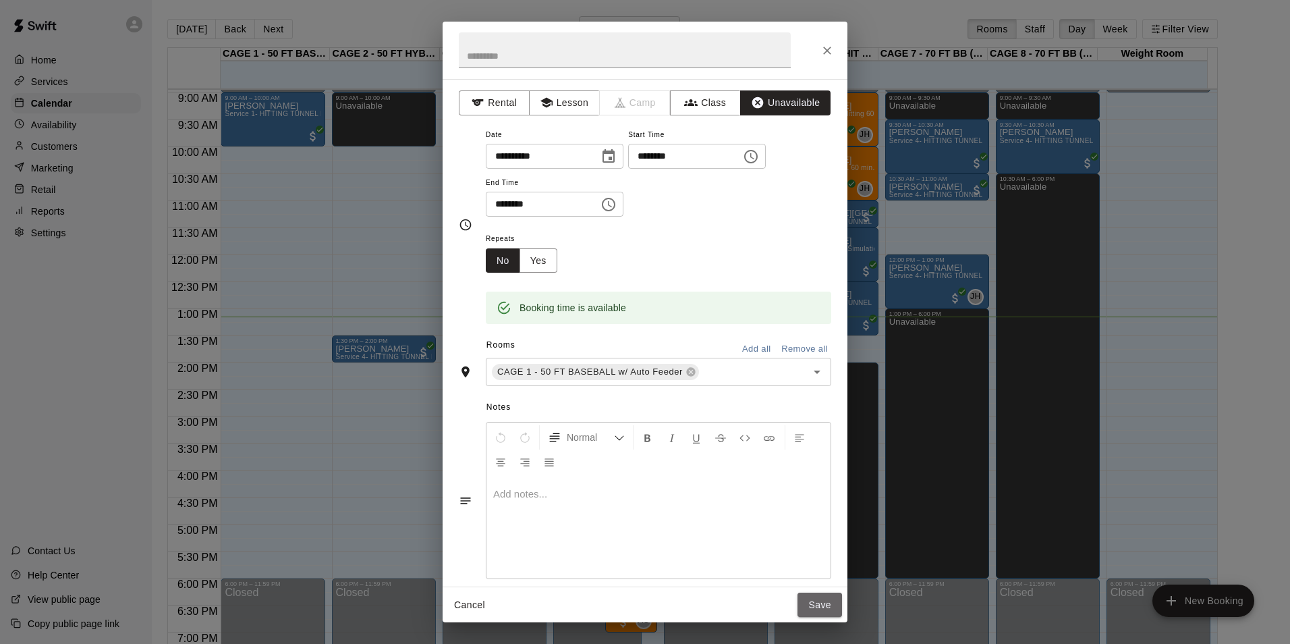
click at [820, 601] on button "Save" at bounding box center [820, 604] width 45 height 25
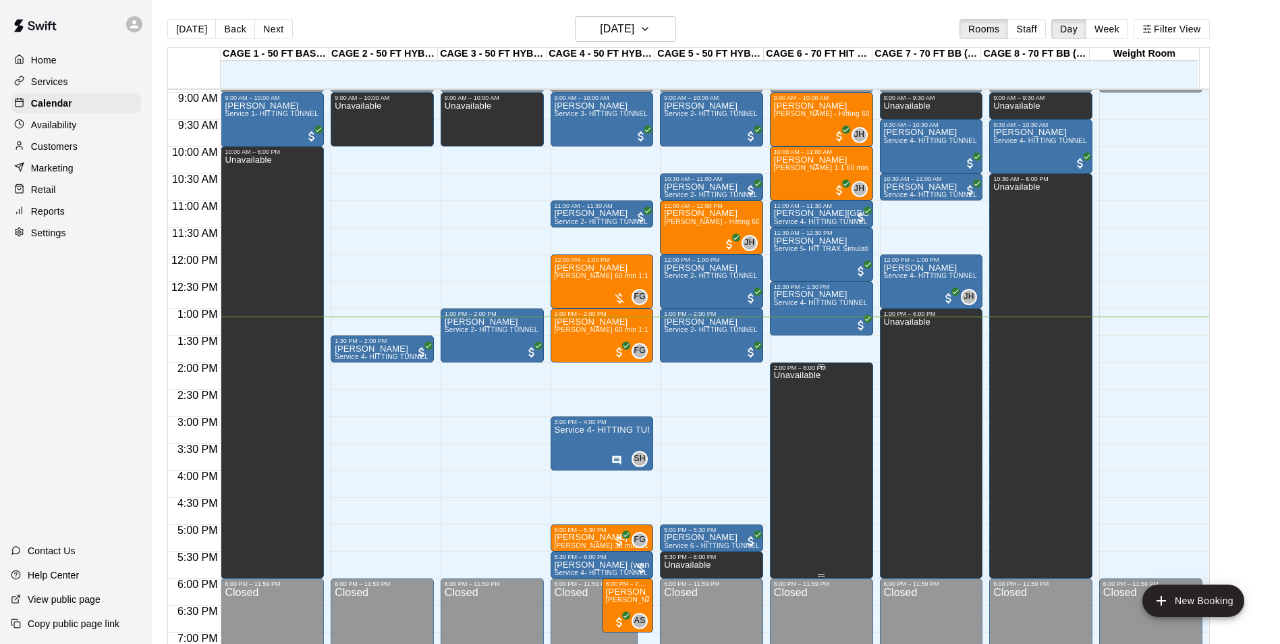
click at [810, 370] on div "2:00 PM – 6:00 PM" at bounding box center [821, 367] width 95 height 7
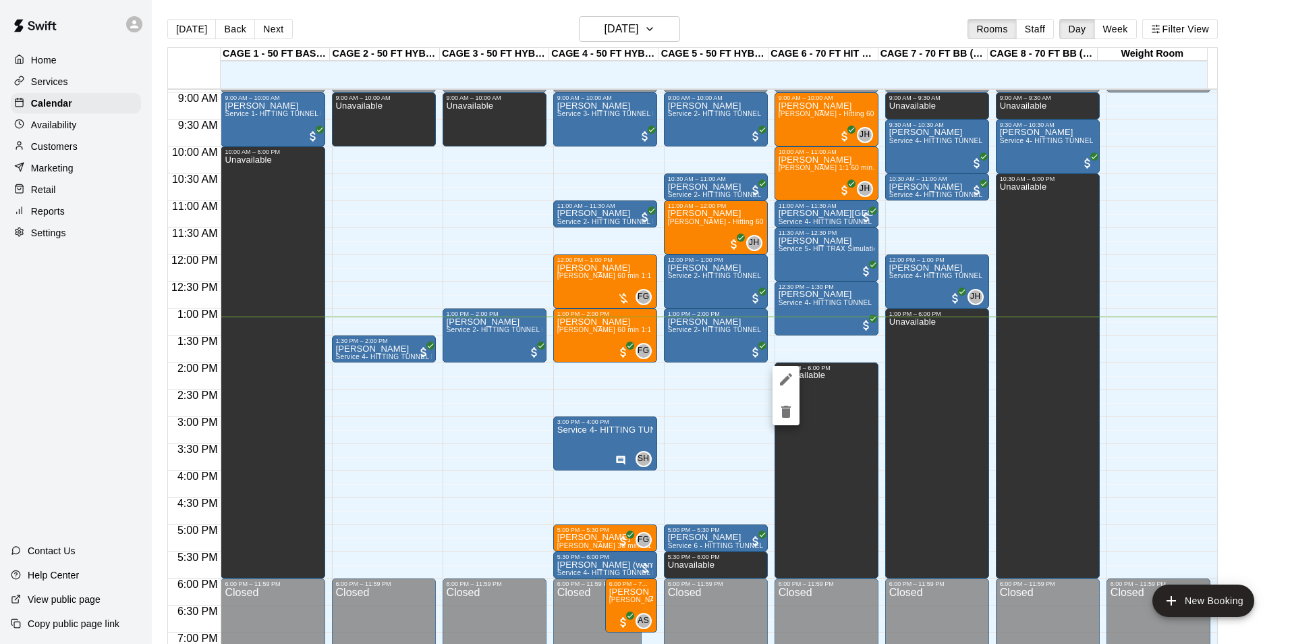
click at [777, 379] on button "edit" at bounding box center [786, 379] width 27 height 27
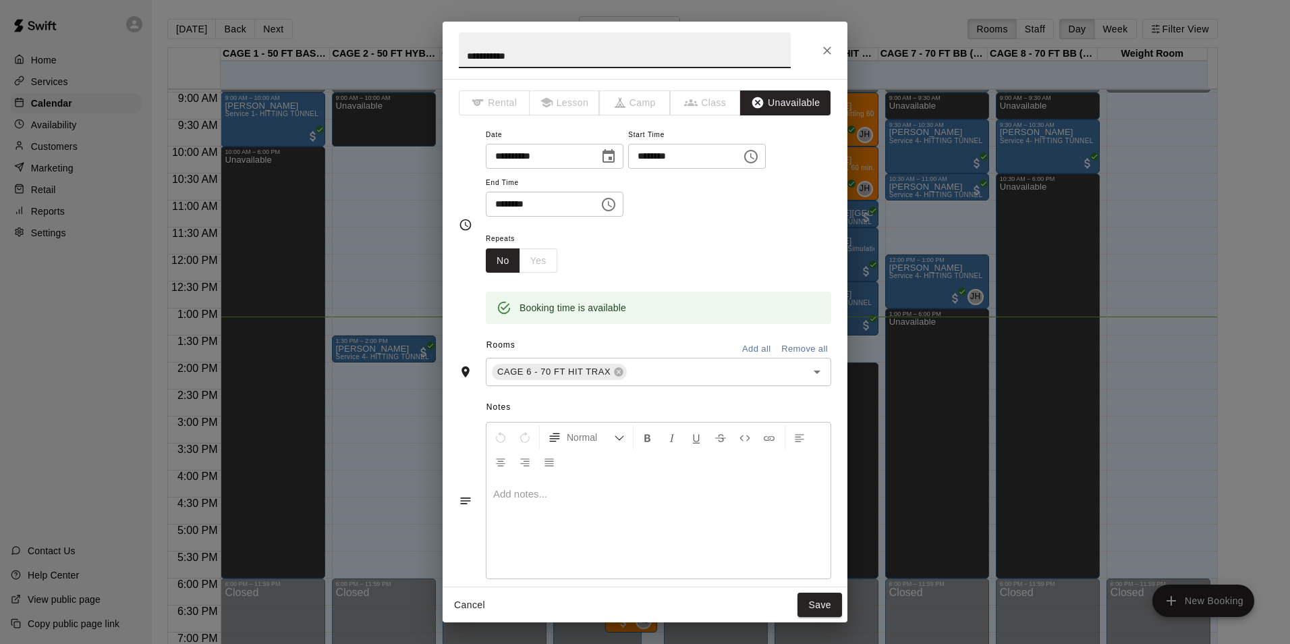
click at [654, 161] on input "********" at bounding box center [680, 156] width 104 height 25
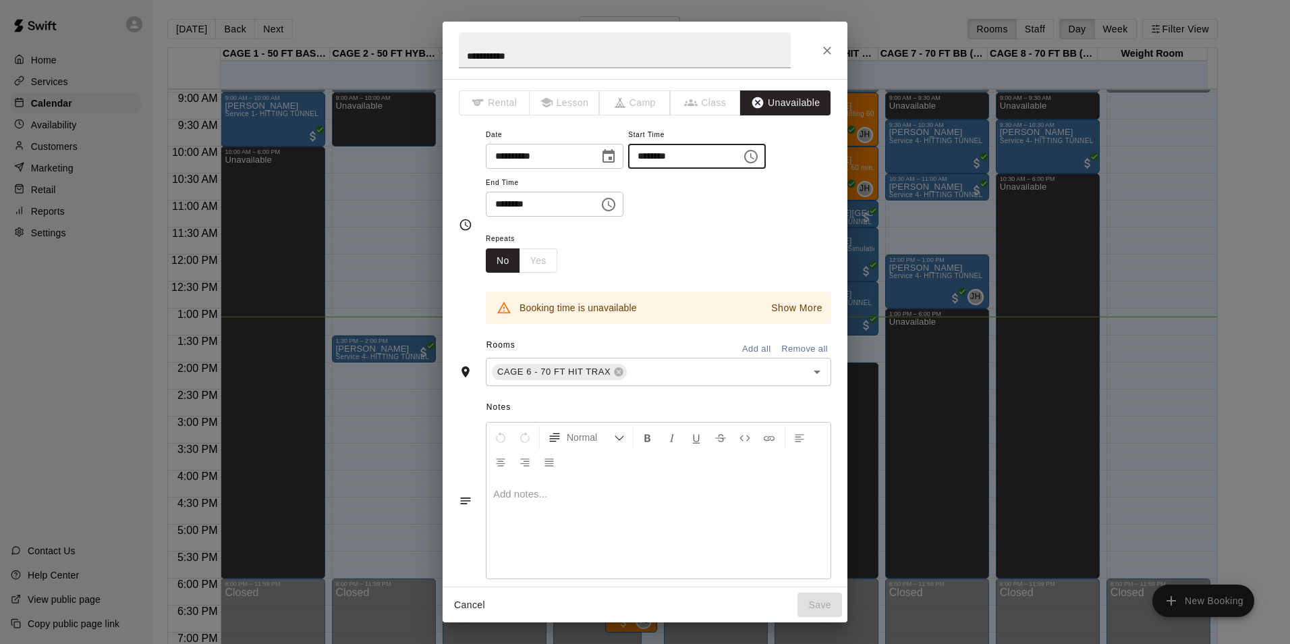
type input "********"
click at [769, 256] on div "Repeats No Yes" at bounding box center [658, 251] width 345 height 43
click at [654, 161] on input "********" at bounding box center [680, 156] width 104 height 25
click at [814, 51] on div "**********" at bounding box center [645, 50] width 405 height 57
click at [828, 50] on icon "Close" at bounding box center [827, 51] width 8 height 8
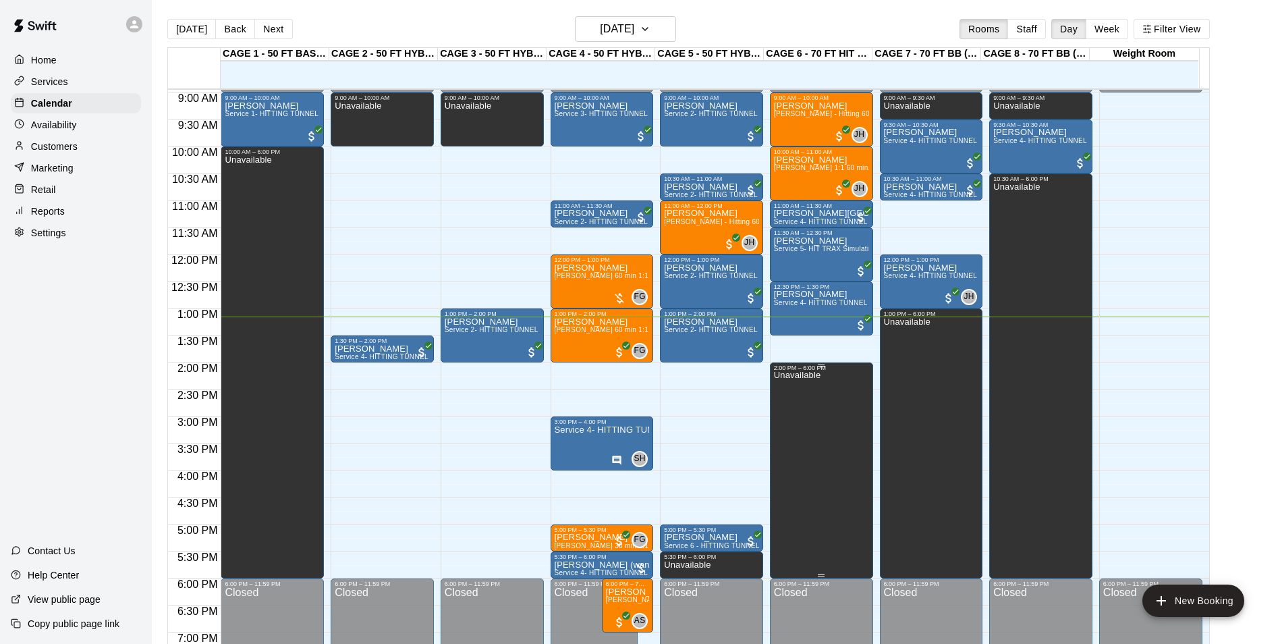
click at [811, 375] on p "Unavailable" at bounding box center [797, 375] width 47 height 0
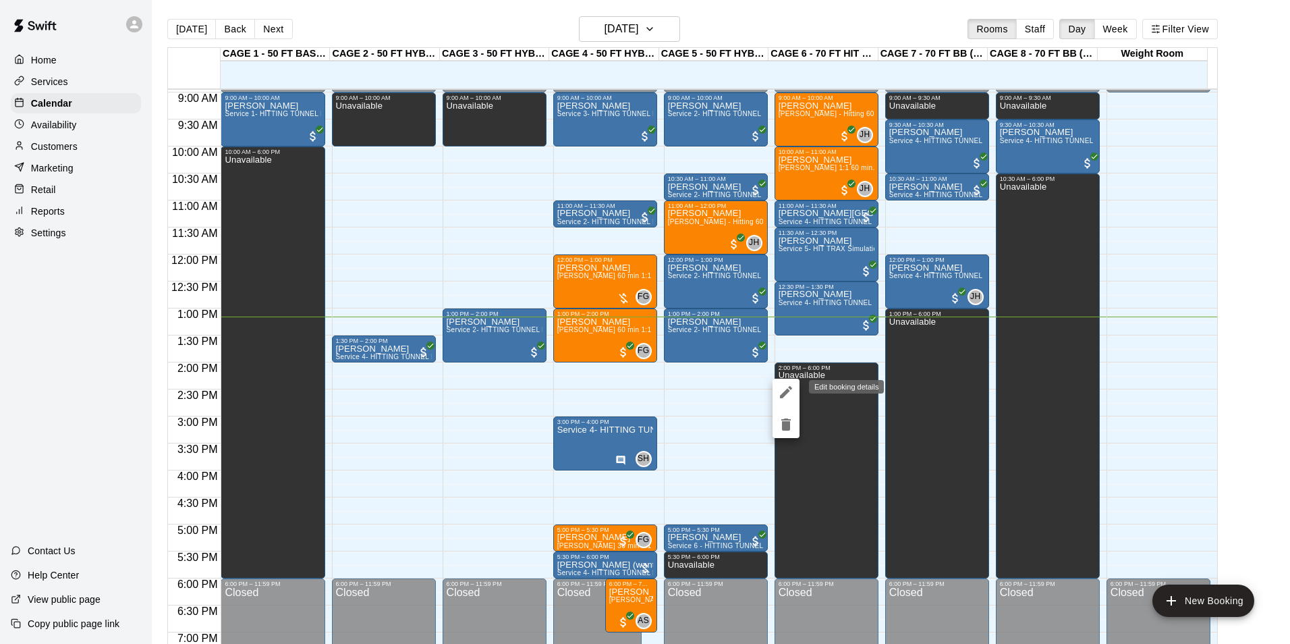
click at [785, 389] on icon "edit" at bounding box center [786, 392] width 16 height 16
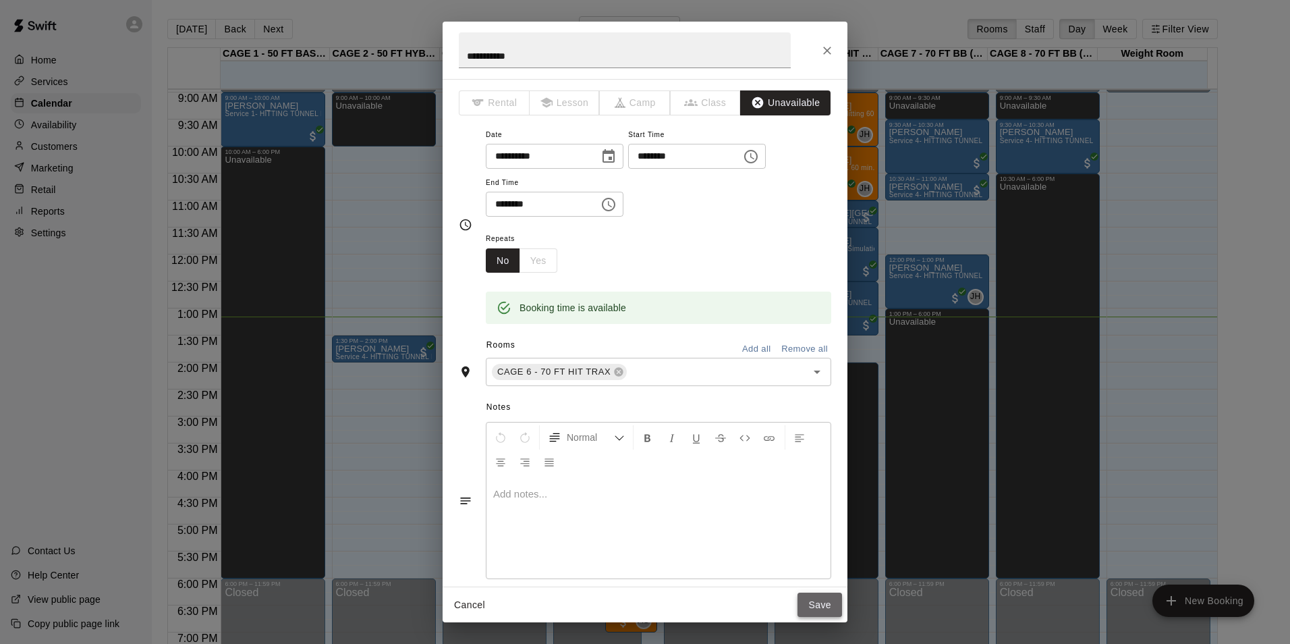
click at [823, 609] on button "Save" at bounding box center [820, 604] width 45 height 25
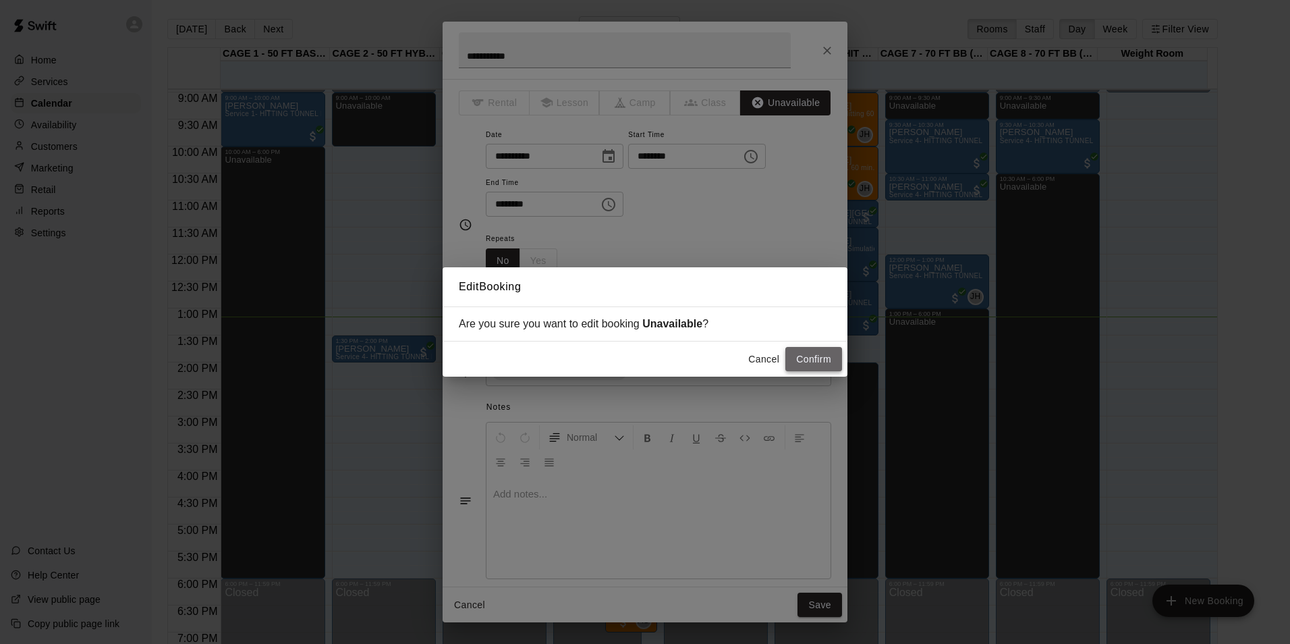
click at [827, 358] on button "Confirm" at bounding box center [813, 359] width 57 height 25
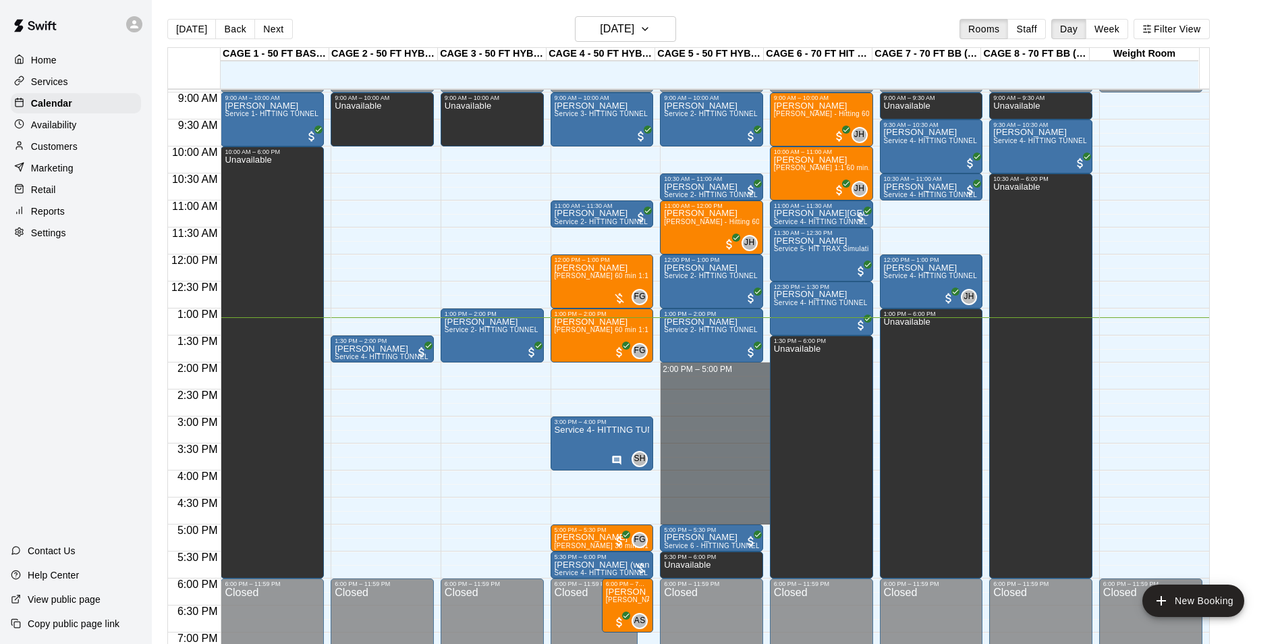
drag, startPoint x: 714, startPoint y: 370, endPoint x: 698, endPoint y: 520, distance: 150.0
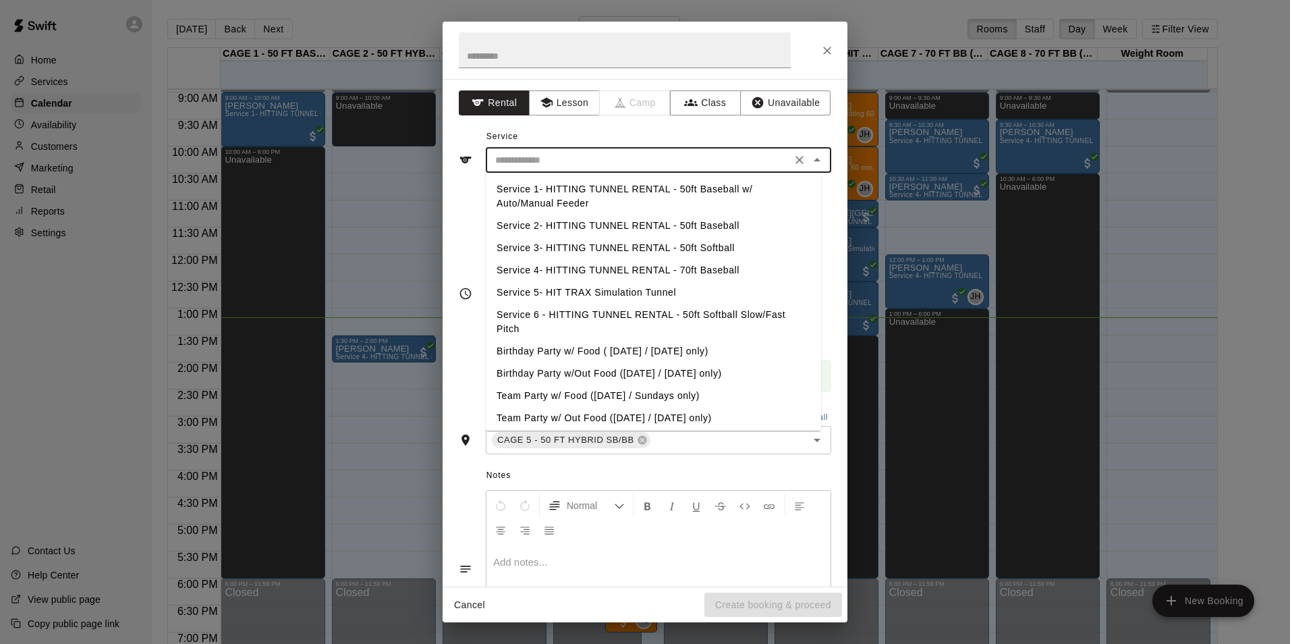
click at [611, 162] on input "text" at bounding box center [639, 160] width 298 height 17
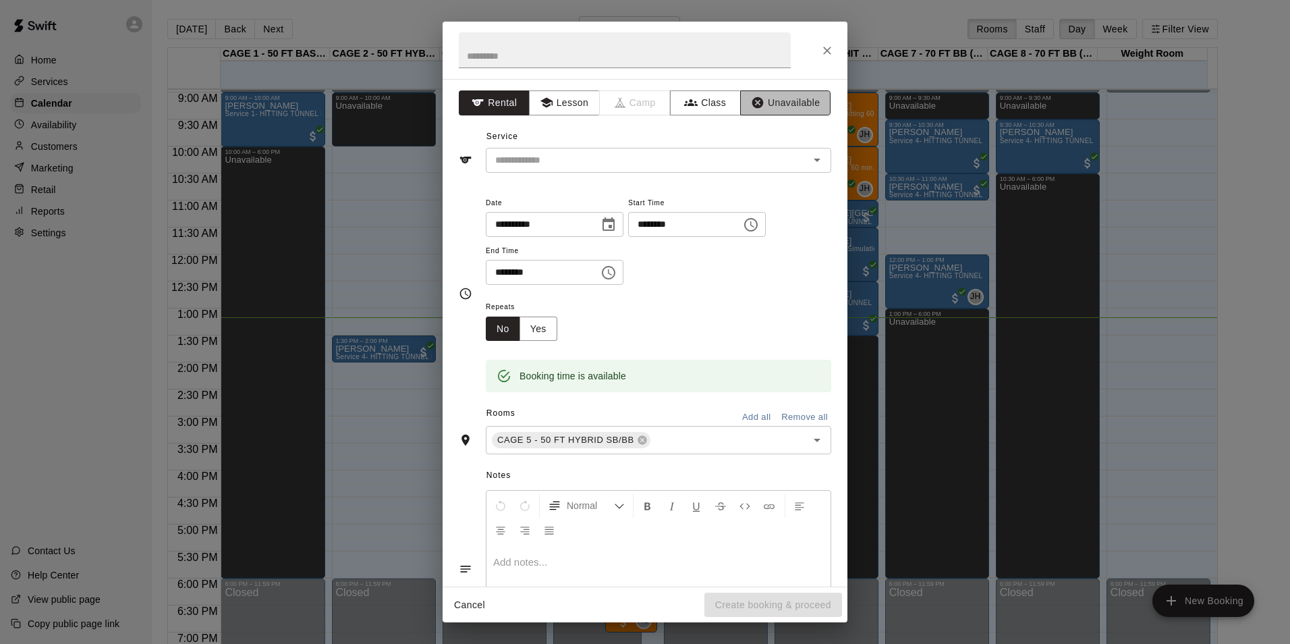
click at [775, 91] on button "Unavailable" at bounding box center [785, 102] width 90 height 25
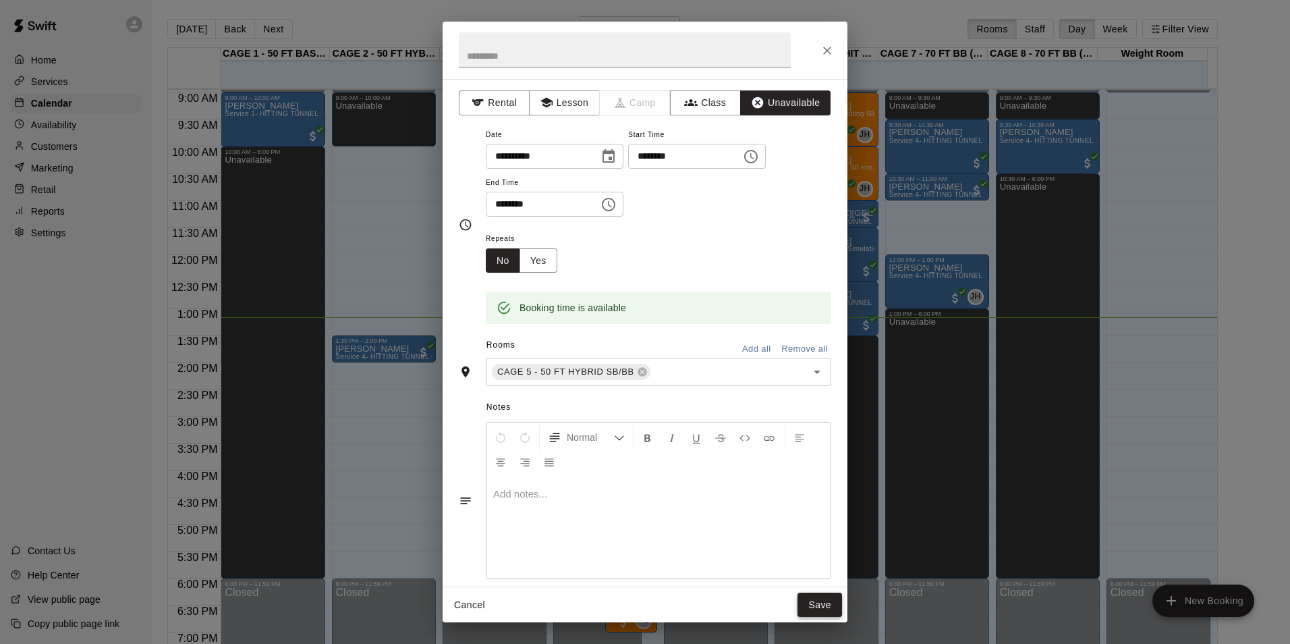
click at [819, 601] on button "Save" at bounding box center [820, 604] width 45 height 25
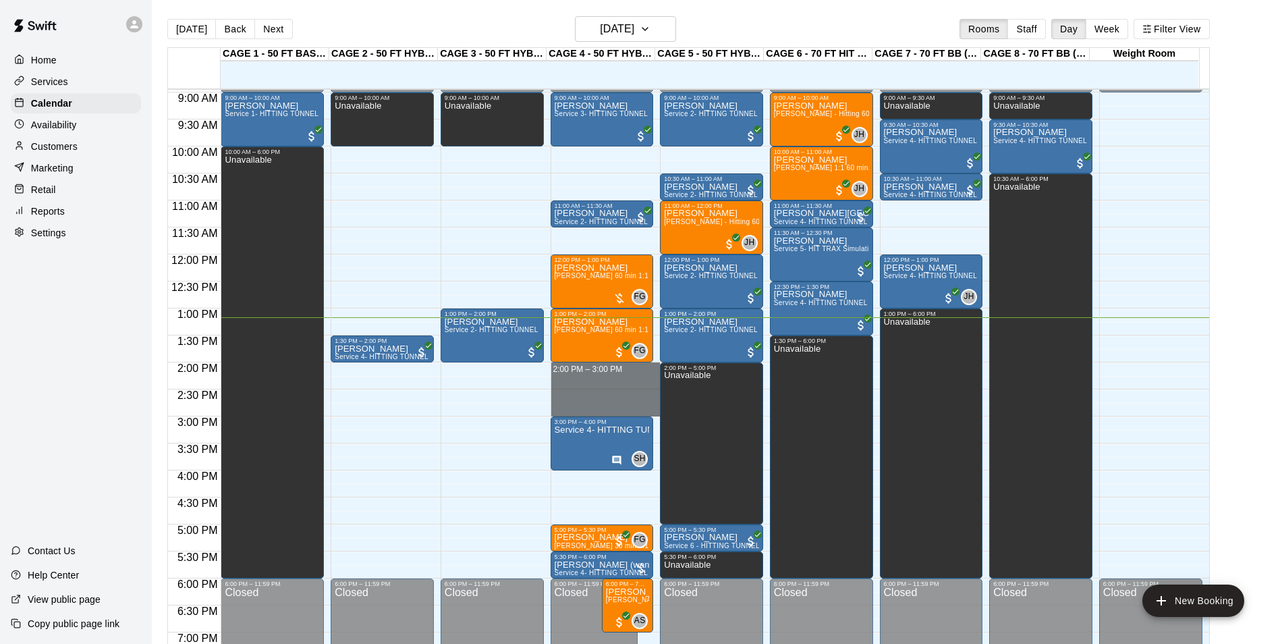
drag, startPoint x: 590, startPoint y: 364, endPoint x: 590, endPoint y: 414, distance: 49.3
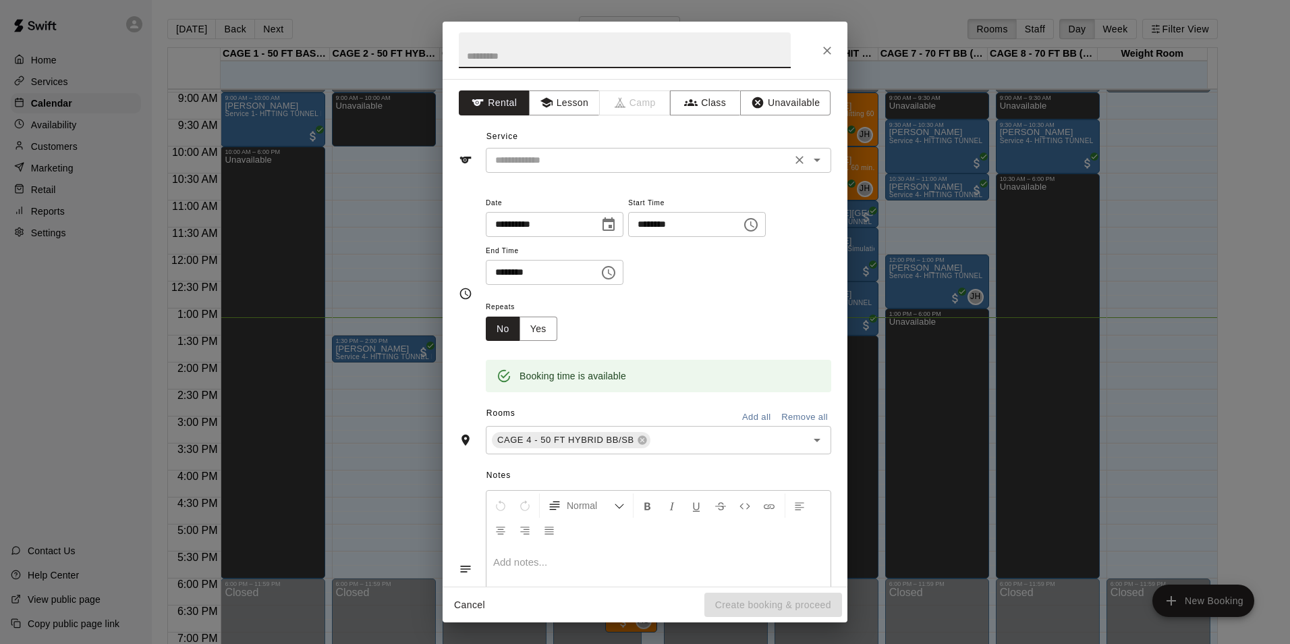
click at [637, 157] on input "text" at bounding box center [639, 160] width 298 height 17
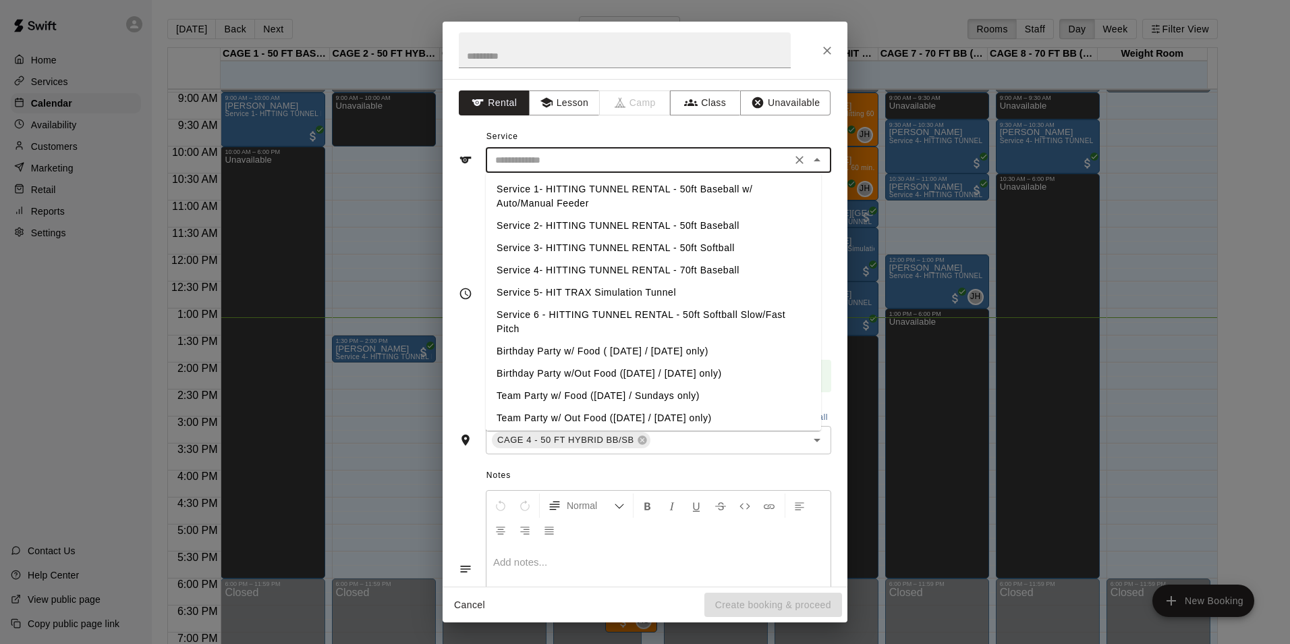
click at [704, 123] on div "**********" at bounding box center [645, 332] width 405 height 507
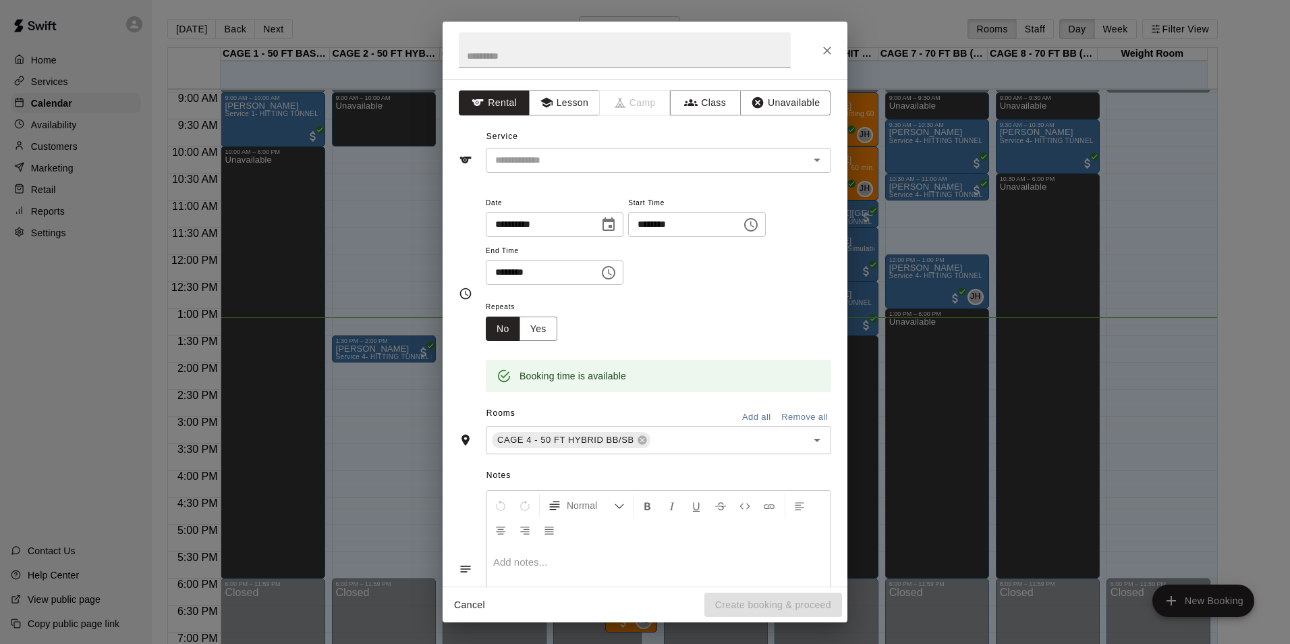
click at [750, 121] on div "**********" at bounding box center [645, 332] width 405 height 507
click at [752, 109] on icon "button" at bounding box center [757, 102] width 13 height 13
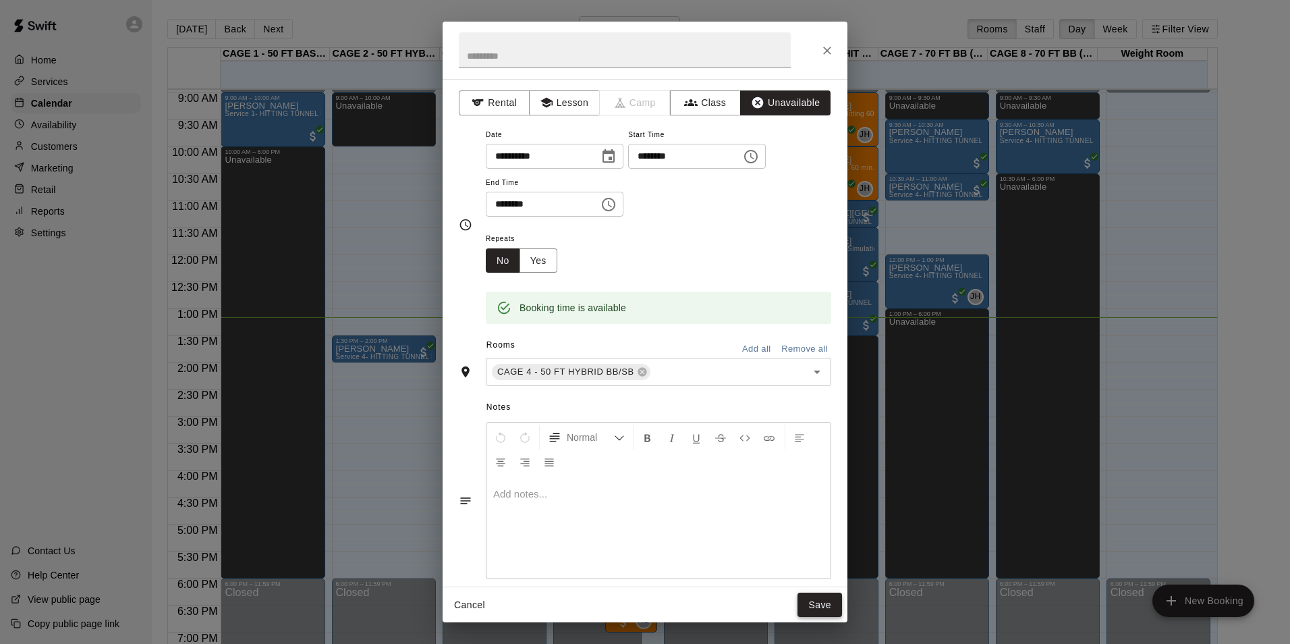
click at [819, 608] on button "Save" at bounding box center [820, 604] width 45 height 25
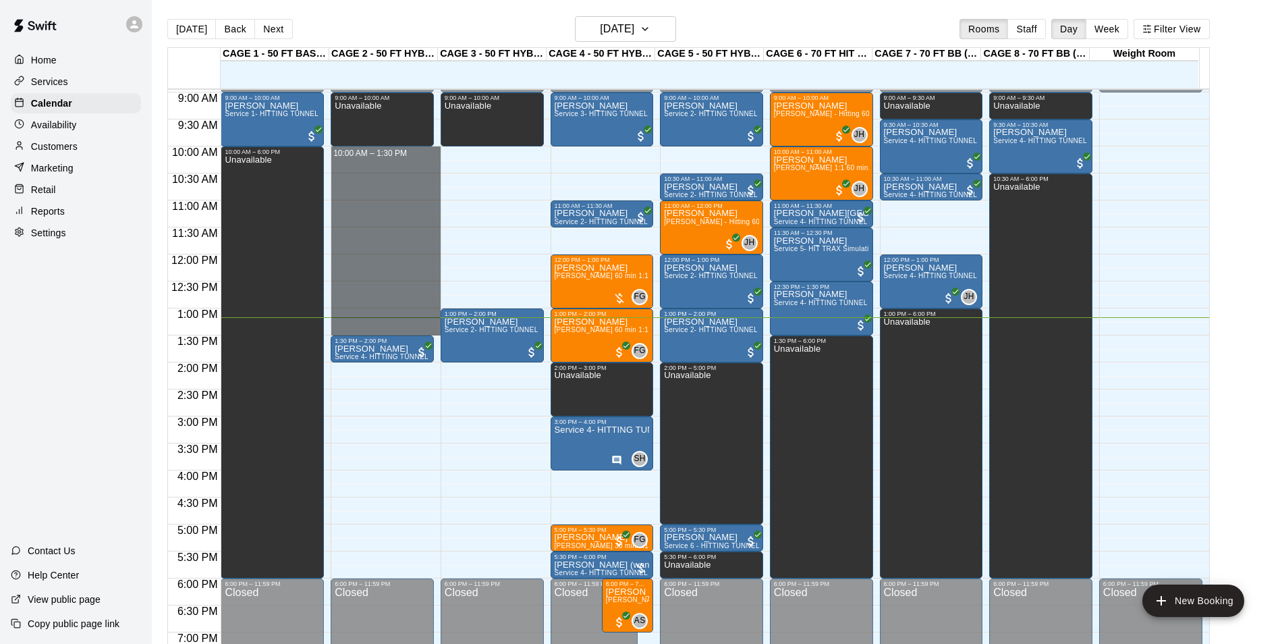
drag, startPoint x: 399, startPoint y: 154, endPoint x: 424, endPoint y: 327, distance: 175.2
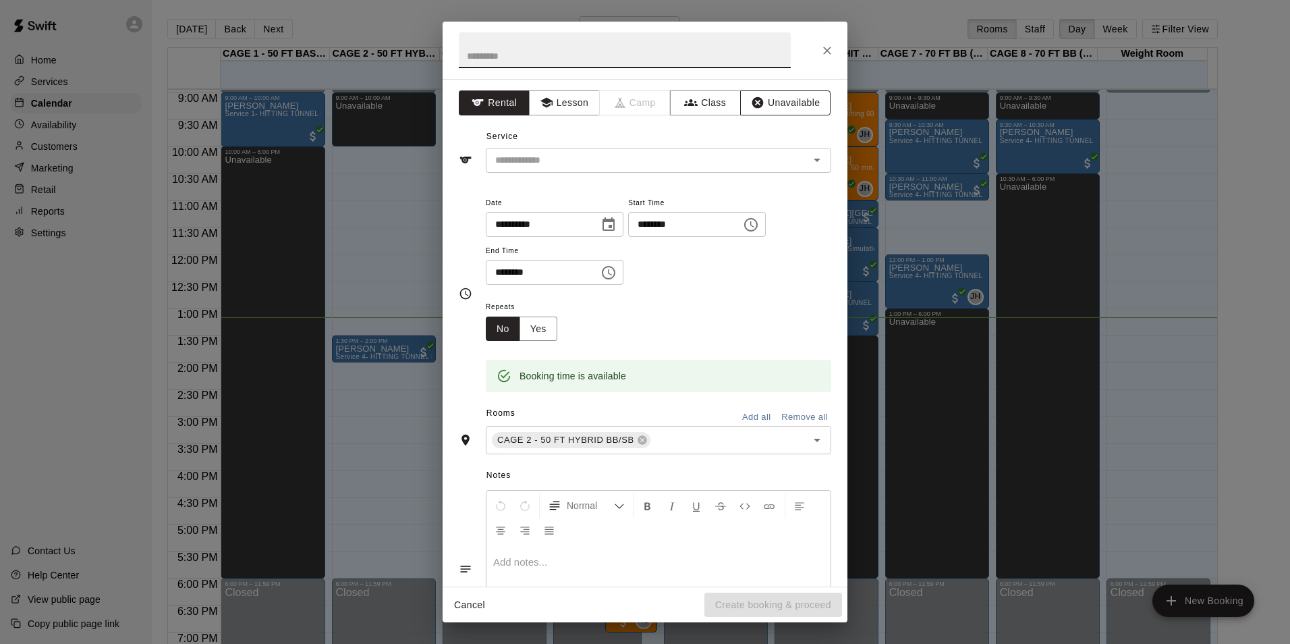
click at [752, 109] on icon "button" at bounding box center [757, 102] width 13 height 13
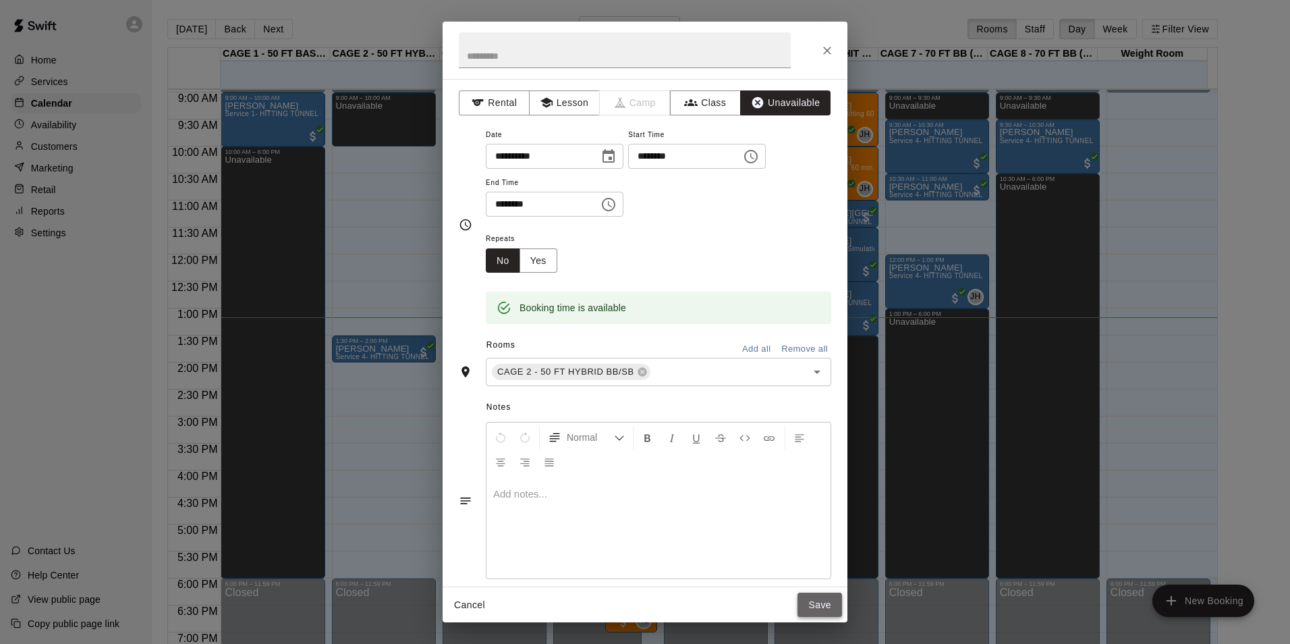
click at [821, 611] on button "Save" at bounding box center [820, 604] width 45 height 25
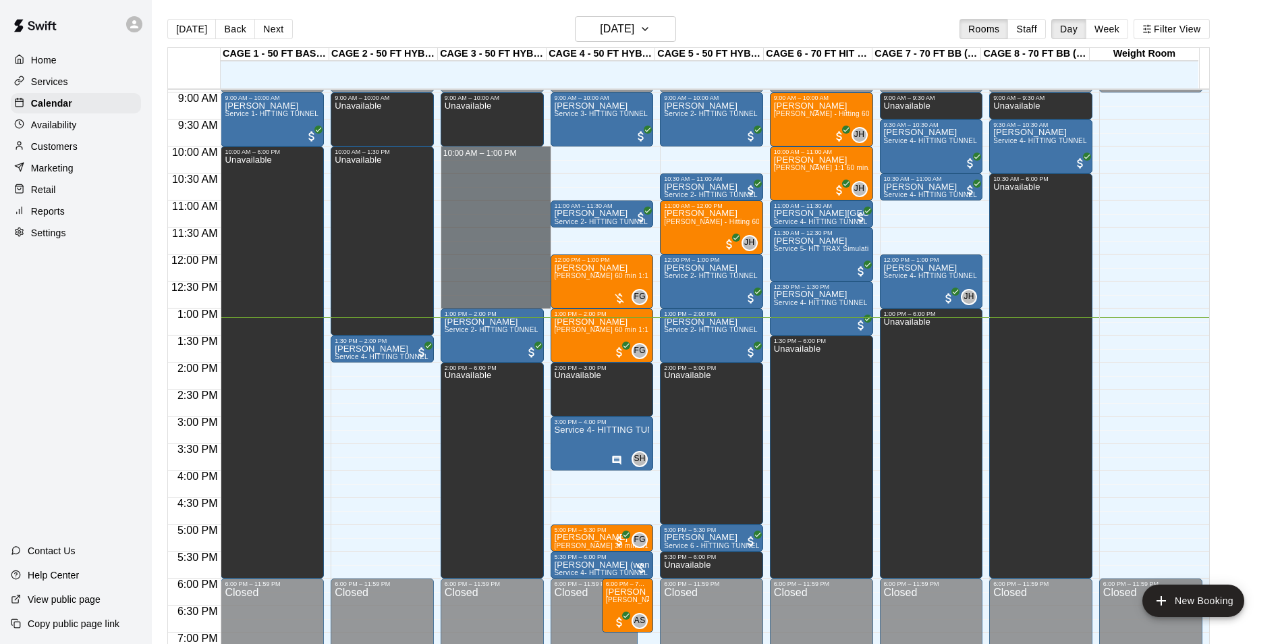
drag, startPoint x: 468, startPoint y: 152, endPoint x: 482, endPoint y: 303, distance: 151.7
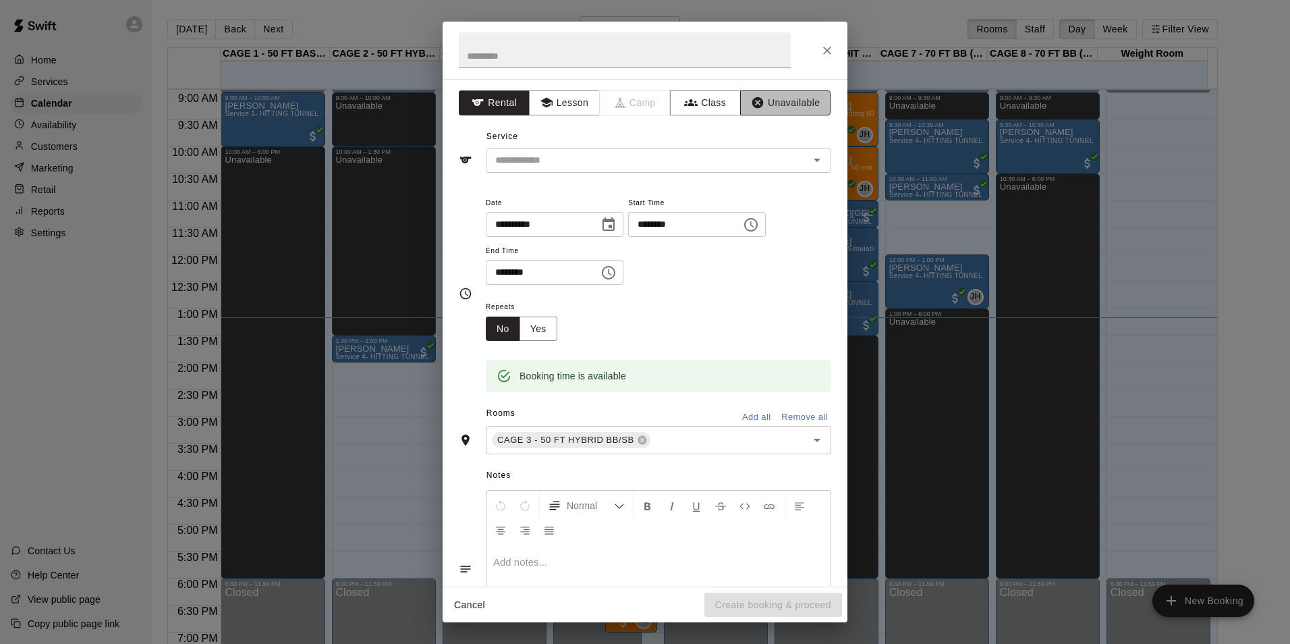
click at [775, 94] on button "Unavailable" at bounding box center [785, 102] width 90 height 25
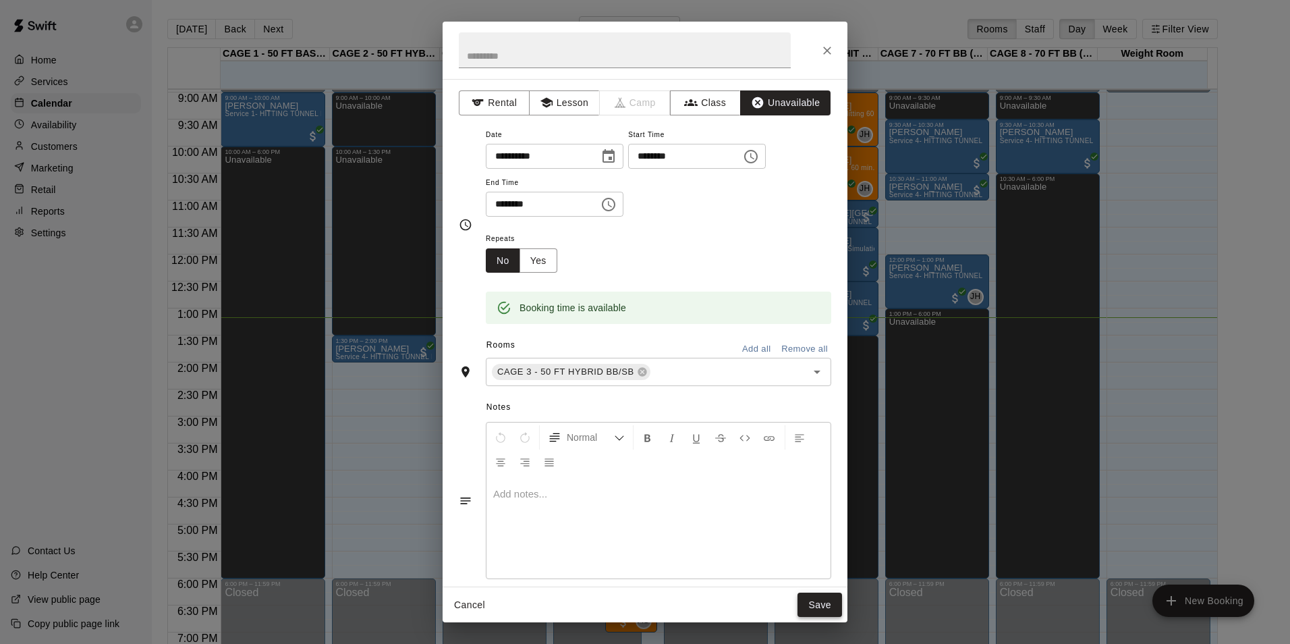
click at [812, 603] on button "Save" at bounding box center [820, 604] width 45 height 25
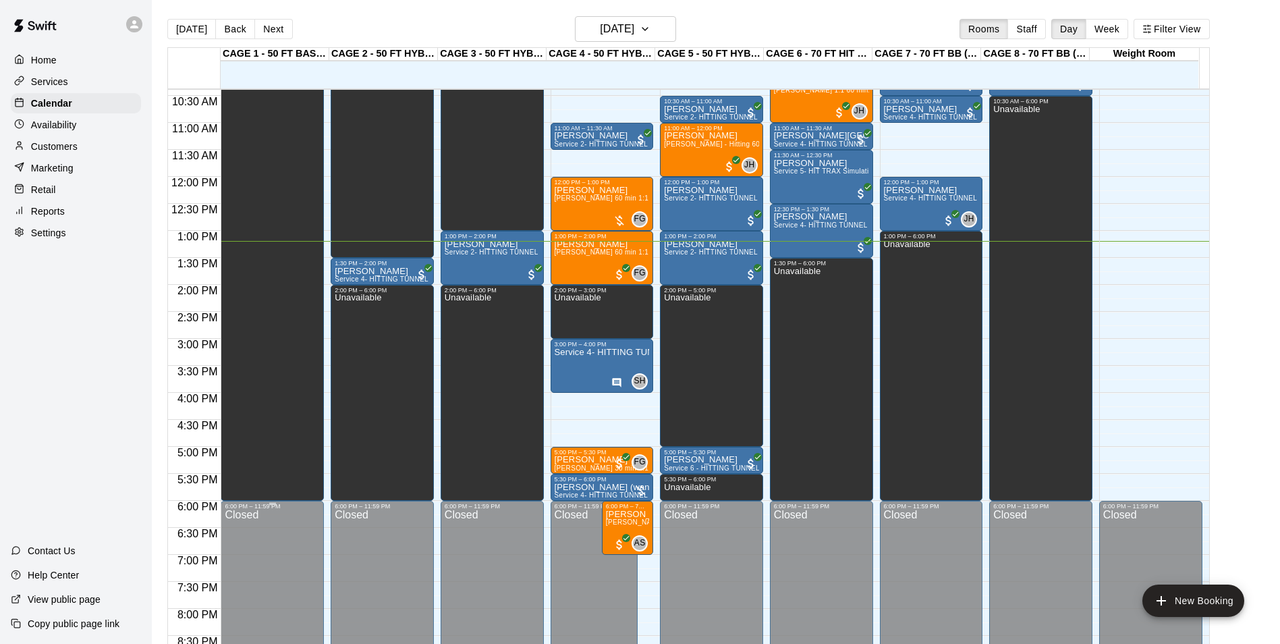
scroll to position [551, 0]
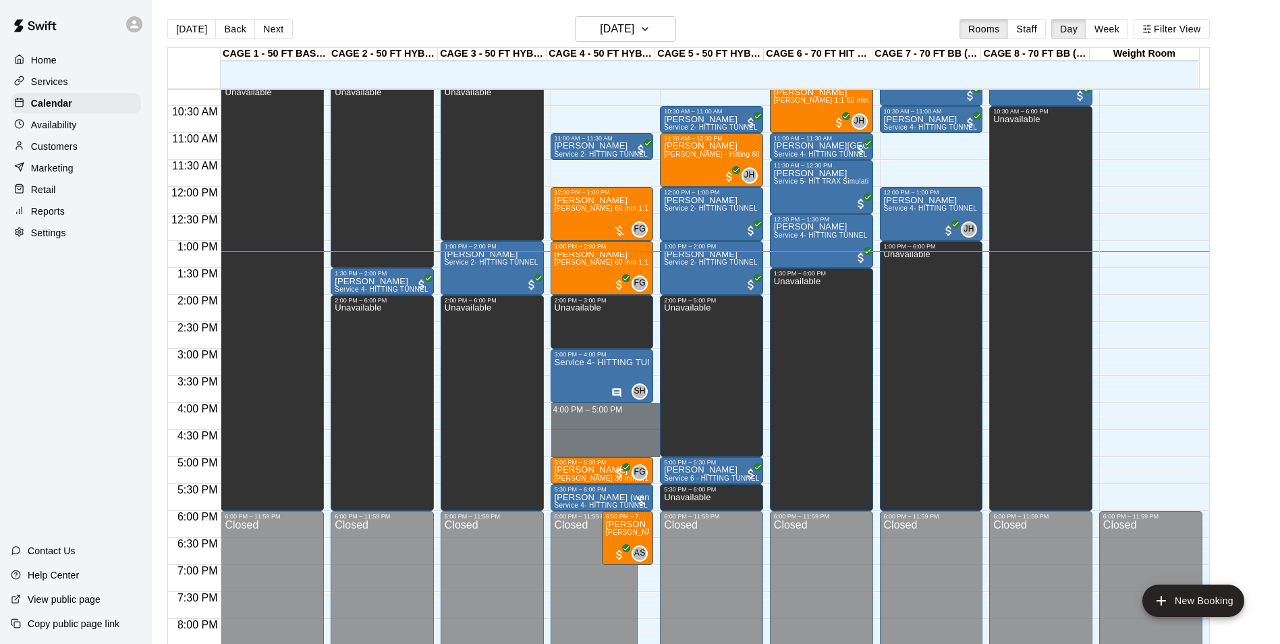
drag, startPoint x: 567, startPoint y: 408, endPoint x: 567, endPoint y: 447, distance: 39.8
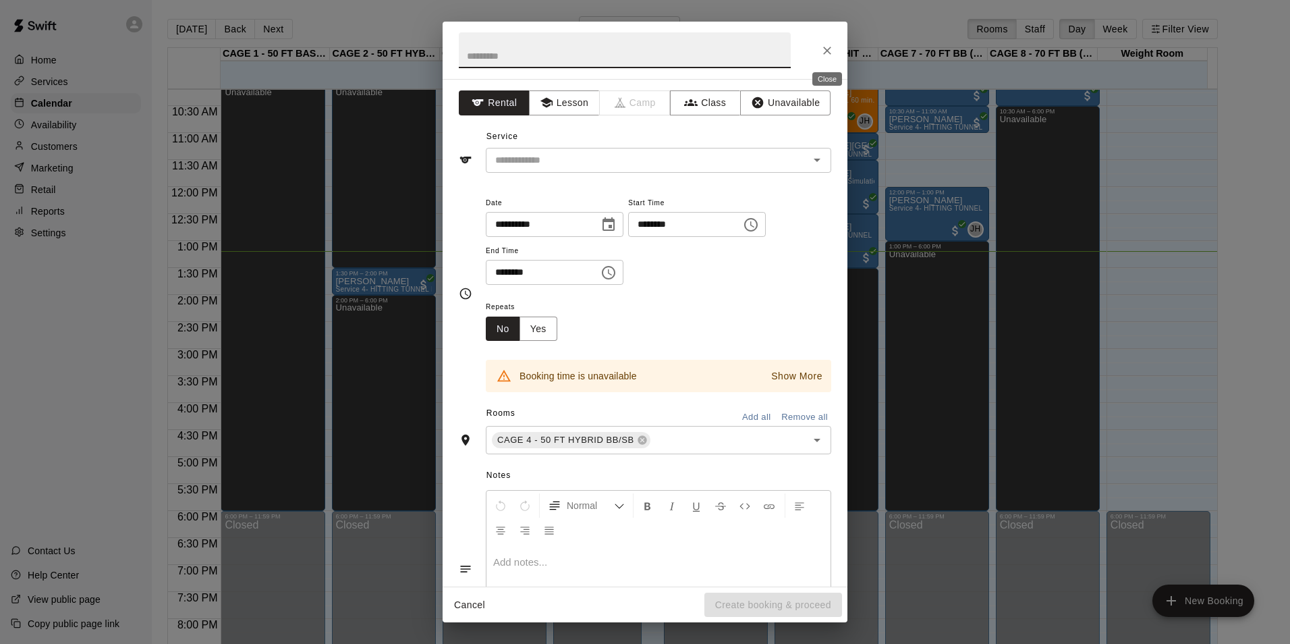
click at [825, 57] on button "Close" at bounding box center [827, 50] width 24 height 24
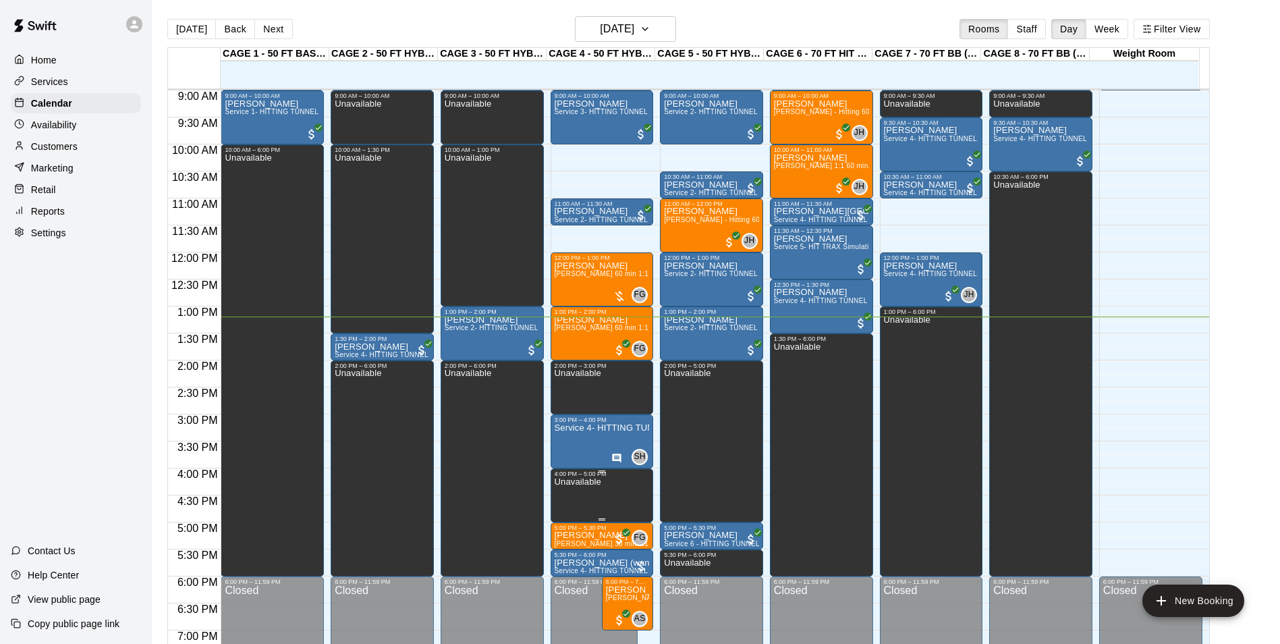
scroll to position [483, 0]
